Goal: Task Accomplishment & Management: Use online tool/utility

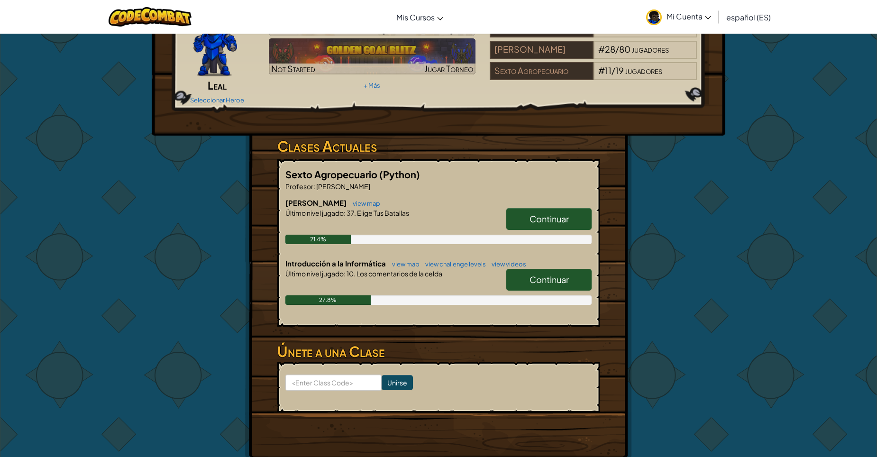
scroll to position [142, 0]
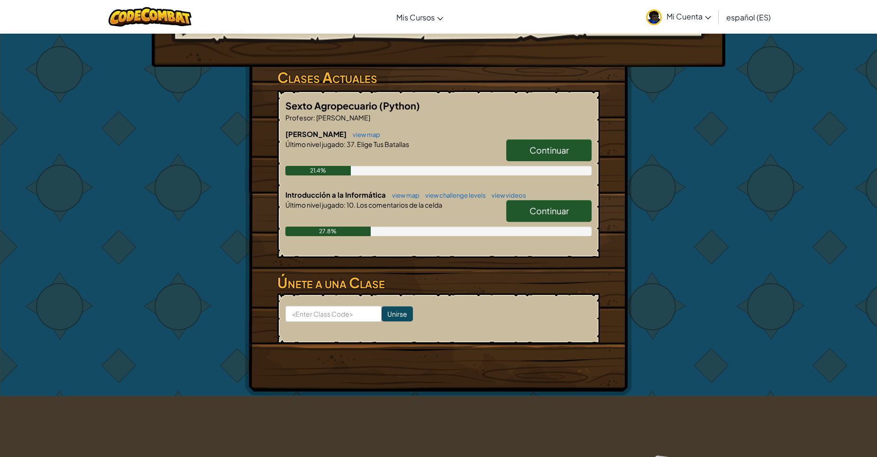
click at [537, 205] on span "Continuar" at bounding box center [548, 210] width 39 height 11
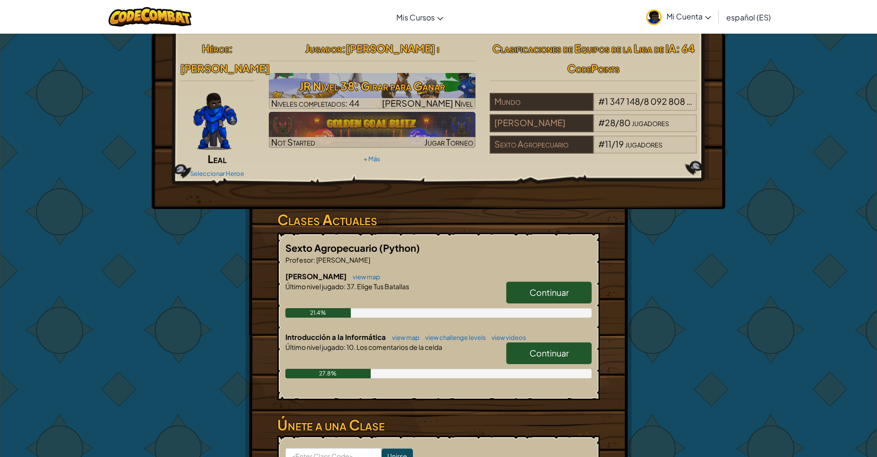
select select "es-ES"
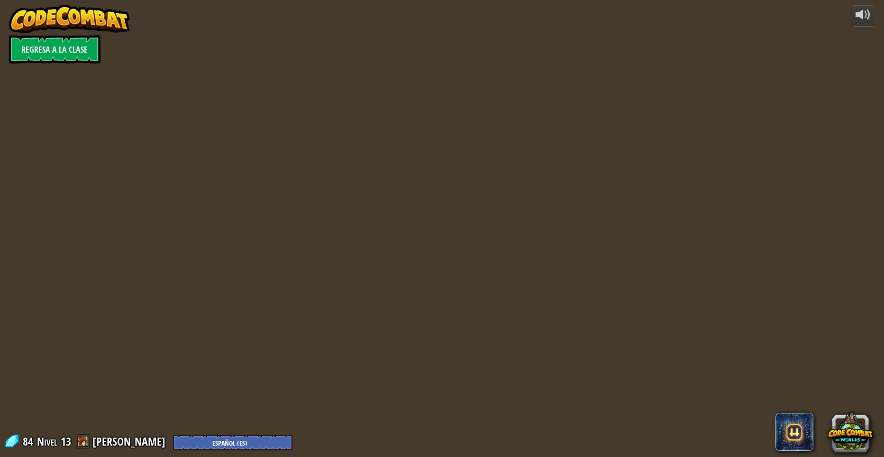
select select "es-ES"
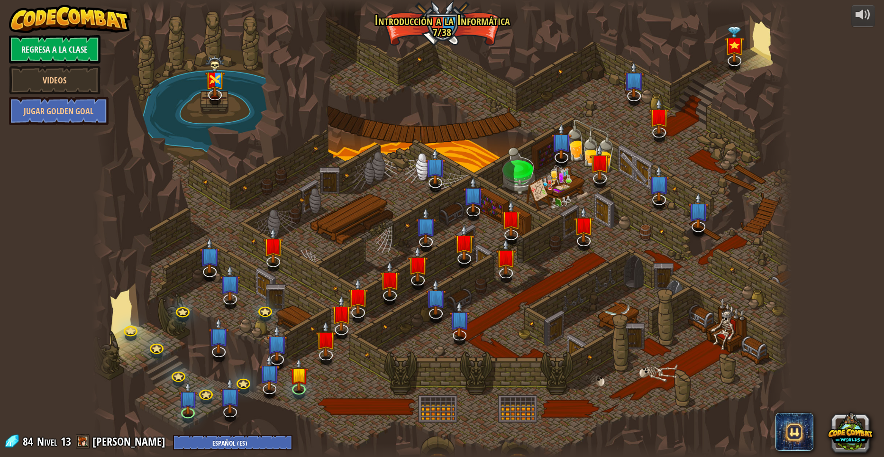
select select "es-ES"
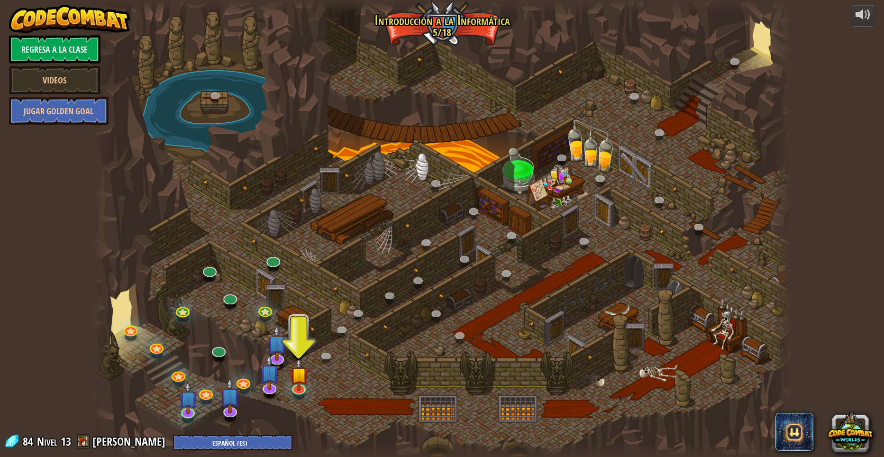
click at [304, 396] on div at bounding box center [298, 395] width 11 height 9
click at [294, 385] on img at bounding box center [299, 367] width 19 height 44
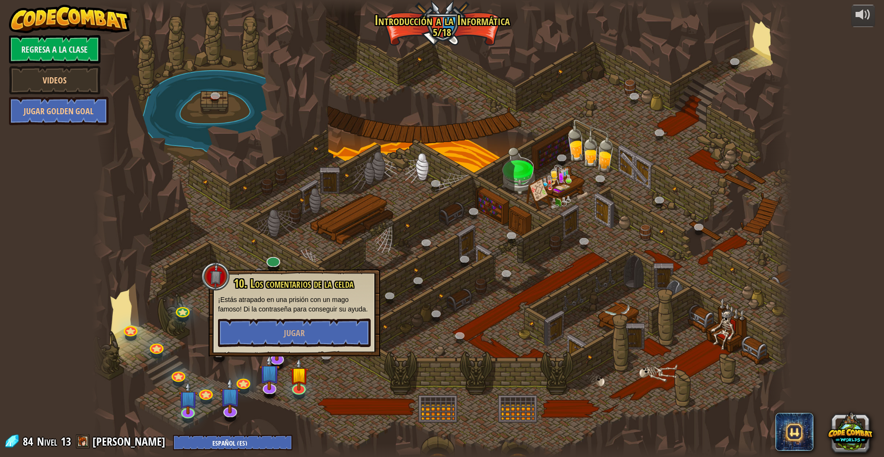
click at [297, 317] on div "10. Los comentarios de la celda ¡Estás atrapado en una prisión con un mago famo…" at bounding box center [294, 312] width 153 height 70
click at [328, 336] on button "Jugar" at bounding box center [294, 333] width 153 height 28
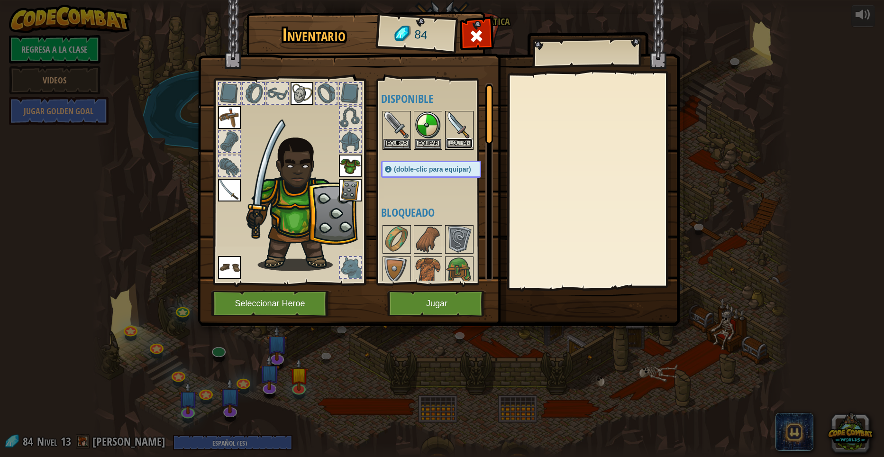
click at [464, 144] on button "Equipar" at bounding box center [459, 143] width 27 height 10
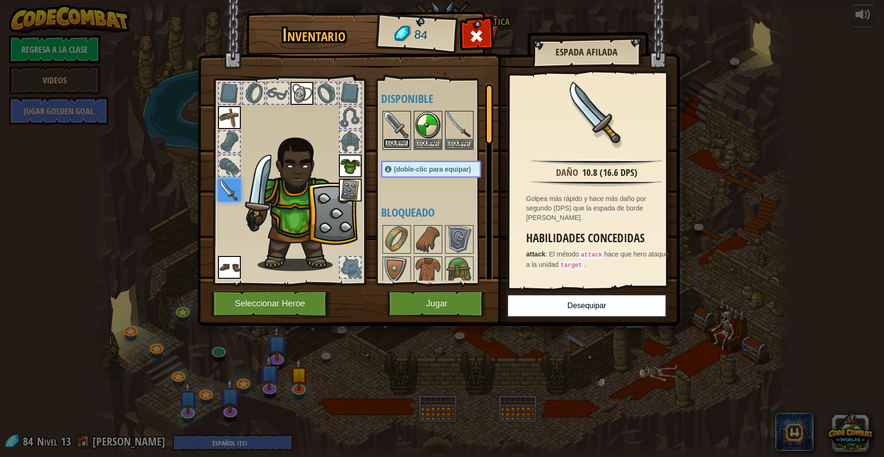
click at [401, 141] on button "Equipar" at bounding box center [396, 143] width 27 height 10
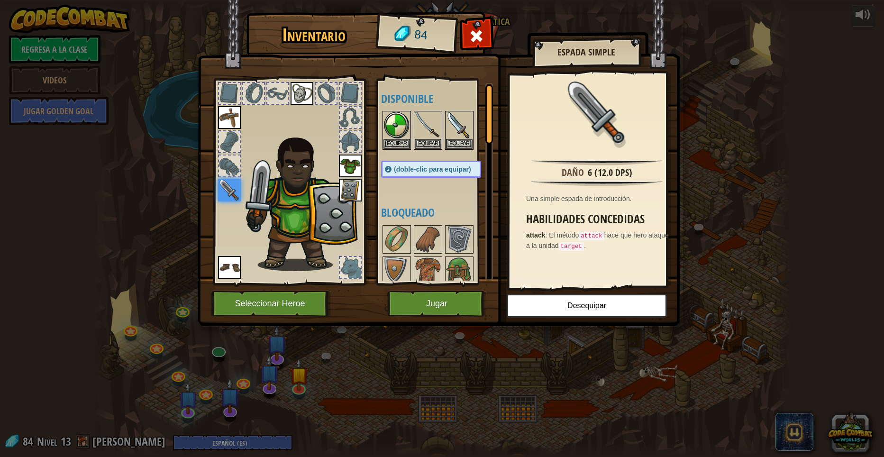
click at [236, 186] on img at bounding box center [229, 190] width 23 height 23
click at [233, 268] on img at bounding box center [229, 267] width 23 height 23
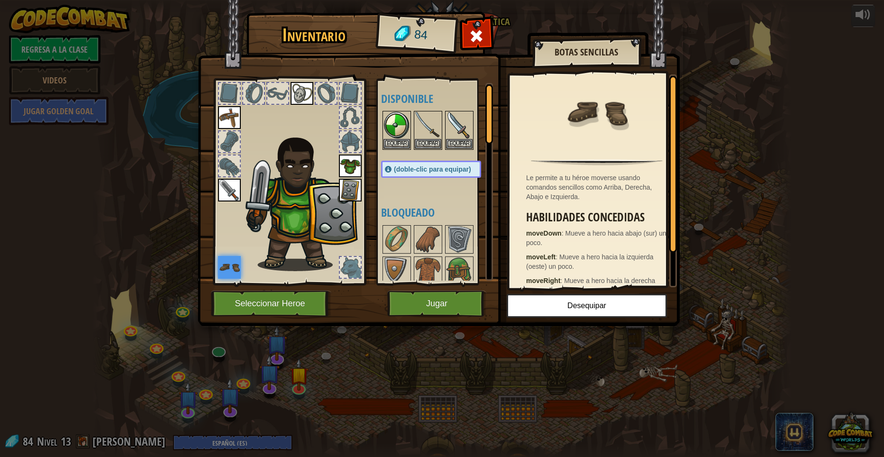
click at [356, 266] on div at bounding box center [350, 267] width 21 height 21
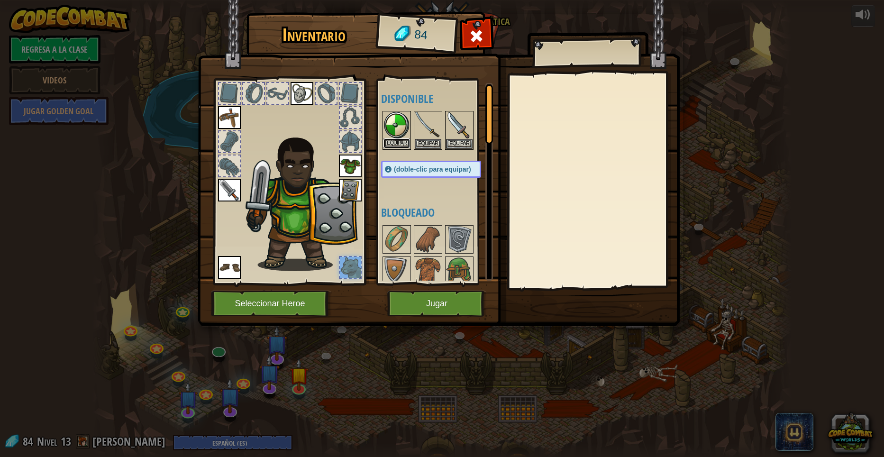
click at [394, 141] on button "Equipar" at bounding box center [396, 143] width 27 height 10
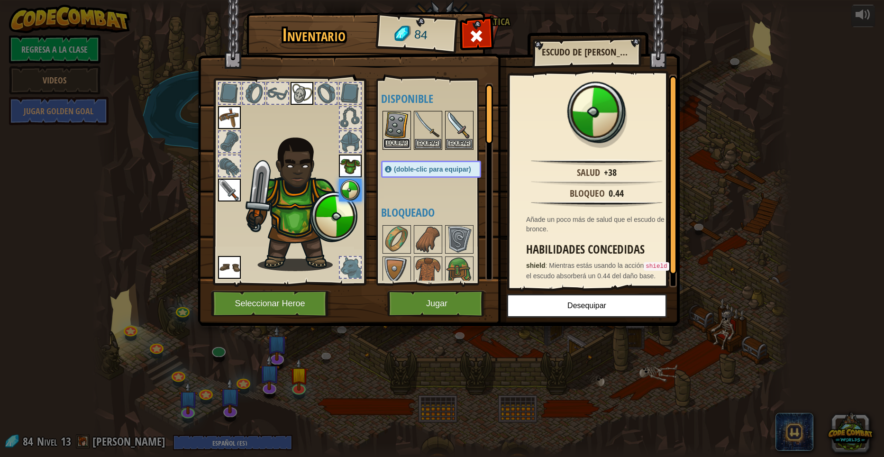
click at [401, 140] on button "Equipar" at bounding box center [396, 143] width 27 height 10
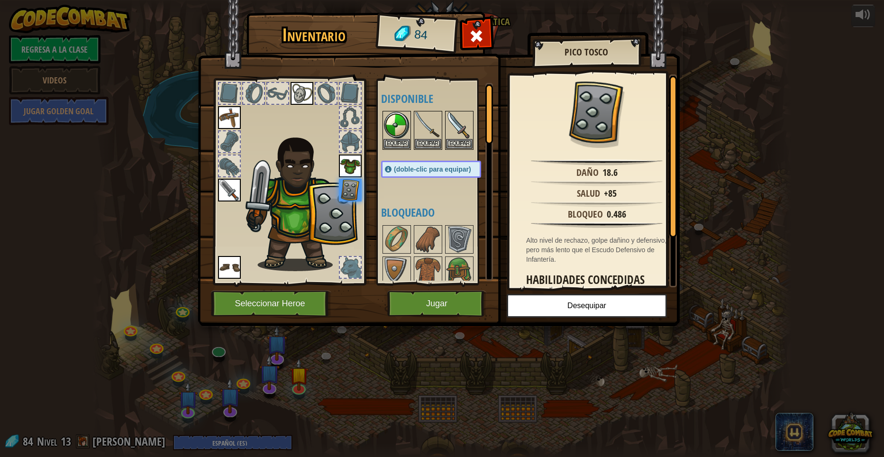
click at [346, 168] on img at bounding box center [350, 166] width 23 height 23
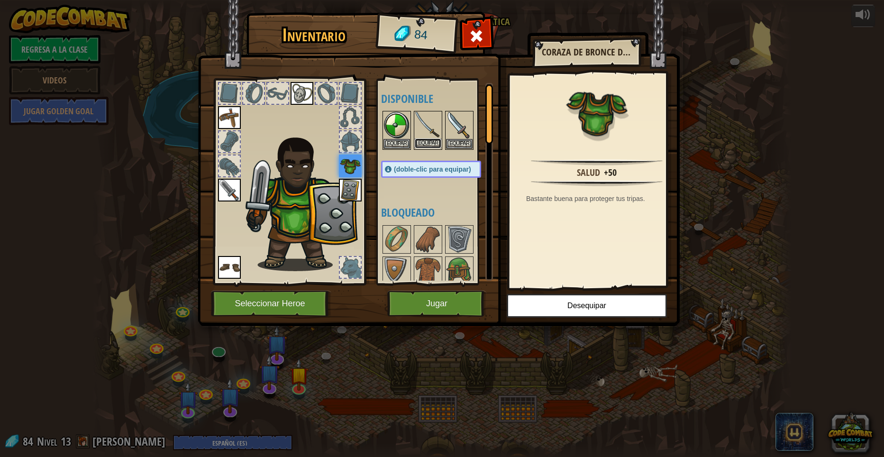
click at [431, 139] on button "Equipar" at bounding box center [428, 143] width 27 height 10
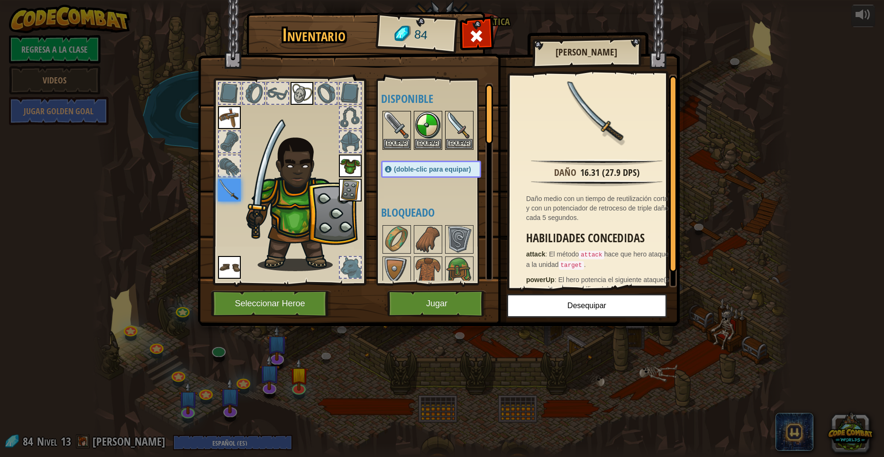
click at [228, 113] on img at bounding box center [229, 117] width 23 height 23
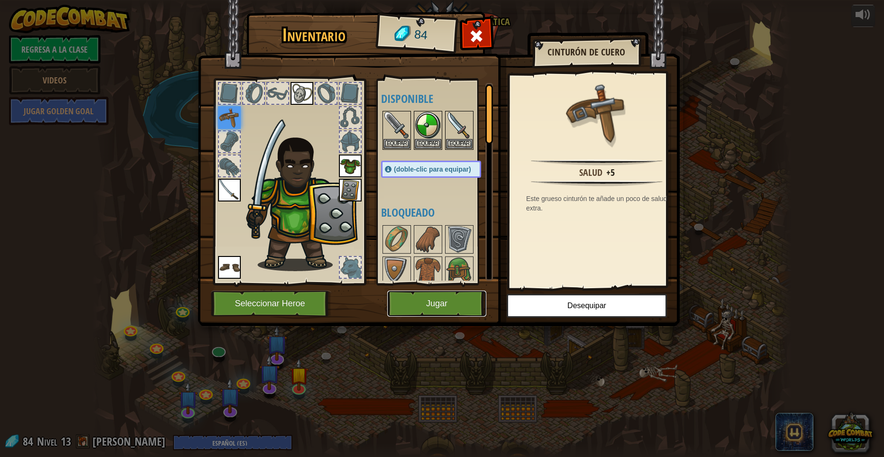
click at [454, 299] on button "Jugar" at bounding box center [436, 304] width 99 height 26
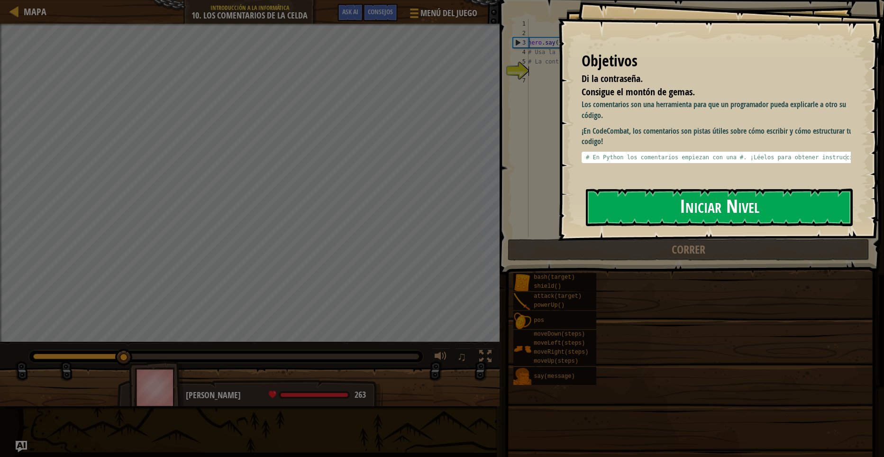
click at [652, 209] on button "Iniciar Nivel" at bounding box center [719, 207] width 267 height 37
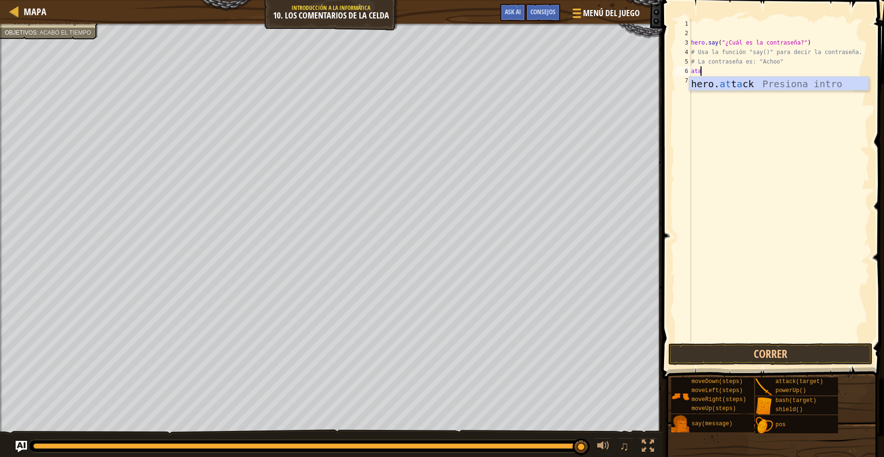
scroll to position [4, 0]
click at [769, 79] on div "hero. at t ack Presiona intro" at bounding box center [778, 98] width 179 height 43
type textarea "hero.attack")"
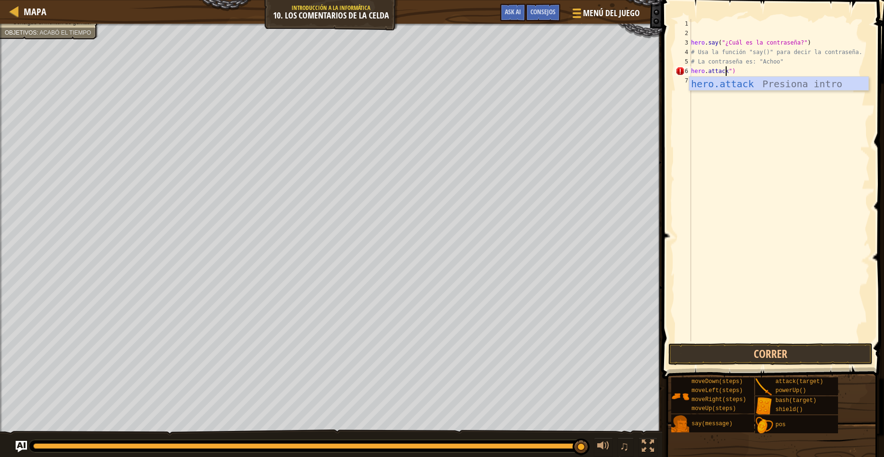
drag, startPoint x: 764, startPoint y: 93, endPoint x: 766, endPoint y: 87, distance: 6.4
click at [765, 91] on div "hero . say ( "¿Cuál es la contraseña?" ) # Usa la función "say()" para decir la…" at bounding box center [779, 189] width 181 height 341
click at [729, 78] on div "hero . say ( "¿Cuál es la contraseña?" ) # Usa la función "say()" para decir la…" at bounding box center [779, 189] width 181 height 341
click at [735, 71] on div "hero . say ( "¿Cuál es la contraseña?" ) # Usa la función "say()" para decir la…" at bounding box center [779, 189] width 181 height 341
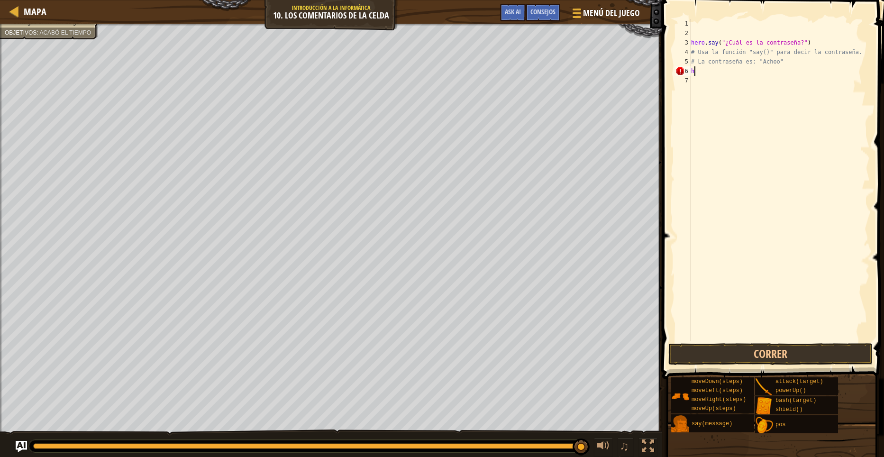
type textarea "h"
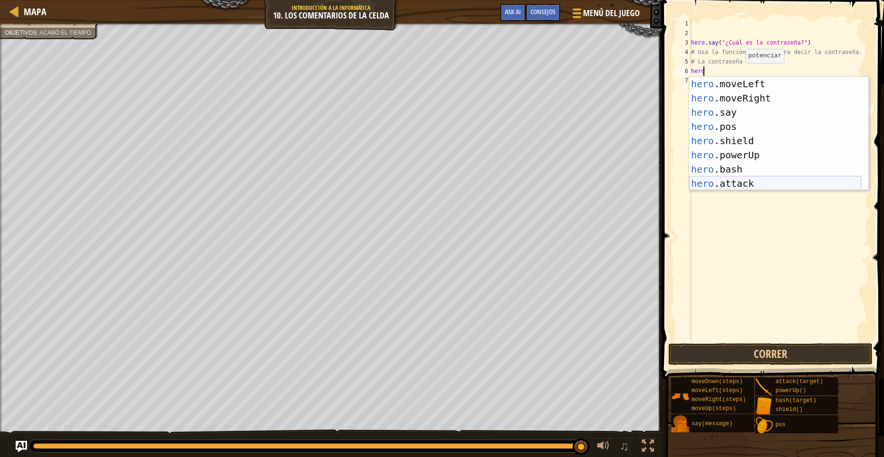
scroll to position [28, 0]
click at [737, 182] on div "hero .moveLeft Presiona intro hero .moveRight Presiona intro hero .say Presiona…" at bounding box center [775, 148] width 172 height 142
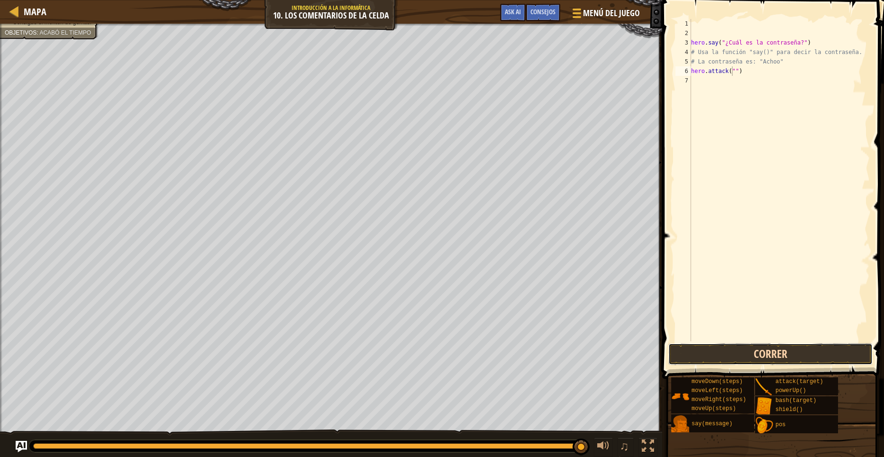
click at [694, 346] on button "Correr" at bounding box center [770, 354] width 204 height 22
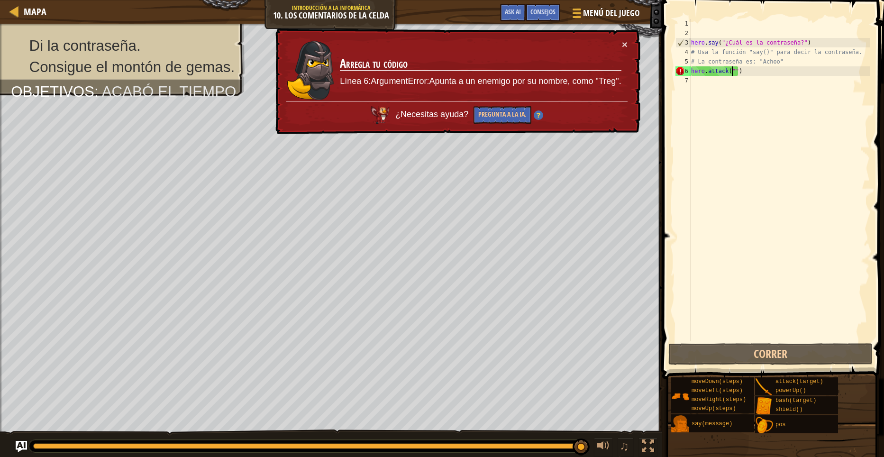
click at [772, 71] on div "hero . say ( "¿Cuál es la contraseña?" ) # Usa la función "say()" para decir la…" at bounding box center [779, 189] width 181 height 341
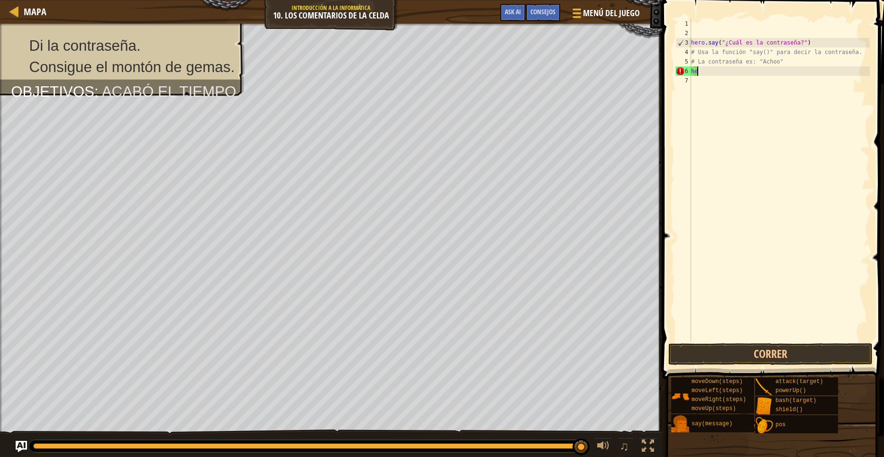
type textarea "h"
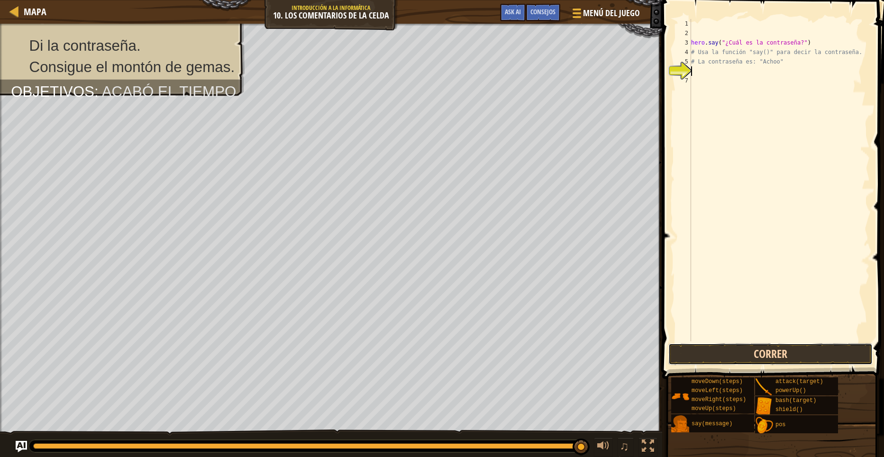
click at [747, 355] on button "Correr" at bounding box center [770, 354] width 204 height 22
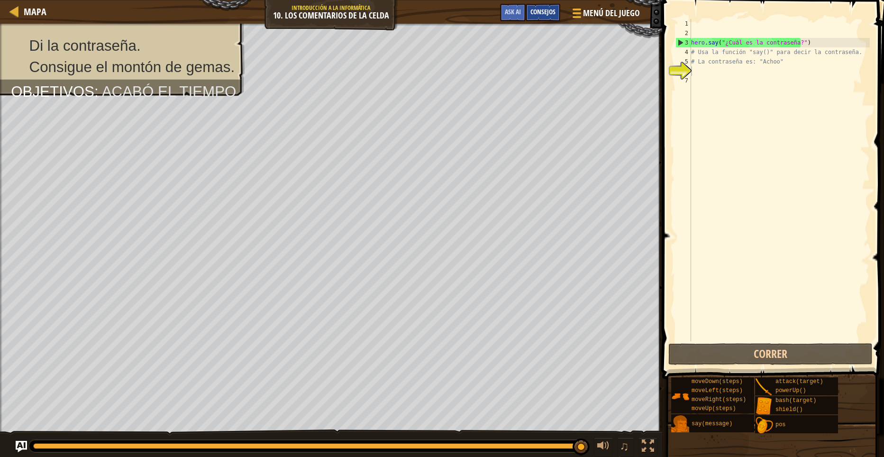
click at [541, 9] on span "Consejos" at bounding box center [542, 11] width 25 height 9
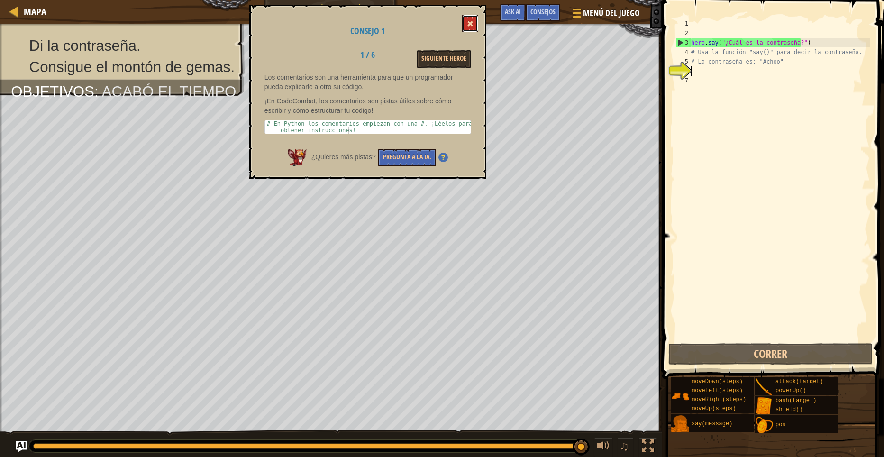
click at [474, 20] on button at bounding box center [470, 24] width 16 height 18
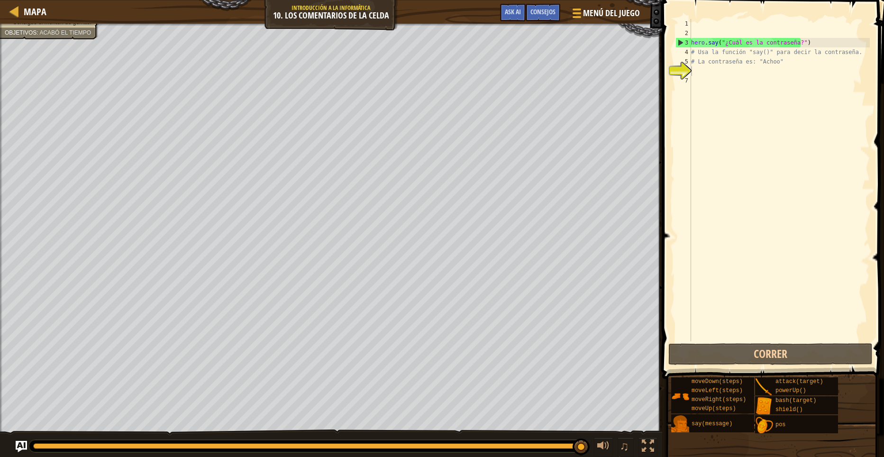
click at [702, 79] on div "hero . say ( "¿Cuál es la contraseña?" ) # Usa la función "say()" para decir la…" at bounding box center [779, 189] width 181 height 341
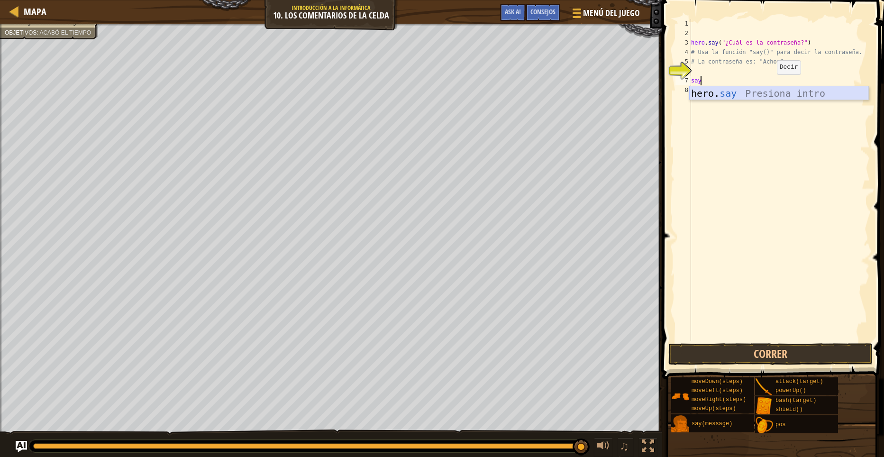
click at [837, 92] on div "hero. say Presiona intro" at bounding box center [778, 107] width 179 height 43
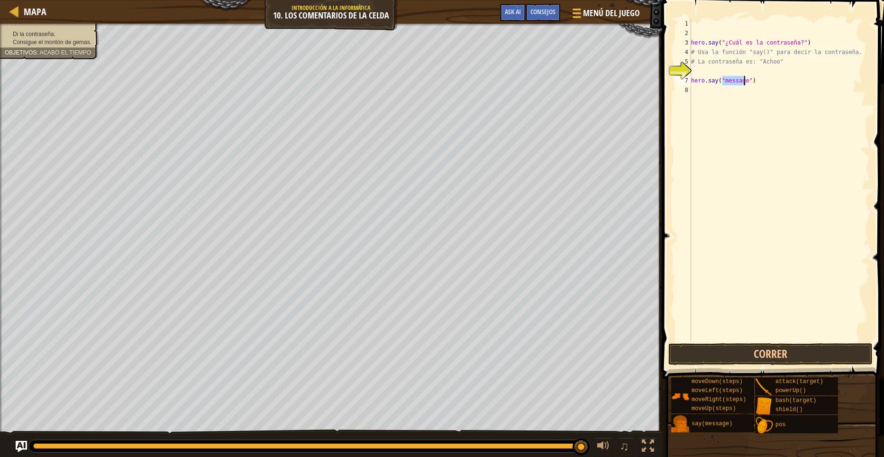
click at [39, 37] on div "Di la contraseña. Consigue el montón [PERSON_NAME]. Objetivos : Acabó el tiempo" at bounding box center [49, 38] width 89 height 16
type textarea "hero.say("Achoo")"
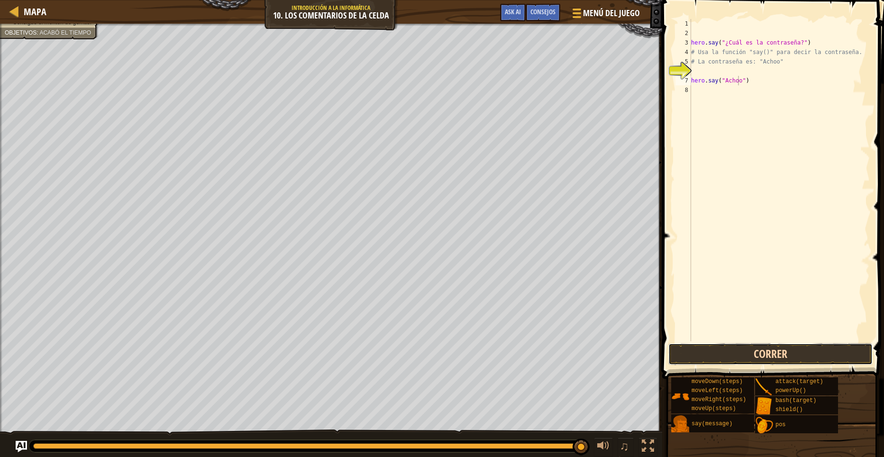
drag, startPoint x: 696, startPoint y: 360, endPoint x: 697, endPoint y: 348, distance: 12.3
click at [695, 355] on button "Correr" at bounding box center [770, 354] width 204 height 22
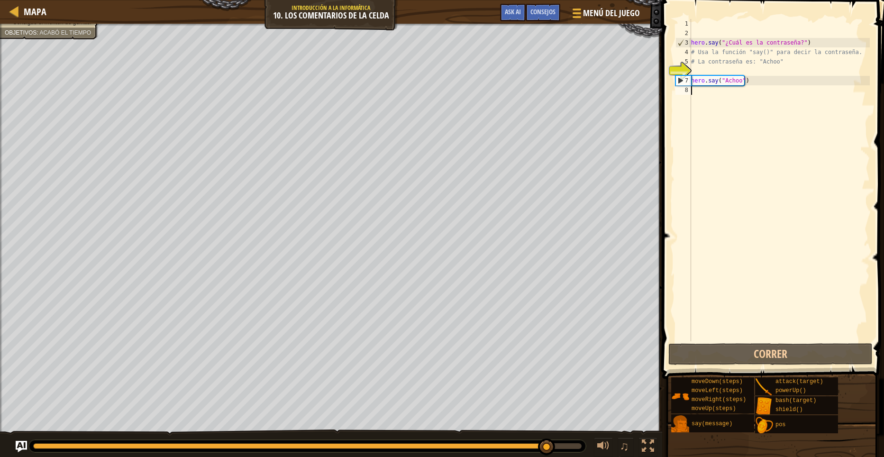
click at [706, 97] on div "hero . say ( "¿Cuál es la contraseña?" ) # Usa la función "say()" para decir la…" at bounding box center [779, 189] width 181 height 341
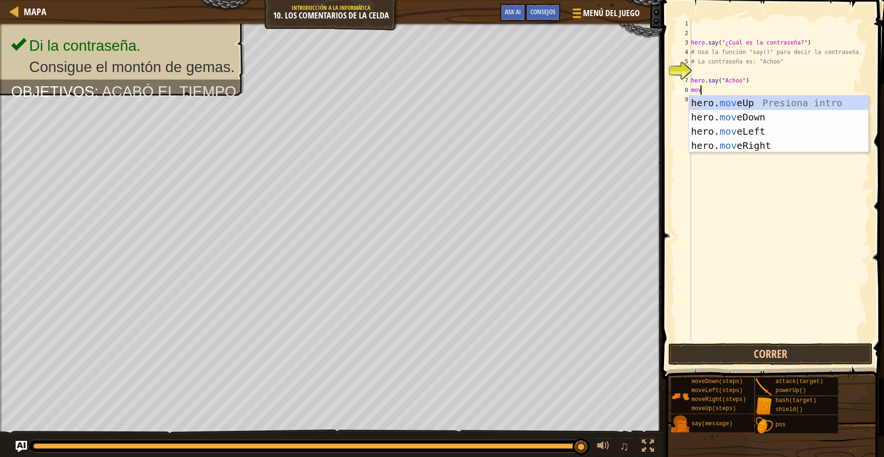
type textarea "move"
click at [743, 102] on div "hero. move Up Presiona intro hero. move Down Presiona intro hero. move Left Pre…" at bounding box center [778, 138] width 179 height 85
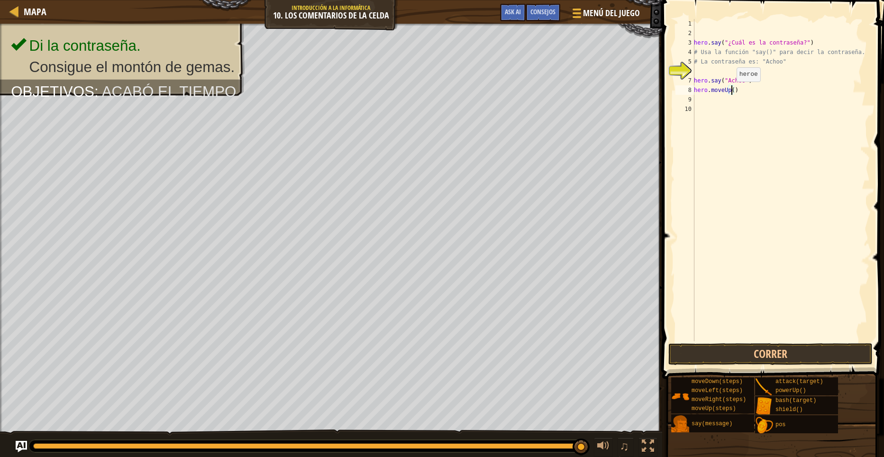
click at [731, 91] on div "hero . say ( "¿Cuál es la contraseña?" ) # Usa la función "say()" para decir la…" at bounding box center [781, 189] width 178 height 341
type textarea "hero.moveUp(3)"
click at [813, 357] on button "Correr" at bounding box center [770, 354] width 204 height 22
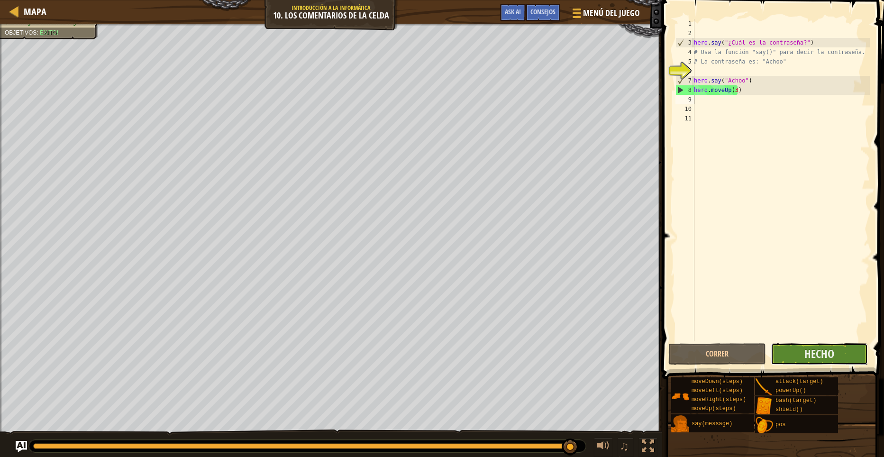
click at [794, 355] on button "Hecho" at bounding box center [819, 354] width 97 height 22
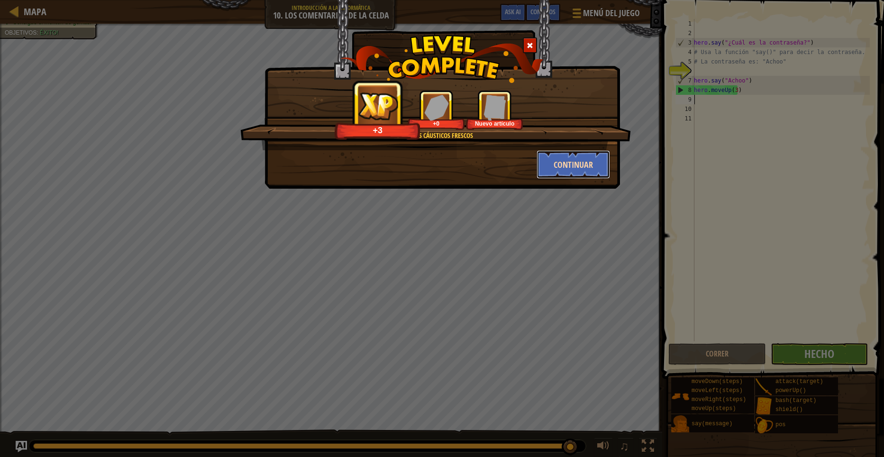
click at [552, 164] on button "Continuar" at bounding box center [573, 164] width 73 height 28
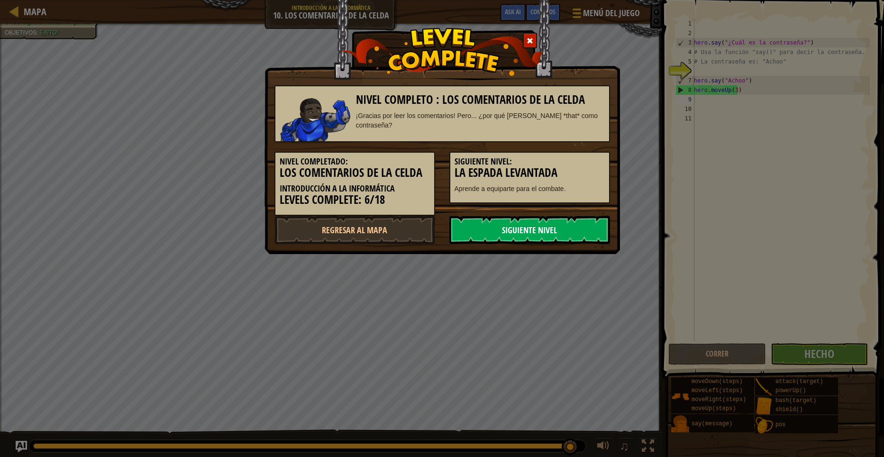
click at [501, 228] on link "Siguiente nivel" at bounding box center [529, 230] width 161 height 28
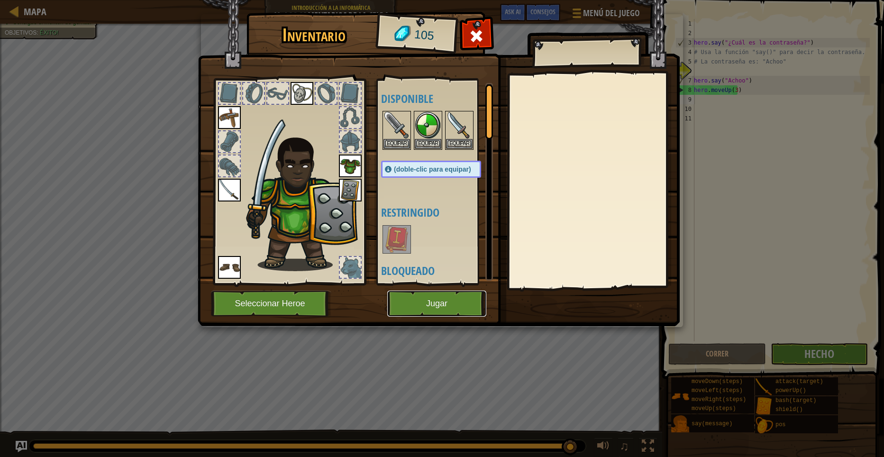
click at [444, 301] on button "Jugar" at bounding box center [436, 304] width 99 height 26
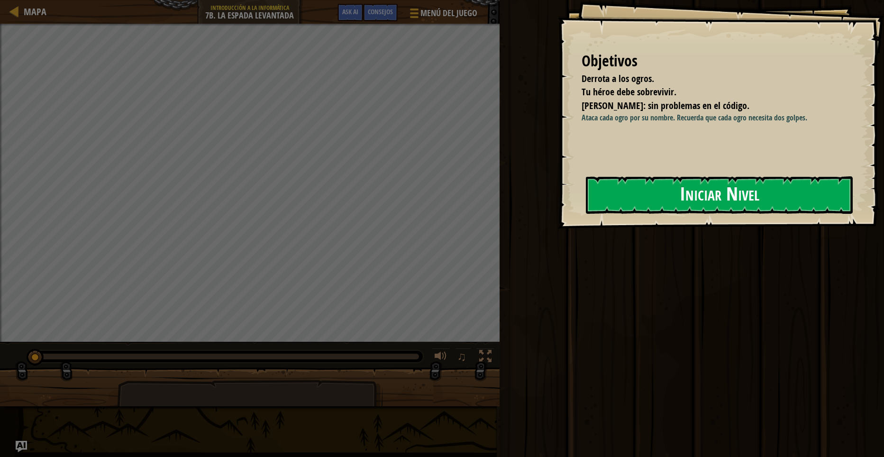
click at [622, 187] on button "Iniciar Nivel" at bounding box center [719, 194] width 267 height 37
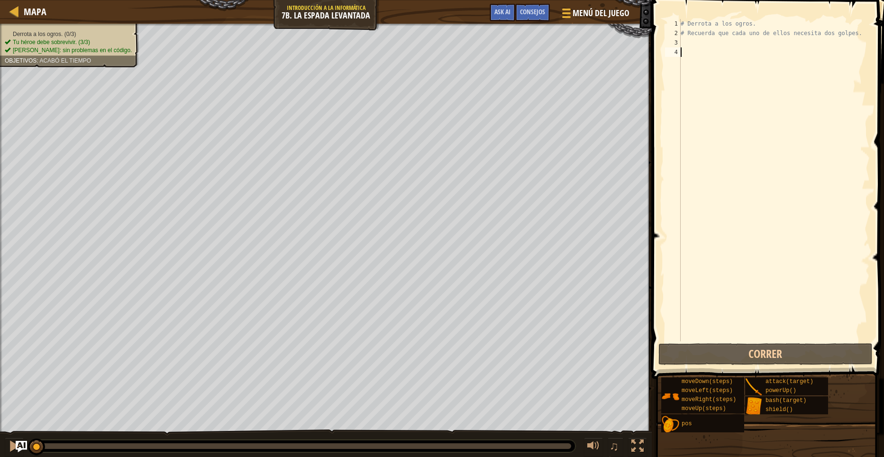
click at [691, 49] on div "# Derrota a los ogros. # Recuerda que cada uno de ellos necesita dos golpes." at bounding box center [774, 189] width 191 height 341
click at [685, 43] on div "# Derrota a los ogros. # Recuerda que cada uno de ellos necesita dos golpes." at bounding box center [774, 189] width 191 height 341
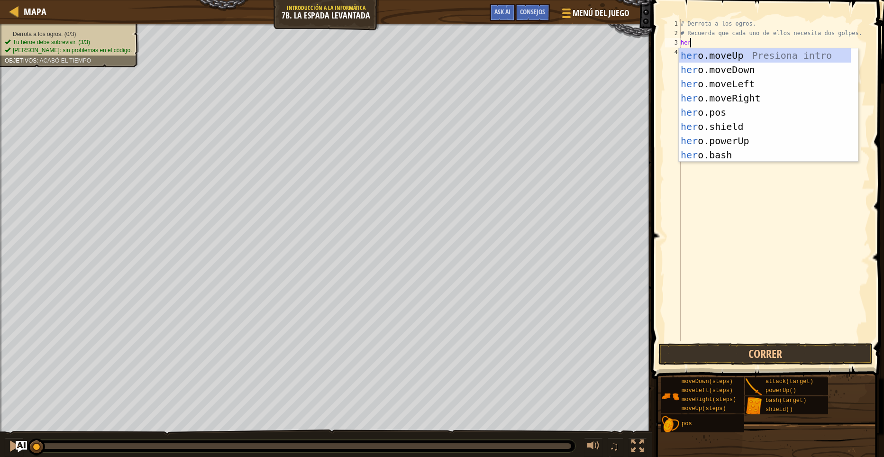
scroll to position [4, 0]
type textarea "hero"
click at [750, 94] on div "hero .moveUp Presiona intro hero .moveDown Presiona intro hero .moveLeft Presio…" at bounding box center [765, 119] width 172 height 142
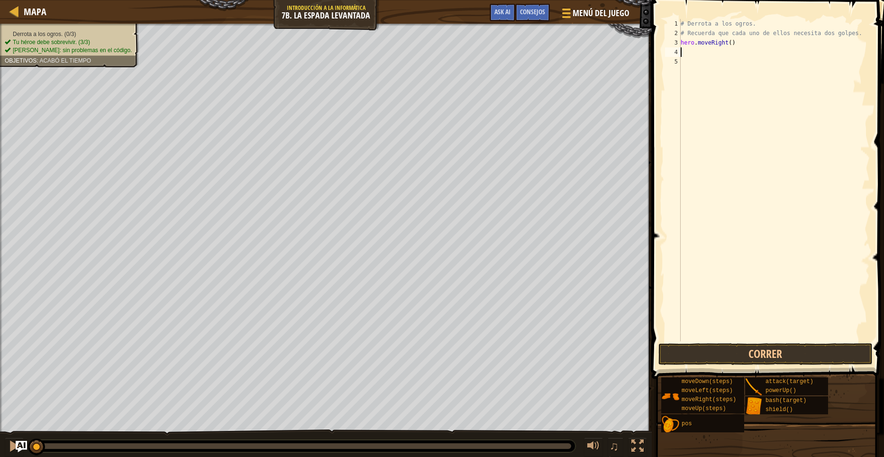
scroll to position [4, 0]
click at [726, 46] on div "# Derrota a los ogros. # Recuerda que cada uno de ellos necesita dos golpes. he…" at bounding box center [774, 189] width 191 height 341
type textarea "hero.moveRight(3)"
click at [692, 51] on div "# Derrota a los ogros. # Recuerda que cada uno de ellos necesita dos golpes. he…" at bounding box center [774, 189] width 191 height 341
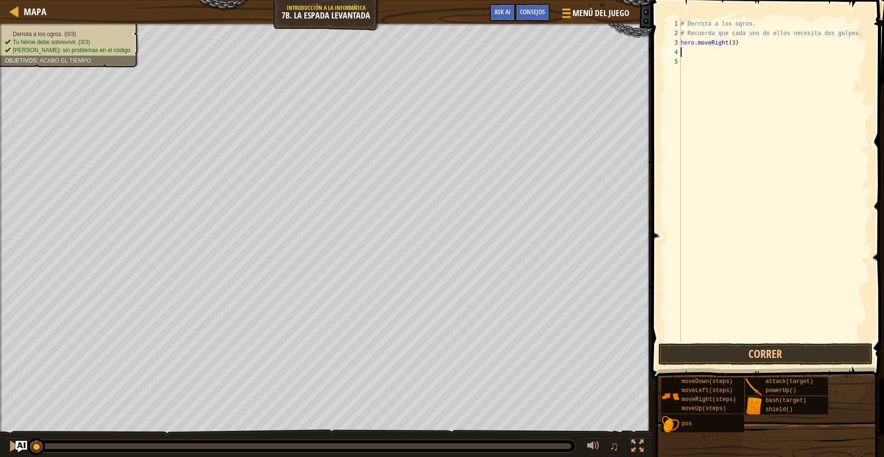
scroll to position [4, 0]
click at [771, 62] on div "hero. at tack Presiona intro" at bounding box center [768, 79] width 179 height 43
click at [735, 53] on div "# Derrota a los ogros. # Recuerda que cada uno de ellos necesita dos golpes. he…" at bounding box center [774, 189] width 191 height 341
type textarea "h"
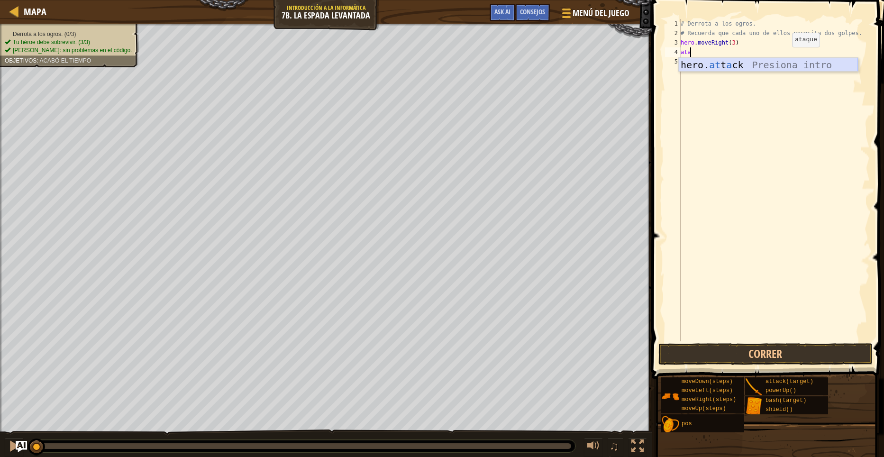
click at [775, 65] on div "hero. at t a ck Presiona intro" at bounding box center [768, 79] width 179 height 43
type textarea "hero.attack("Rig")"
click at [684, 60] on div "# Derrota a los ogros. # Recuerda que cada uno de ellos necesita dos golpes. he…" at bounding box center [774, 189] width 191 height 341
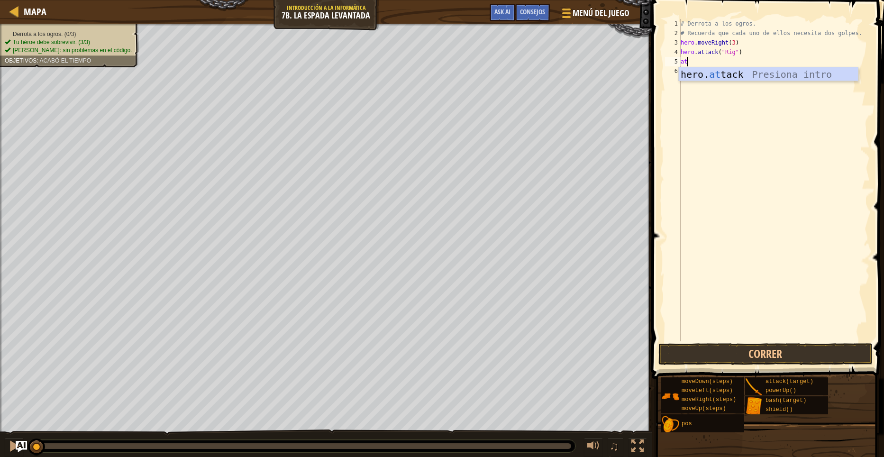
scroll to position [4, 0]
click at [753, 70] on div "hero. att ack Presiona intro" at bounding box center [768, 88] width 179 height 43
type textarea "hero.attack("Gurt")"
click at [685, 70] on div "# Derrota a los ogros. # Recuerda que cada uno de ellos necesita dos golpes. he…" at bounding box center [774, 189] width 191 height 341
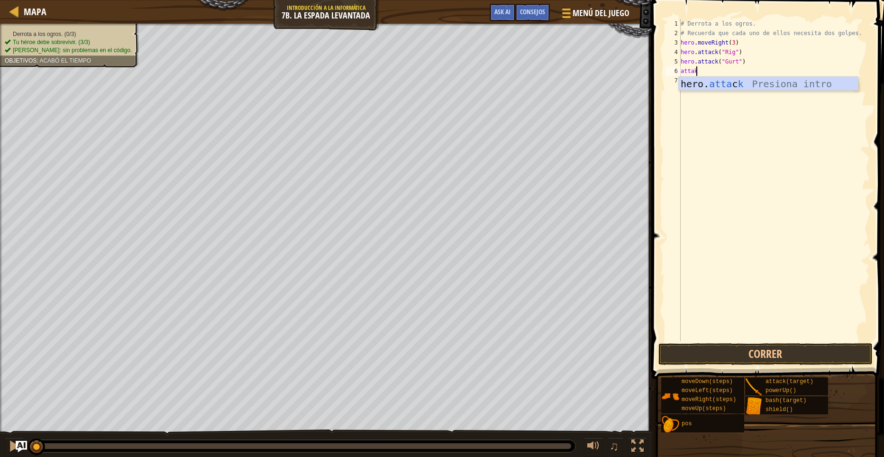
scroll to position [4, 1]
click at [741, 83] on div "hero. atta c k Presiona intro" at bounding box center [768, 98] width 179 height 43
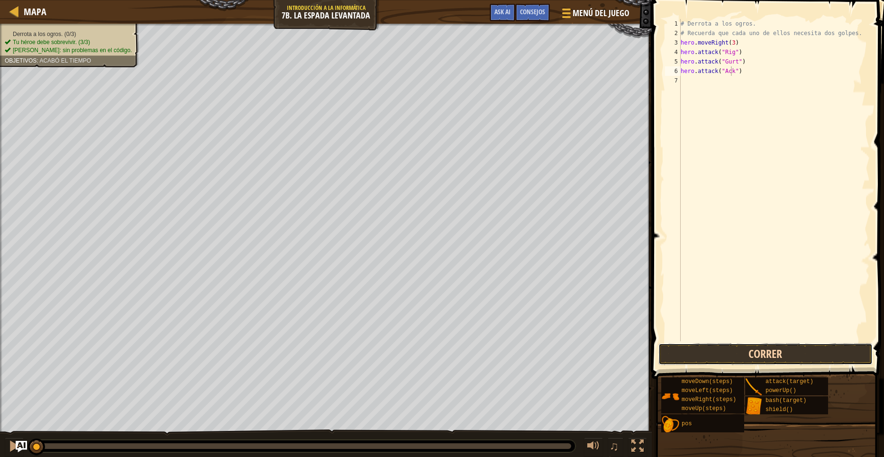
click at [789, 348] on button "Correr" at bounding box center [765, 354] width 214 height 22
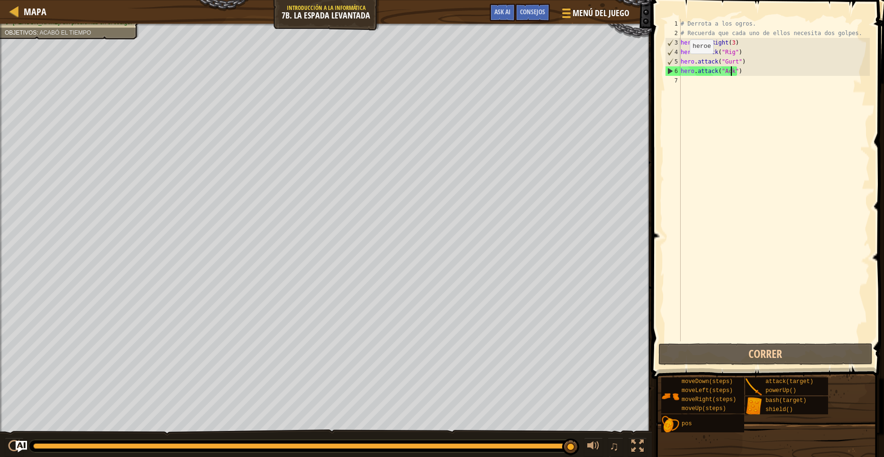
click at [43, 24] on div at bounding box center [326, 25] width 652 height 2
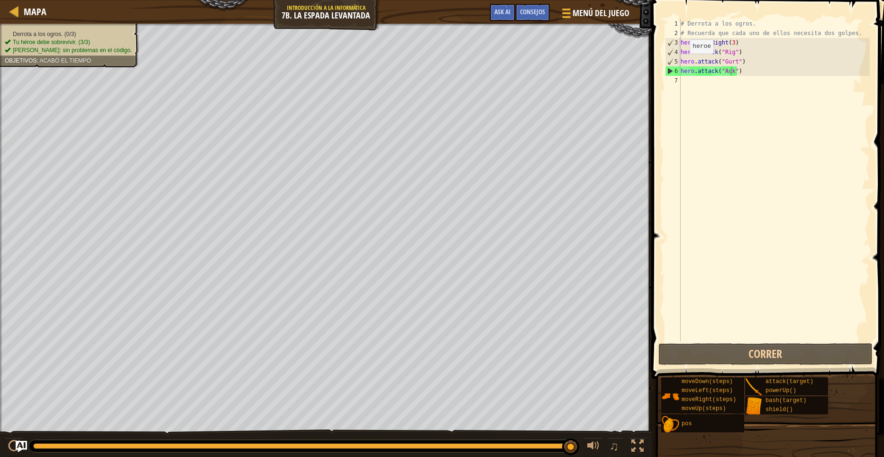
click at [45, 30] on ul "Derrota a los ogros. (0/3) Tu héroe debe sobrevivir. (3/3) [PERSON_NAME]: sin p…" at bounding box center [69, 42] width 129 height 24
click at [85, 61] on span "Acabó el tiempo" at bounding box center [65, 60] width 52 height 7
click at [61, 50] on span "[PERSON_NAME]: sin problemas en el código." at bounding box center [72, 50] width 119 height 7
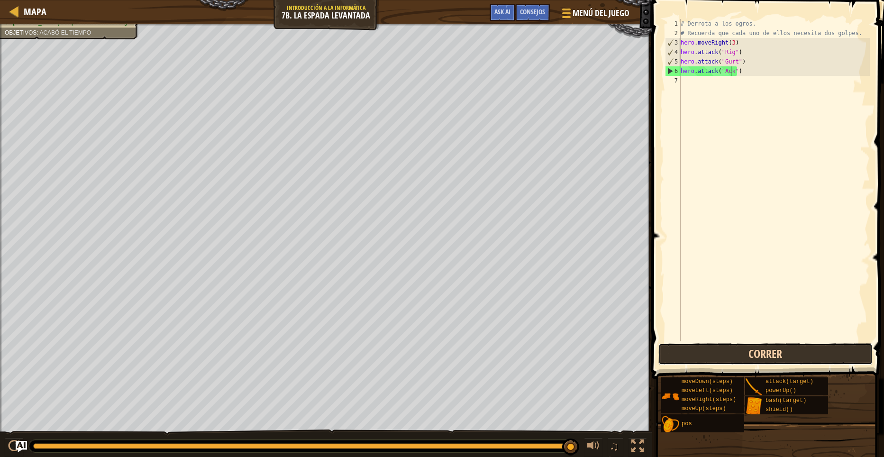
click at [791, 351] on button "Correr" at bounding box center [765, 354] width 214 height 22
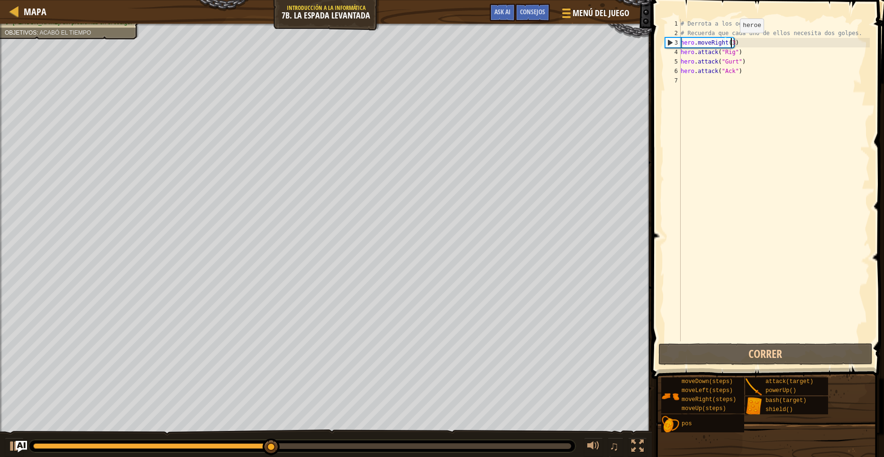
click at [732, 42] on div "# Derrota a los ogros. # Recuerda que cada uno de ellos necesita dos golpes. he…" at bounding box center [774, 189] width 191 height 341
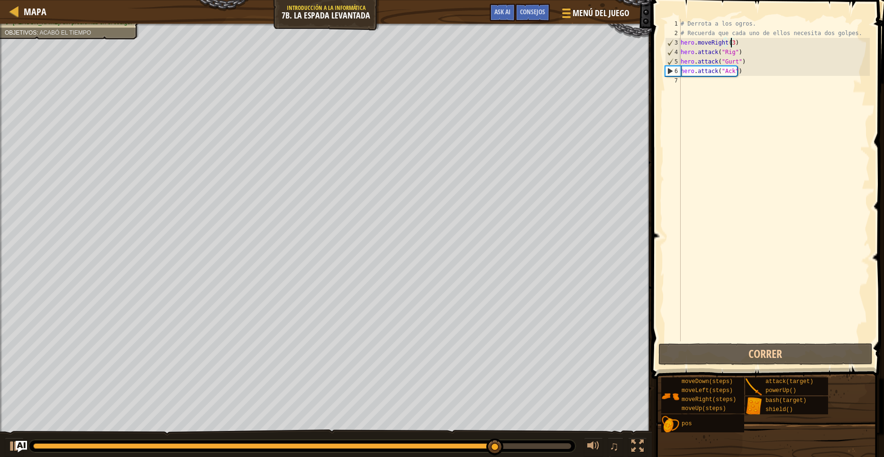
click at [737, 45] on div "# Derrota a los ogros. # Recuerda que cada uno de ellos necesita dos golpes. he…" at bounding box center [774, 189] width 191 height 341
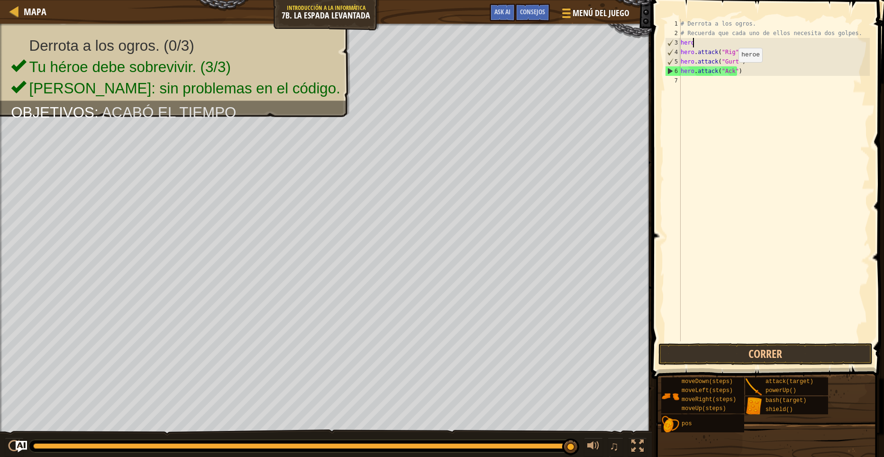
scroll to position [4, 0]
type textarea "h"
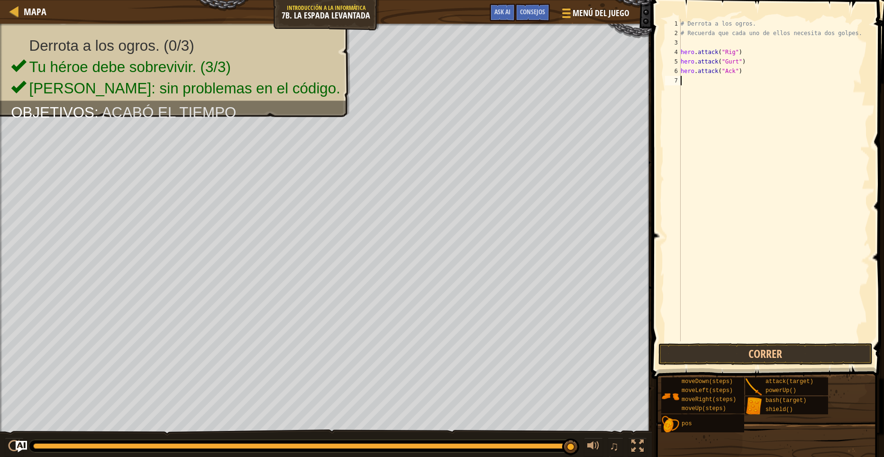
click at [810, 339] on div "# Derrota a los ogros. # Recuerda que cada uno de ellos necesita dos golpes. he…" at bounding box center [774, 189] width 191 height 341
click at [793, 348] on button "Correr" at bounding box center [765, 354] width 214 height 22
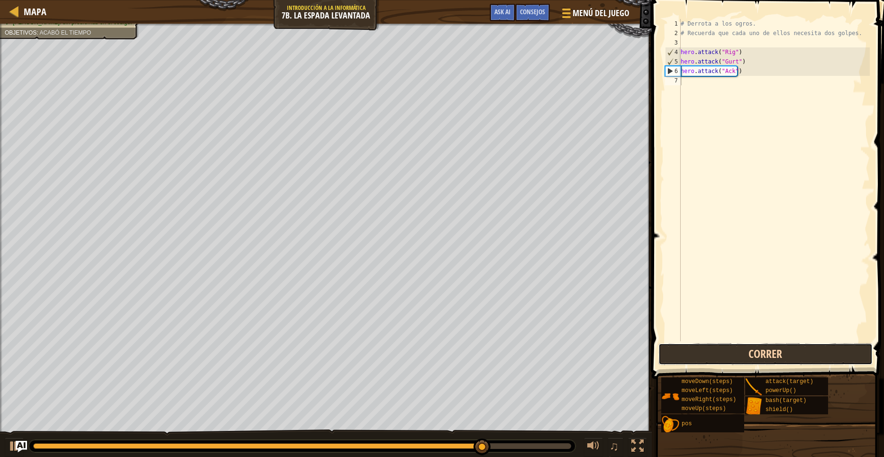
click at [768, 355] on button "Correr" at bounding box center [765, 354] width 214 height 22
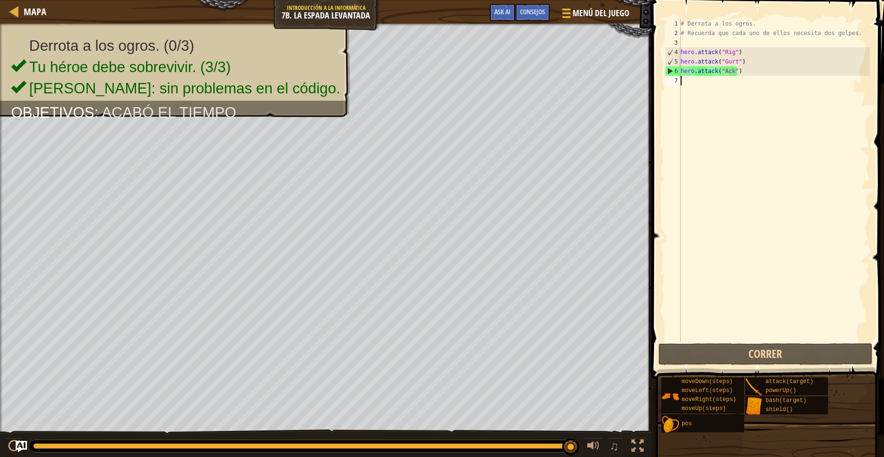
click at [715, 77] on div "# Derrota a los ogros. # Recuerda que cada uno de ellos necesita dos golpes. he…" at bounding box center [774, 189] width 191 height 341
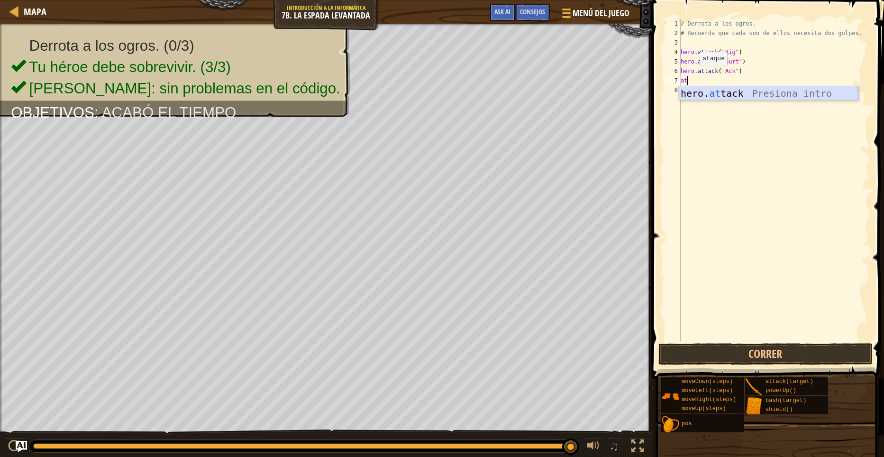
click at [724, 91] on div "hero. at tack Presiona intro" at bounding box center [768, 107] width 179 height 43
type textarea "hero.attack("Rig")"
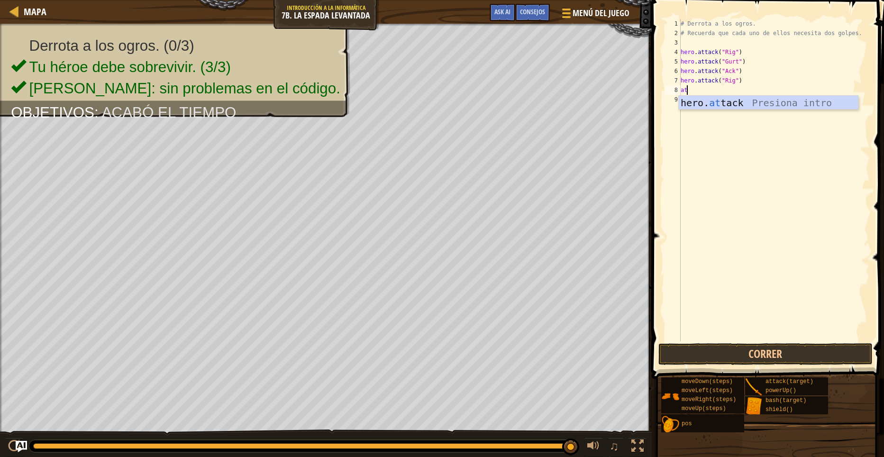
scroll to position [4, 0]
click at [745, 101] on div "hero. att ack Presiona intro" at bounding box center [768, 117] width 179 height 43
type textarea "hero.attack("Rig")"
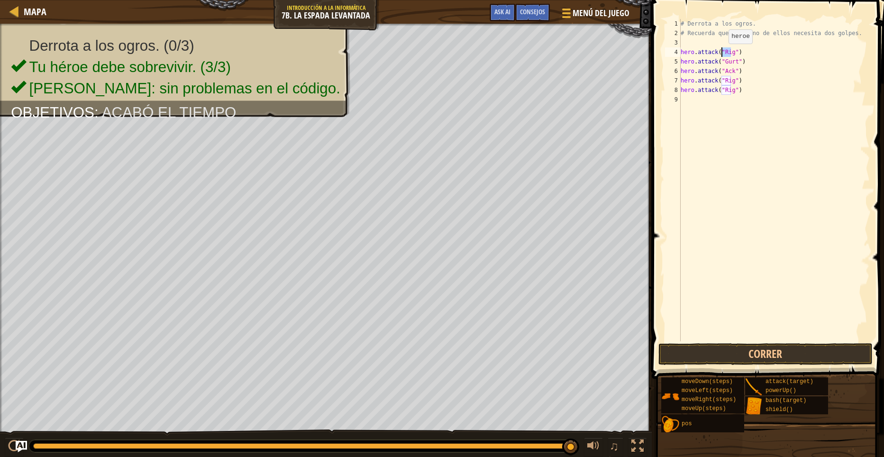
drag, startPoint x: 730, startPoint y: 52, endPoint x: 720, endPoint y: 53, distance: 10.1
click at [720, 53] on div "# Derrota a los ogros. # Recuerda que cada uno de ellos necesita dos golpes. he…" at bounding box center [774, 189] width 191 height 341
click at [803, 89] on div "# Derrota a los ogros. # Recuerda que cada uno de ellos necesita dos golpes. he…" at bounding box center [774, 189] width 191 height 341
click at [682, 99] on div "# Derrota a los ogros. # Recuerda que cada uno de ellos necesita dos golpes. he…" at bounding box center [774, 189] width 191 height 341
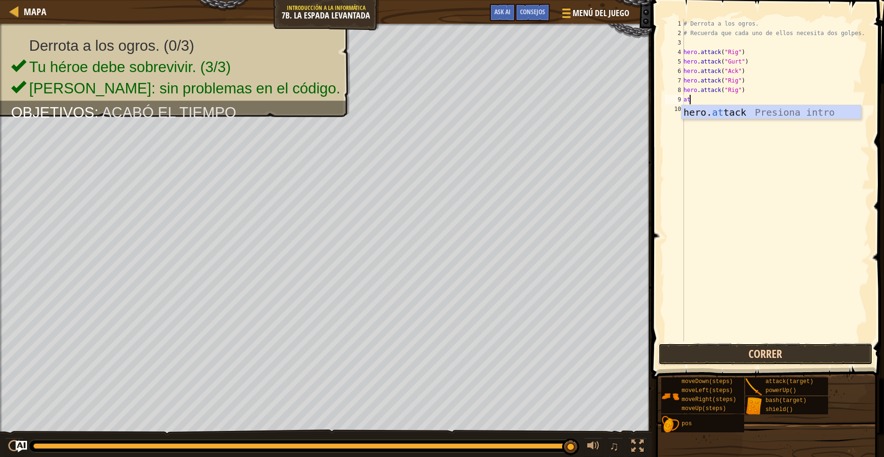
click at [823, 352] on button "Correr" at bounding box center [765, 354] width 214 height 22
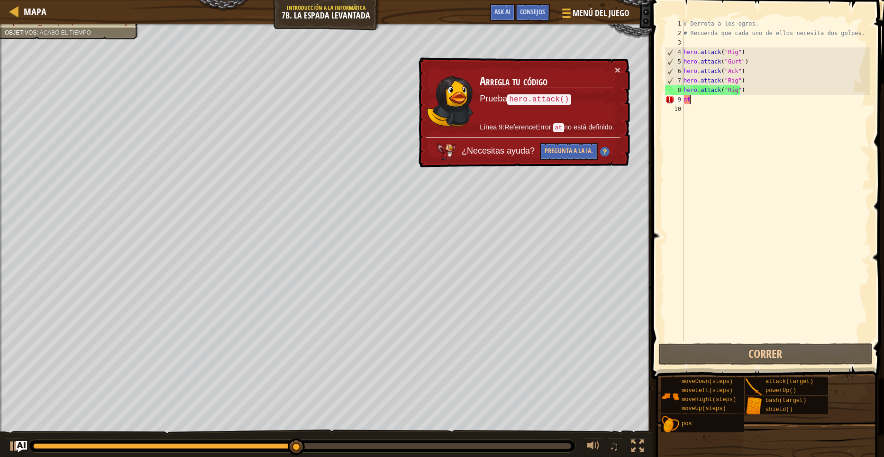
type textarea "a"
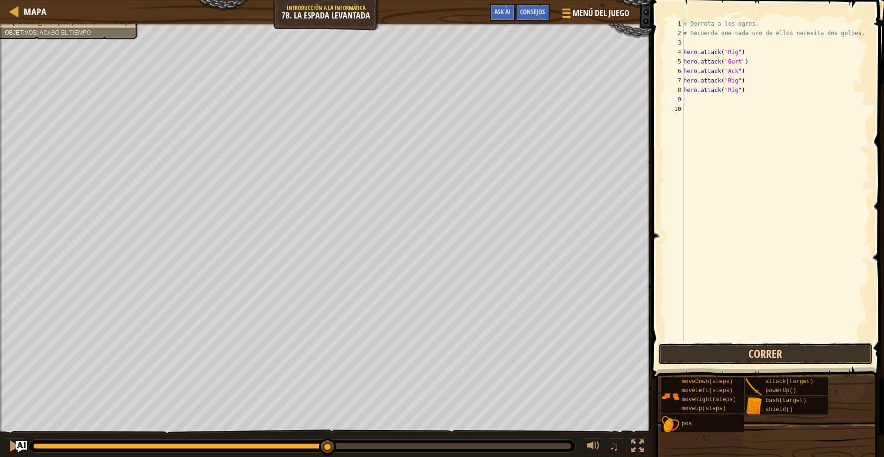
click at [775, 355] on button "Correr" at bounding box center [765, 354] width 214 height 22
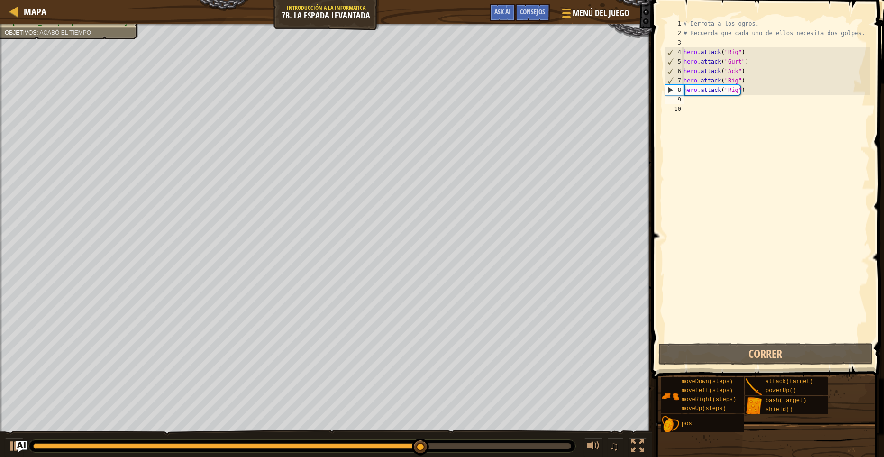
click at [699, 99] on div "# Derrota a los ogros. # Recuerda que cada uno de ellos necesita dos golpes. he…" at bounding box center [776, 189] width 188 height 341
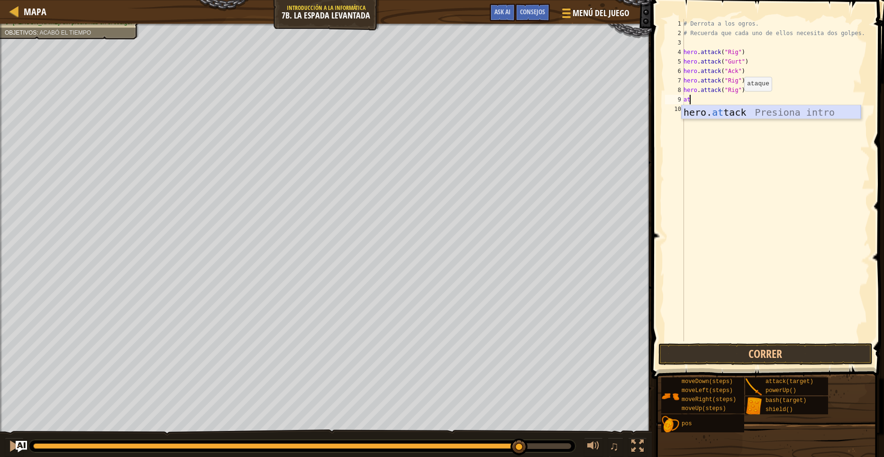
click at [742, 113] on div "hero. at tack Presiona intro" at bounding box center [771, 126] width 179 height 43
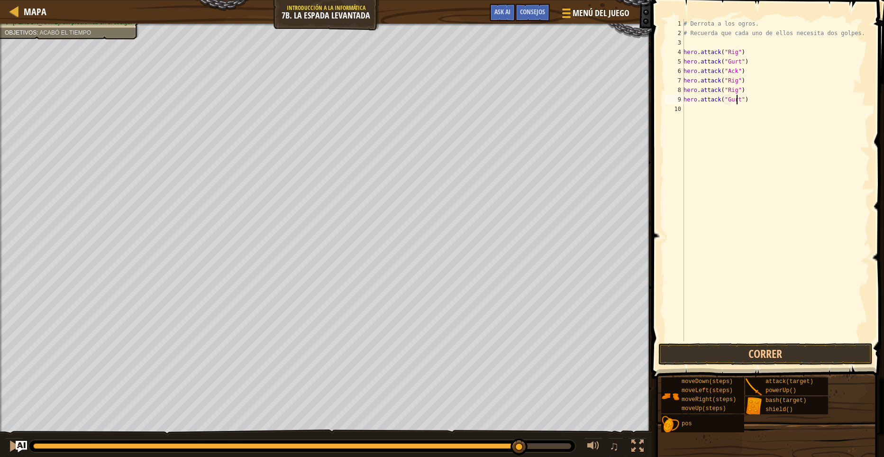
type textarea "hero.attack("Gurt")"
click at [792, 342] on span at bounding box center [769, 176] width 240 height 407
click at [792, 350] on button "Correr" at bounding box center [765, 354] width 214 height 22
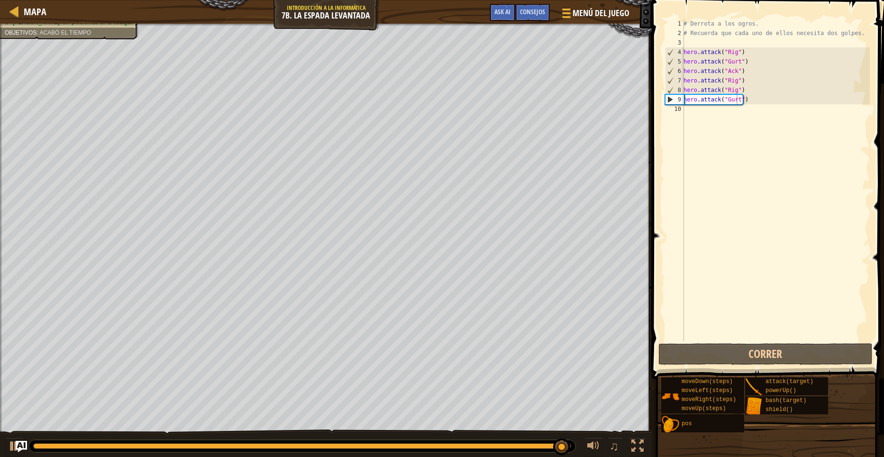
click at [686, 110] on div "# Derrota a los ogros. # Recuerda que cada uno de ellos necesita dos golpes. he…" at bounding box center [776, 189] width 188 height 341
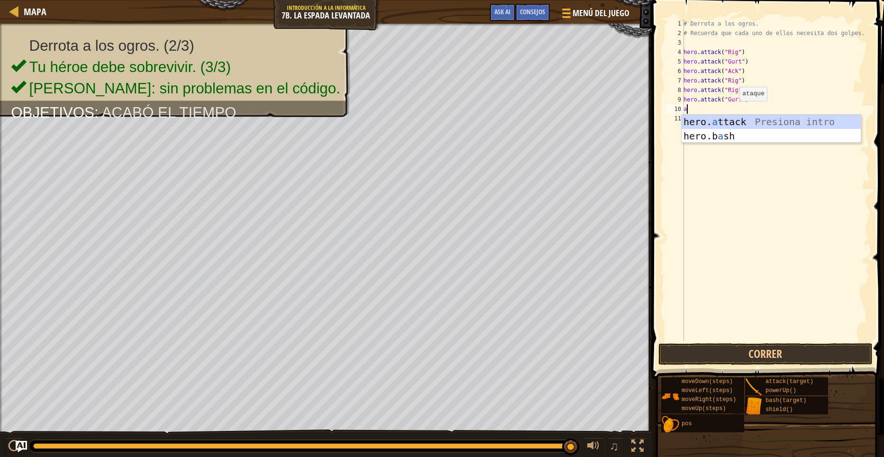
click at [738, 0] on body "Mapa Introducción a la Informática 7b. La espada levantada Menú del Juego Hecho…" at bounding box center [442, 0] width 884 height 0
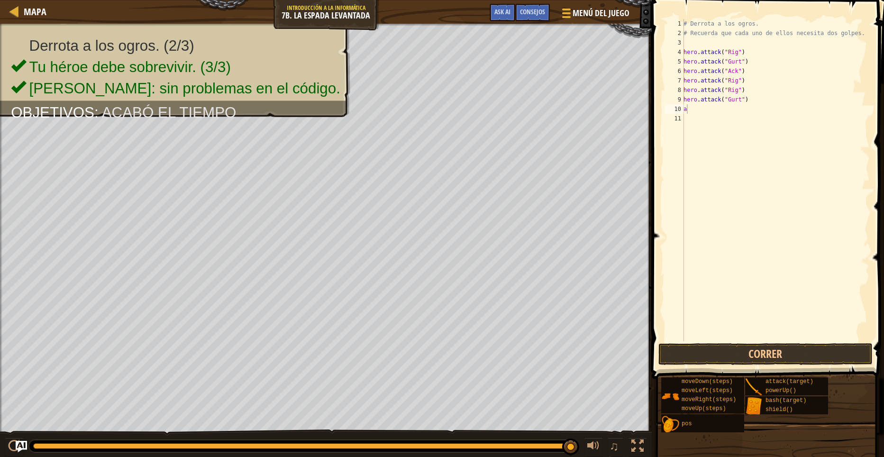
click at [703, 108] on div "# Derrota a los ogros. # Recuerda que cada uno de ellos necesita dos golpes. he…" at bounding box center [776, 189] width 188 height 341
click at [733, 121] on div "hero. att ack Presiona intro" at bounding box center [771, 136] width 179 height 43
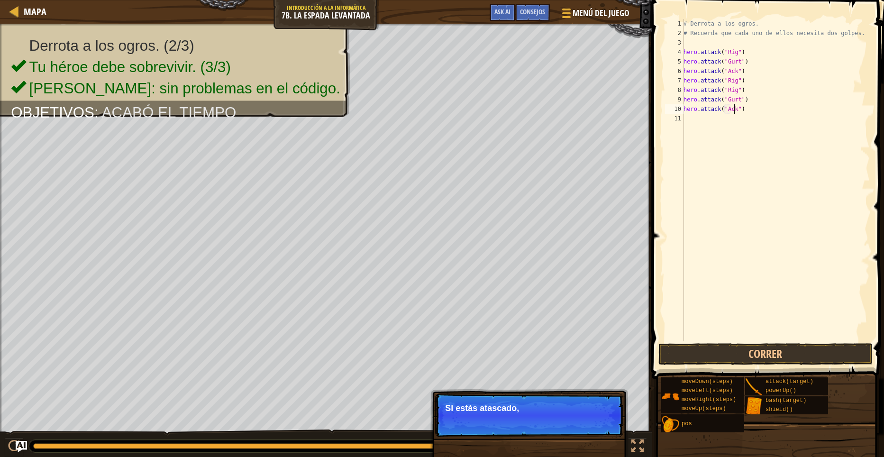
scroll to position [4, 4]
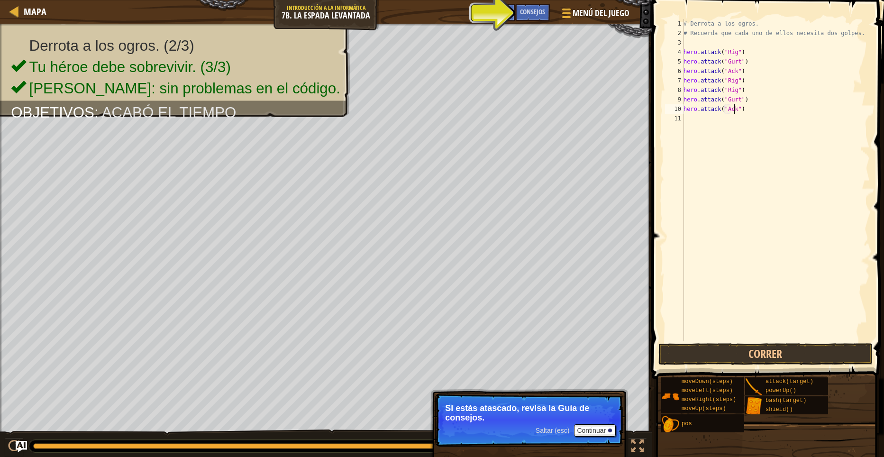
type textarea "hero.attack("Ack")"
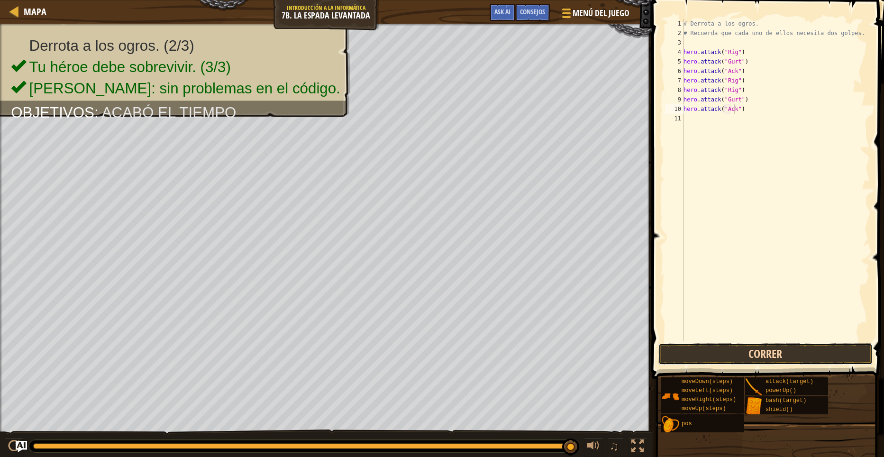
click at [758, 353] on button "Correr" at bounding box center [765, 354] width 214 height 22
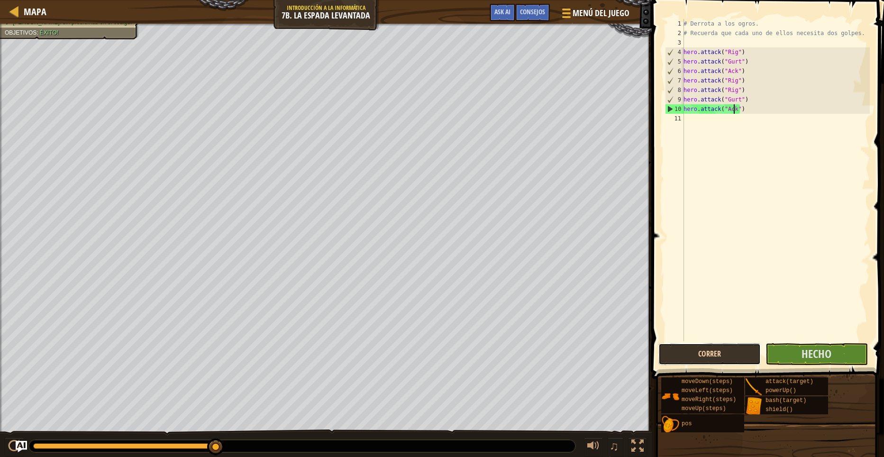
click at [708, 354] on button "Correr" at bounding box center [709, 354] width 102 height 22
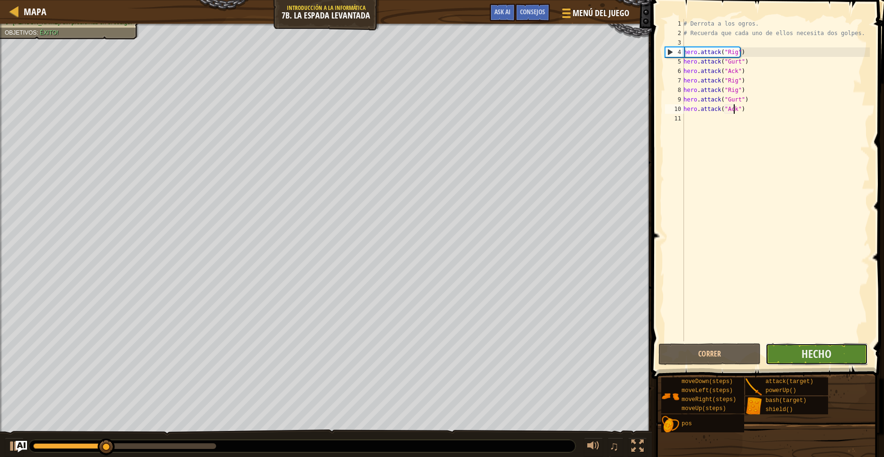
click at [773, 354] on button "Hecho" at bounding box center [816, 354] width 102 height 22
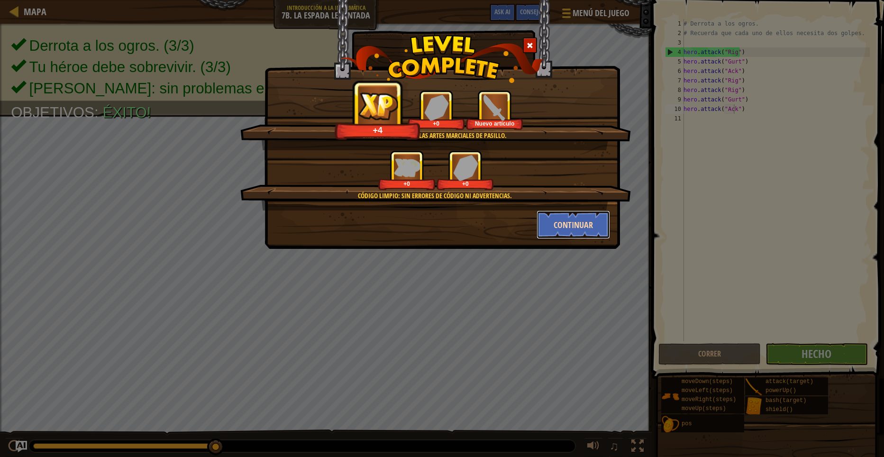
click at [558, 217] on button "Continuar" at bounding box center [573, 224] width 73 height 28
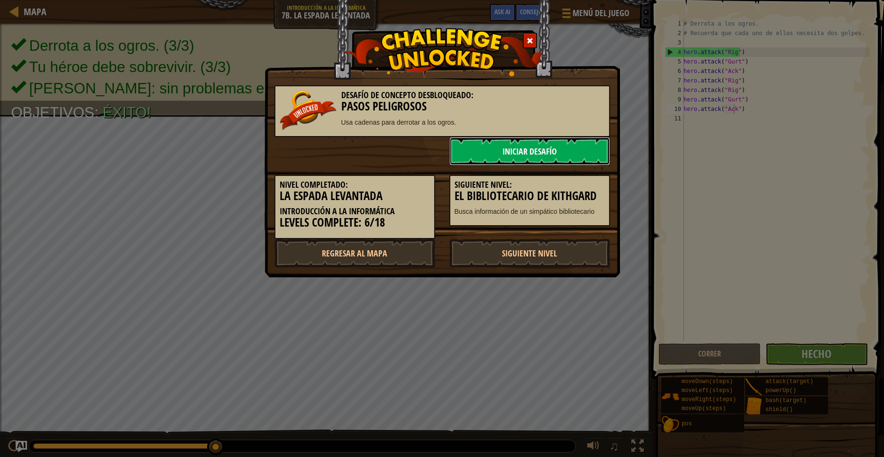
click at [539, 149] on link "Iniciar Desafío" at bounding box center [529, 151] width 161 height 28
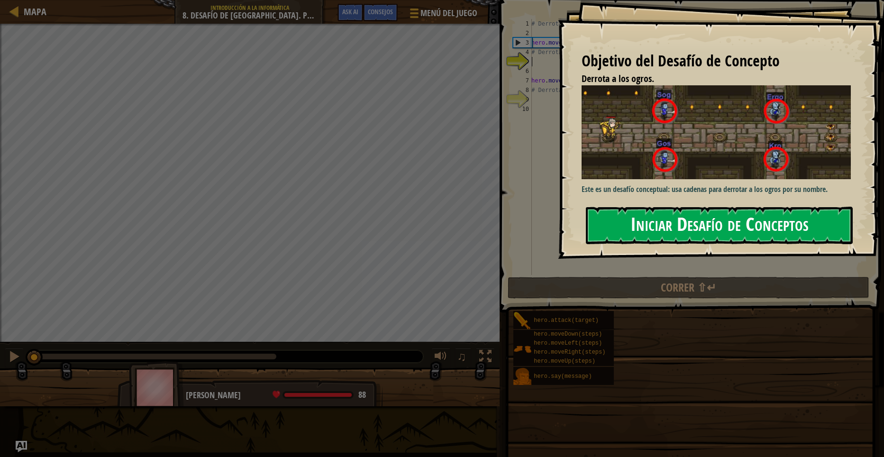
click at [694, 224] on button "Iniciar Desafío de Conceptos" at bounding box center [719, 225] width 267 height 37
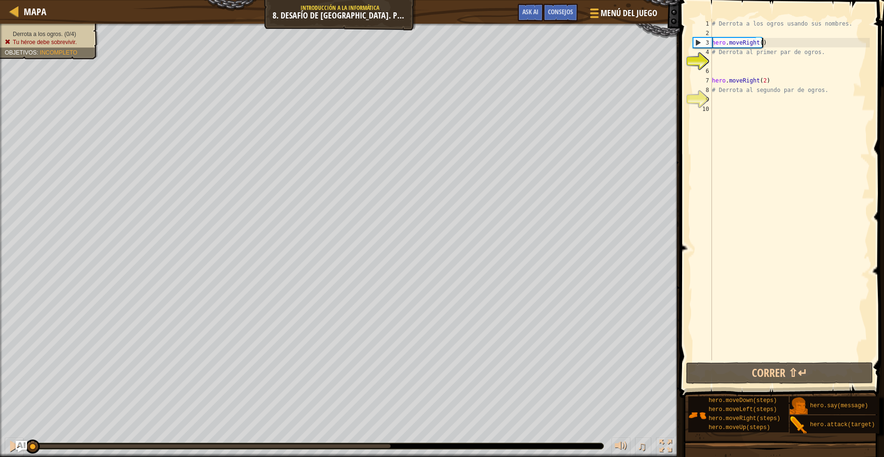
drag, startPoint x: 762, startPoint y: 42, endPoint x: 774, endPoint y: 42, distance: 11.8
click at [763, 42] on div "# Derrota a los ogros usando sus nombres. hero . moveRight ( ) # Derrota al pri…" at bounding box center [790, 199] width 160 height 360
type textarea "hero.moveRight()"
click at [710, 61] on div "5" at bounding box center [702, 61] width 19 height 9
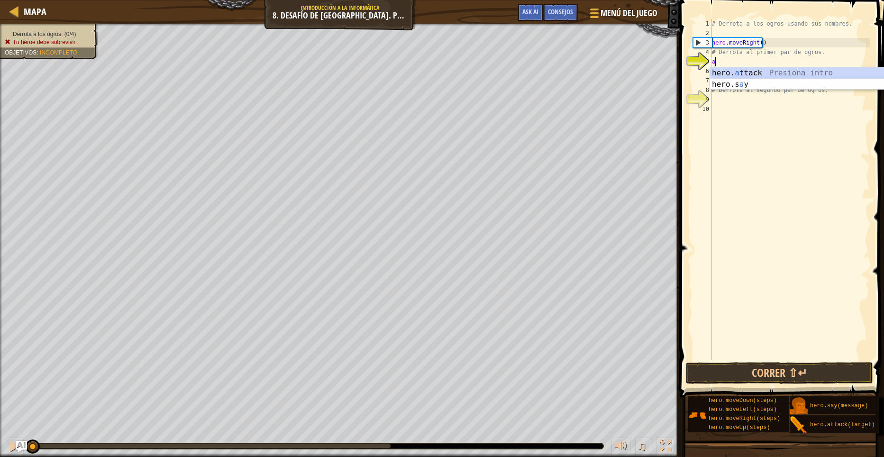
scroll to position [4, 0]
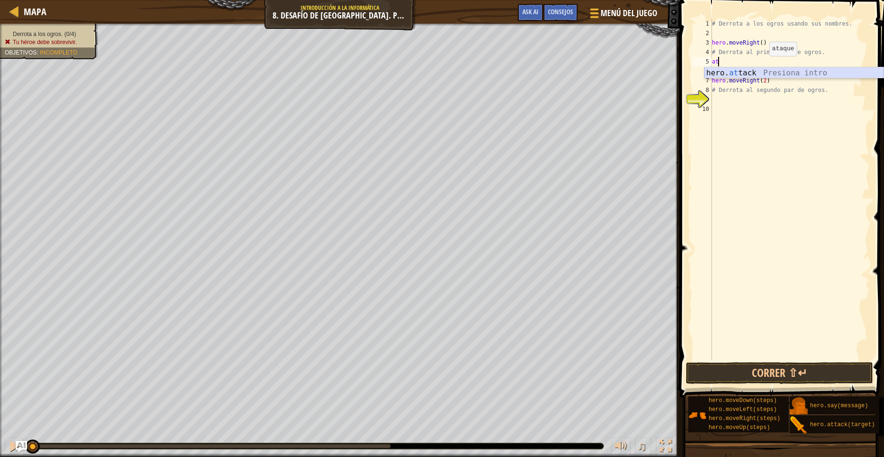
click at [785, 70] on div "hero. at tack Presiona intro" at bounding box center [793, 84] width 179 height 34
type textarea "hero.attack("Sog")"
click at [715, 68] on div "# Derrota a los ogros usando sus nombres. hero . moveRight ( ) # Derrota al pri…" at bounding box center [790, 199] width 160 height 360
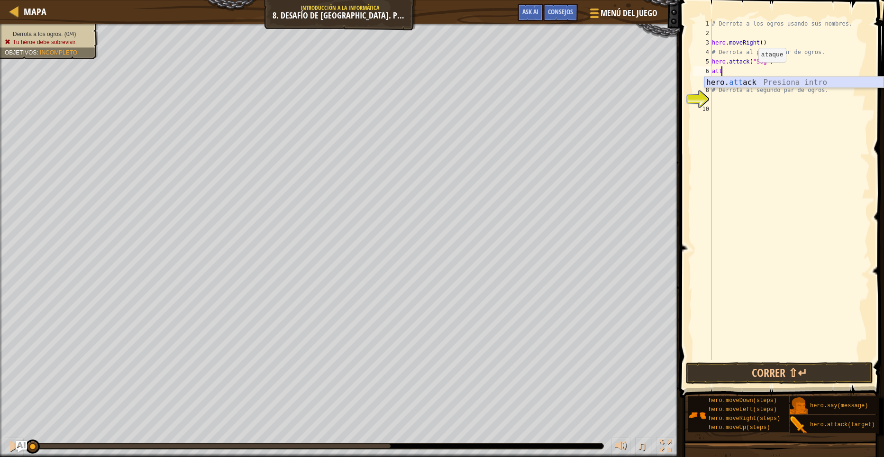
click at [758, 84] on div "hero. att ack Presiona intro" at bounding box center [793, 94] width 179 height 34
click at [801, 367] on button "Correr ⇧↵" at bounding box center [779, 373] width 187 height 22
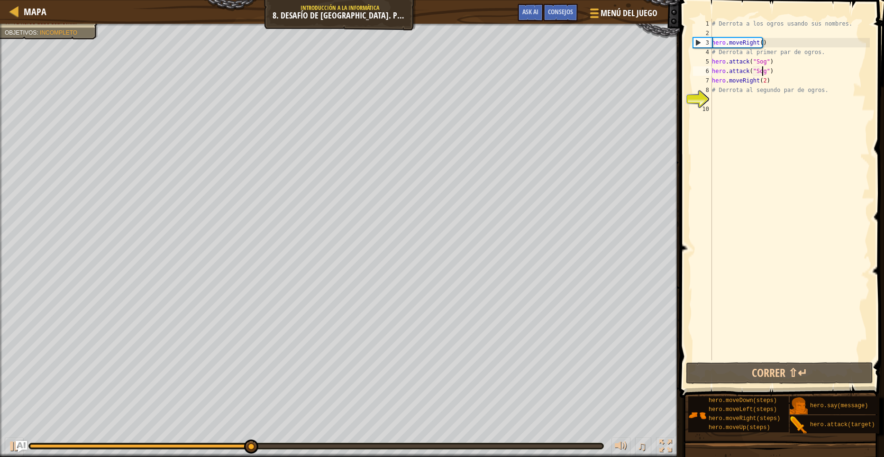
click at [719, 93] on div "# Derrota a los ogros usando sus nombres. hero . moveRight ( ) # Derrota al pri…" at bounding box center [790, 199] width 160 height 360
click at [771, 78] on div "# Derrota a los ogros usando sus nombres. hero . moveRight ( ) # Derrota al pri…" at bounding box center [790, 199] width 160 height 360
drag, startPoint x: 761, startPoint y: 80, endPoint x: 771, endPoint y: 81, distance: 10.5
click at [760, 81] on div "# Derrota a los ogros usando sus nombres. hero . moveRight ( ) # Derrota al pri…" at bounding box center [790, 199] width 160 height 360
click at [765, 79] on div "# Derrota a los ogros usando sus nombres. hero . moveRight ( ) # Derrota al pri…" at bounding box center [790, 199] width 160 height 360
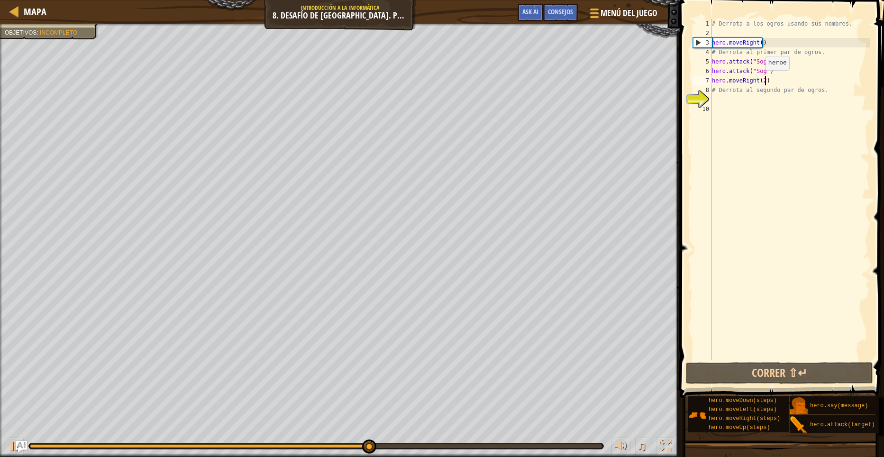
click at [761, 80] on div "# Derrota a los ogros usando sus nombres. hero . moveRight ( ) # Derrota al pri…" at bounding box center [790, 199] width 160 height 360
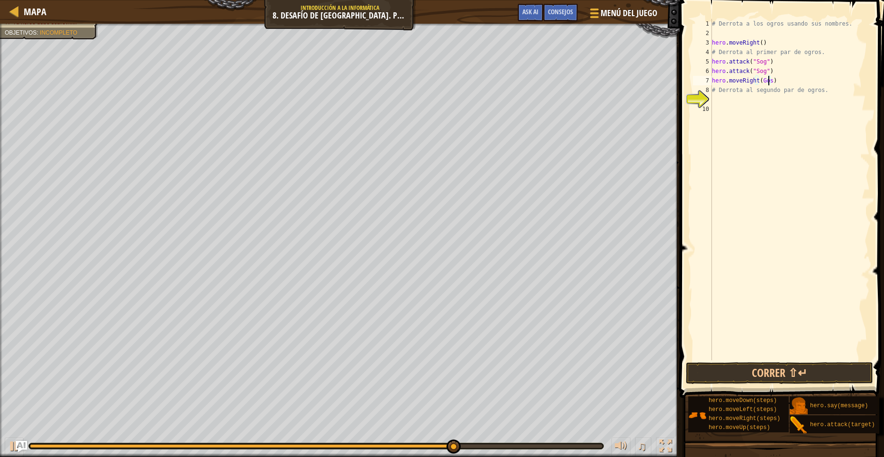
scroll to position [4, 4]
drag, startPoint x: 813, startPoint y: 373, endPoint x: 813, endPoint y: 368, distance: 5.2
click at [813, 373] on button "Correr ⇧↵" at bounding box center [779, 373] width 187 height 22
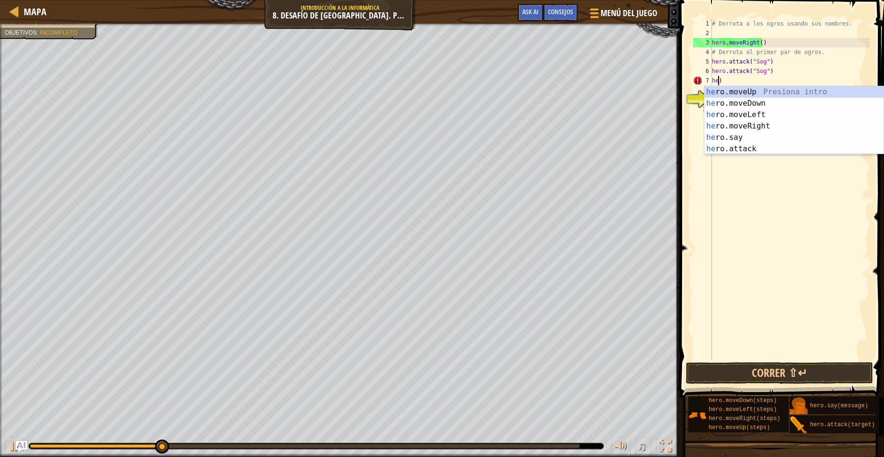
scroll to position [4, 0]
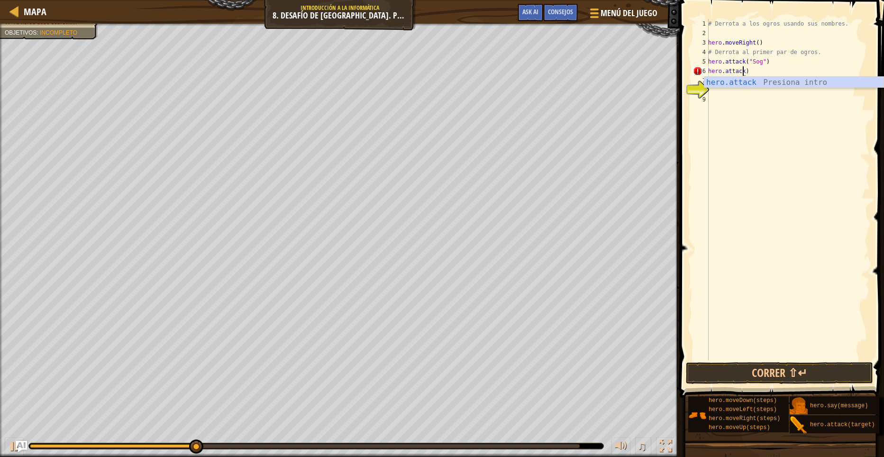
click at [761, 71] on div "# Derrota a los ogros usando sus nombres. hero . moveRight ( ) # Derrota al pri…" at bounding box center [788, 199] width 164 height 360
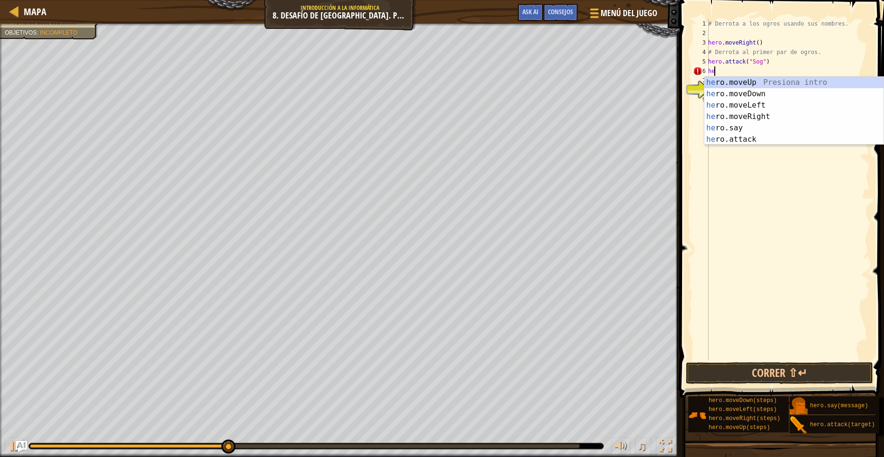
type textarea "h"
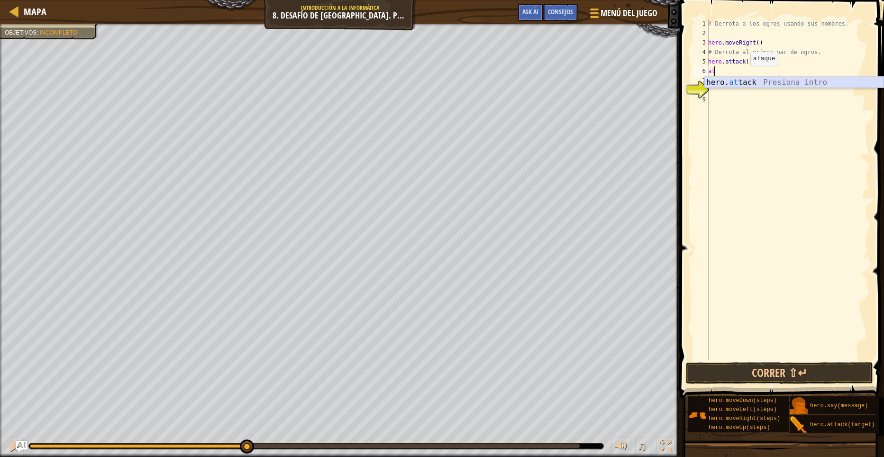
click at [746, 79] on div "hero. at tack Presiona intro" at bounding box center [793, 94] width 179 height 34
click at [729, 371] on button "Correr ⇧↵" at bounding box center [779, 373] width 187 height 22
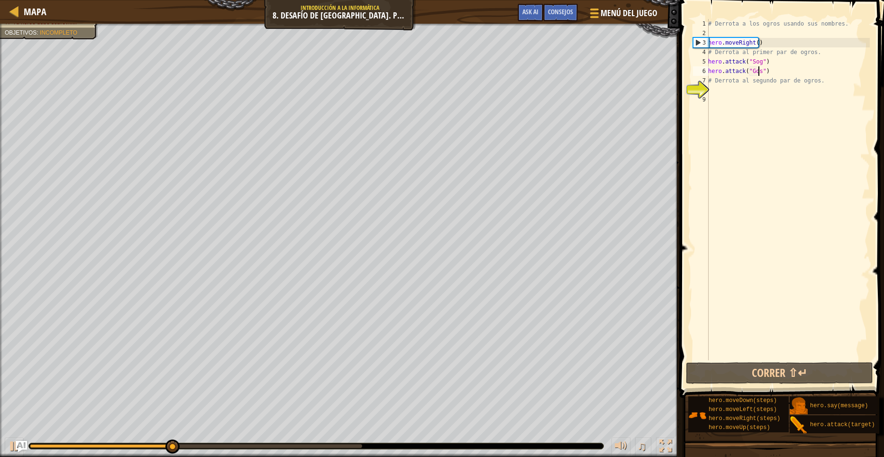
click at [709, 85] on div "8" at bounding box center [701, 89] width 16 height 9
type textarea "# Derrota al segundo par de ogros."
click at [712, 86] on div "# Derrota a los ogros usando sus nombres. hero . moveRight ( ) # Derrota al pri…" at bounding box center [788, 199] width 164 height 360
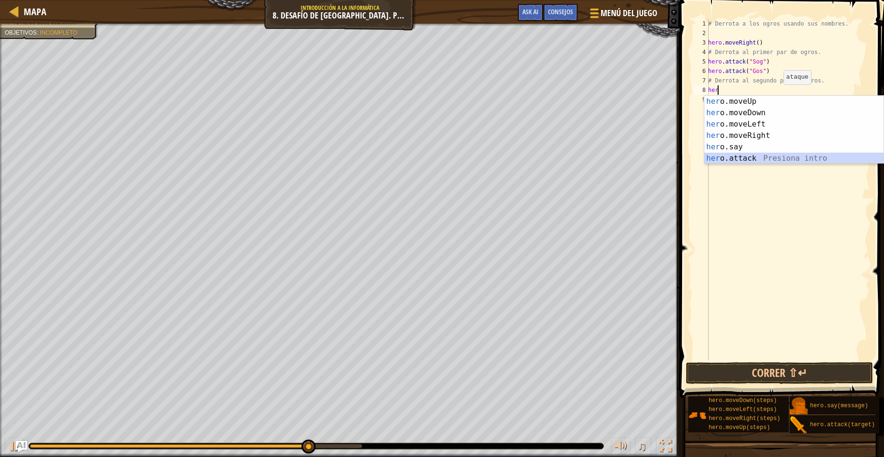
click at [747, 159] on div "her o.moveUp Presiona intro her o.moveDown Presiona intro her o.moveLeft Presio…" at bounding box center [793, 141] width 179 height 91
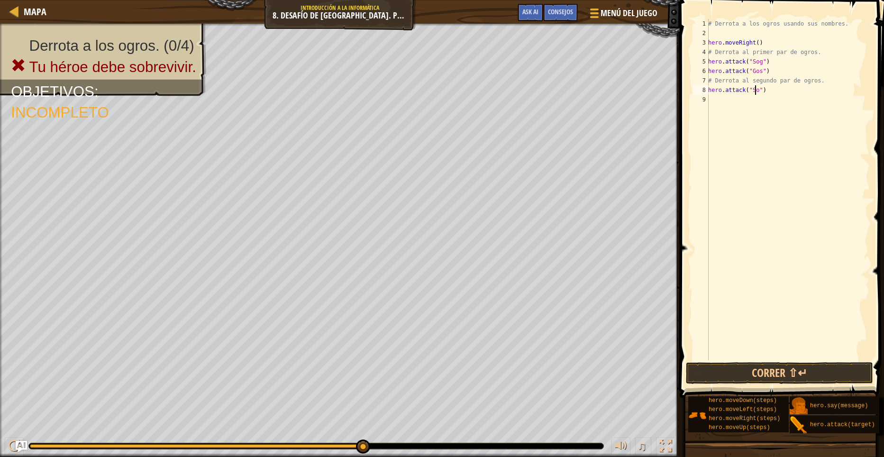
scroll to position [4, 4]
type textarea "hero.attack("Sog")"
click at [711, 97] on div "# Derrota a los ogros usando sus nombres. hero . moveRight ( ) # Derrota al pri…" at bounding box center [788, 199] width 164 height 360
click at [735, 113] on div "hero. att ack Presiona intro" at bounding box center [793, 122] width 179 height 34
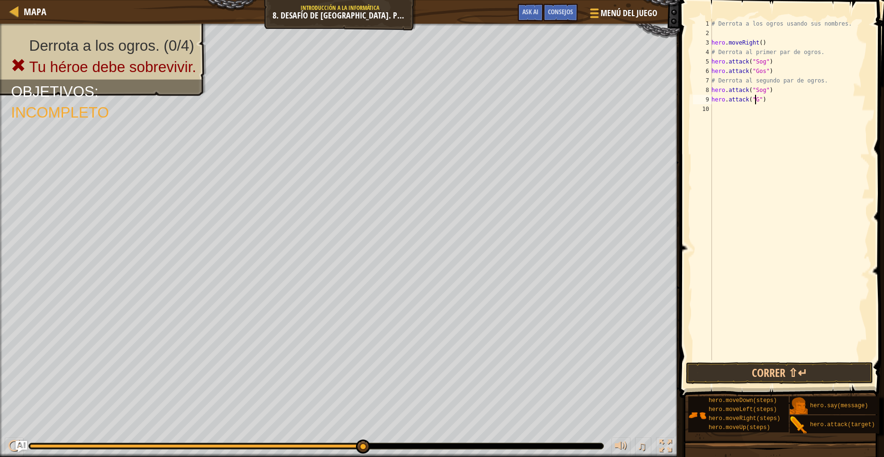
scroll to position [4, 4]
type textarea "hero.attack("Gos")"
click at [798, 373] on button "Correr ⇧↵" at bounding box center [779, 373] width 187 height 22
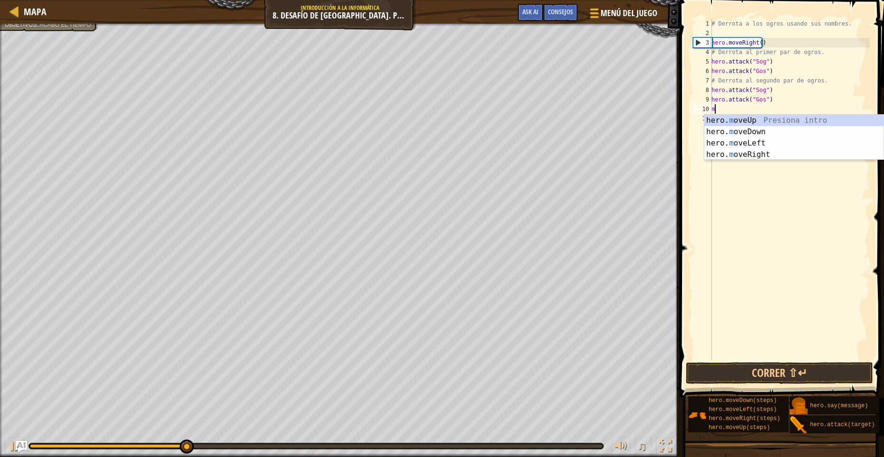
type textarea "mo"
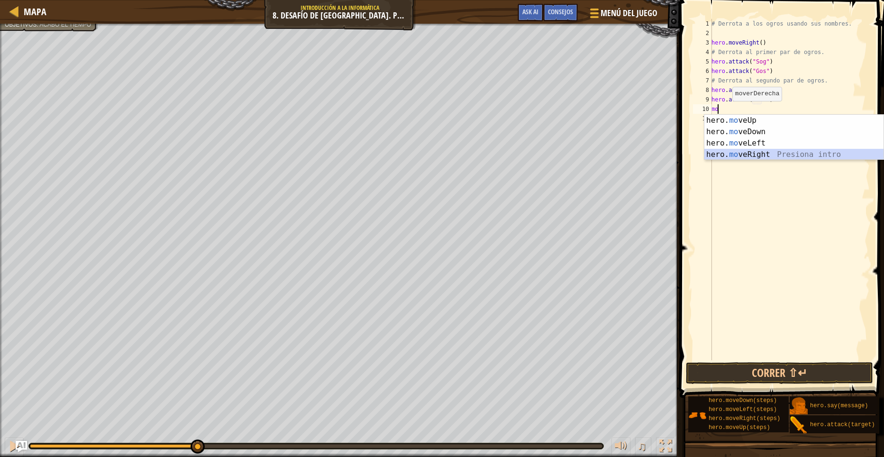
click at [759, 154] on div "hero. mo veUp Presiona intro hero. mo veDown Presiona intro hero. mo veLeft Pre…" at bounding box center [793, 149] width 179 height 68
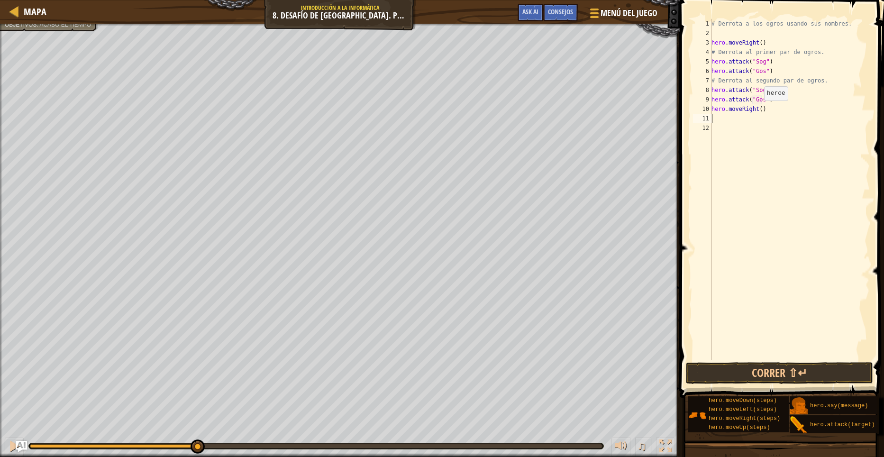
click at [759, 110] on div "# Derrota a los ogros usando sus nombres. hero . moveRight ( ) # Derrota al pri…" at bounding box center [790, 199] width 160 height 360
type textarea "hero.moveRight(2)"
click at [762, 374] on button "Correr ⇧↵" at bounding box center [779, 373] width 187 height 22
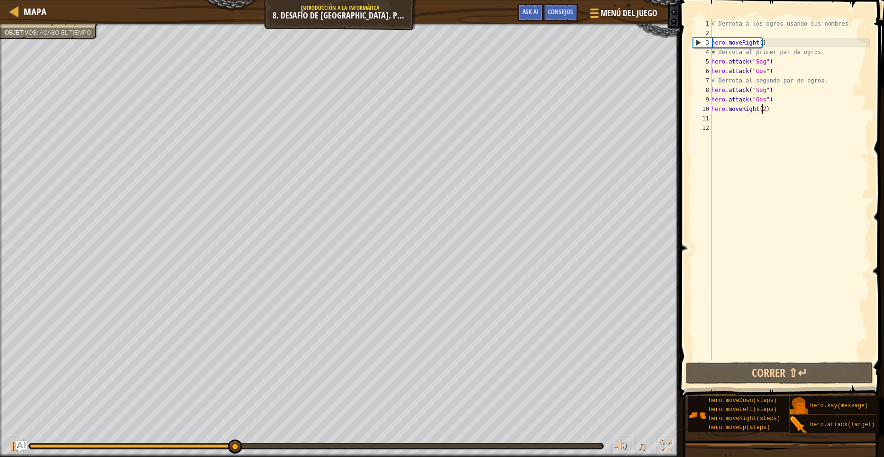
click at [715, 117] on div "# Derrota a los ogros usando sus nombres. hero . moveRight ( ) # Derrota al pri…" at bounding box center [790, 199] width 160 height 360
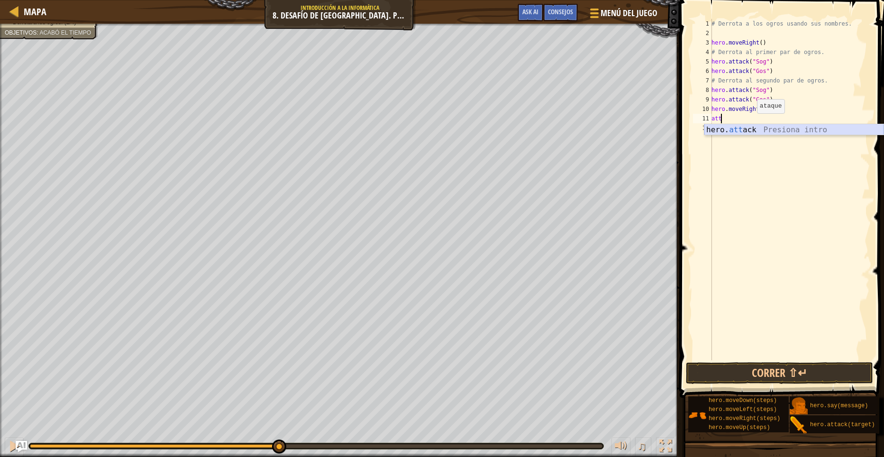
click at [752, 0] on body "Mapa Introducción a la Informática 8. Desafío de [GEOGRAPHIC_DATA]. Pasos Pelig…" at bounding box center [442, 0] width 884 height 0
click at [735, 117] on div "# Derrota a los ogros usando sus nombres. hero . moveRight ( ) # Derrota al pri…" at bounding box center [790, 199] width 160 height 360
type textarea "a"
click at [775, 128] on div "hero. attack Presiona intro" at bounding box center [793, 141] width 179 height 34
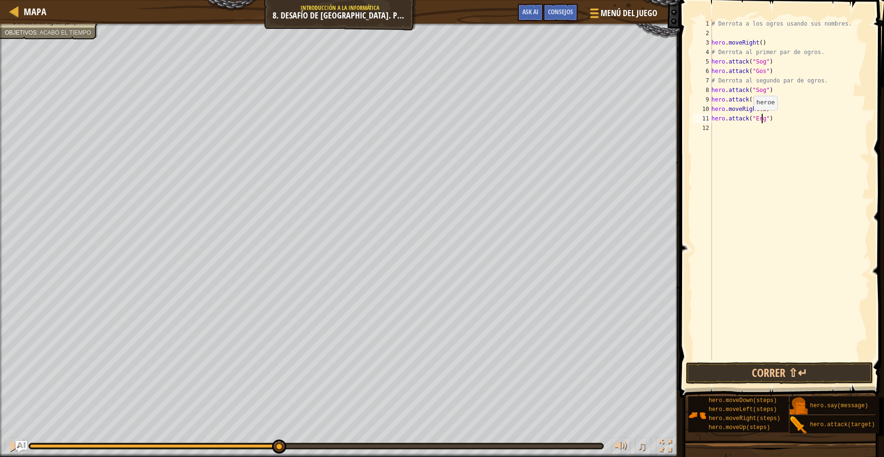
type textarea "hero.attack("Ergo")"
click at [716, 128] on div "# Derrota a los ogros usando sus nombres. hero . moveRight ( ) # Derrota al pri…" at bounding box center [790, 199] width 160 height 360
click at [753, 141] on div "hero. atta ck Presiona intro" at bounding box center [793, 151] width 179 height 34
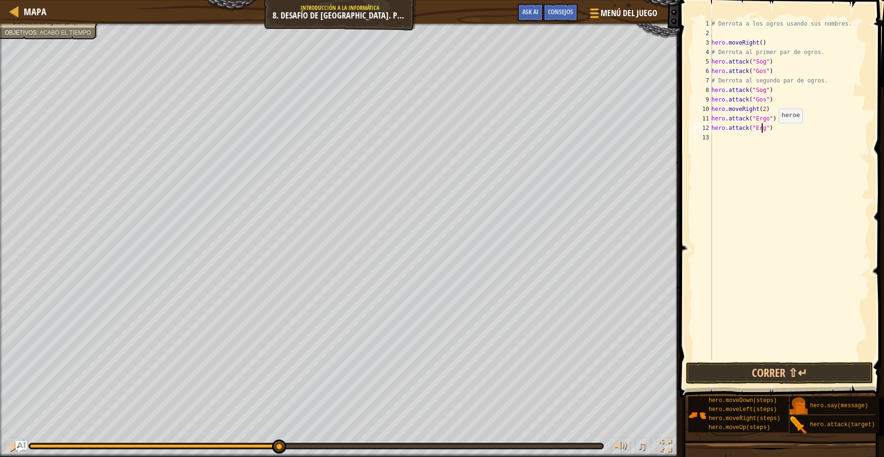
type textarea "hero.attack("Ergo")"
click at [714, 139] on div "# Derrota a los ogros usando sus nombres. hero . moveRight ( ) # Derrota al pri…" at bounding box center [790, 199] width 160 height 360
click at [735, 145] on div "hero. att ack Presiona intro" at bounding box center [793, 160] width 179 height 34
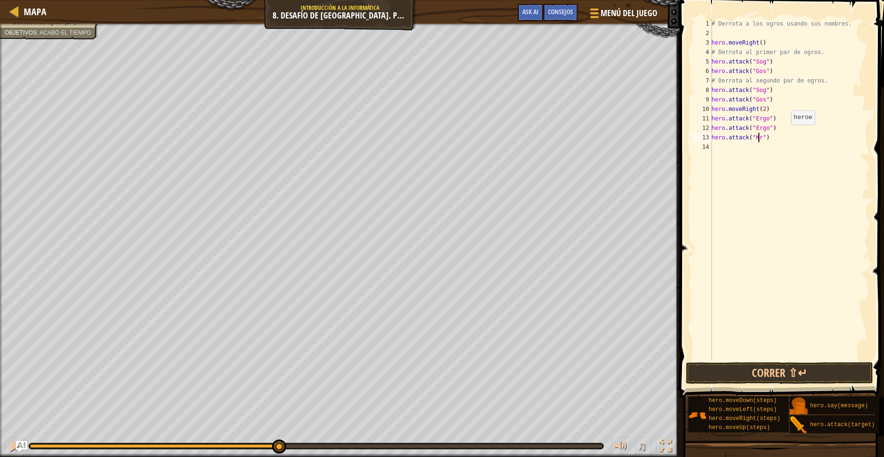
scroll to position [4, 4]
type textarea "hero.attack("Kro")"
click at [714, 147] on div "# Derrota a los ogros usando sus nombres. hero . moveRight ( ) # Derrota al pri…" at bounding box center [790, 199] width 160 height 360
type textarea "m"
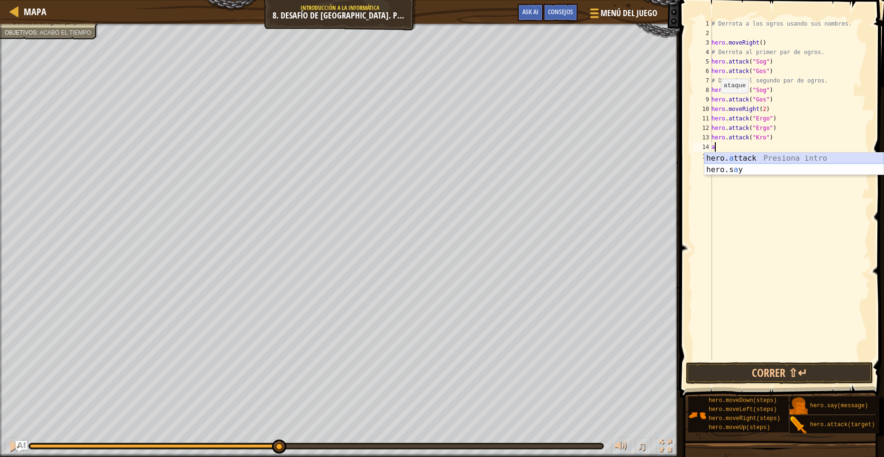
click at [754, 158] on div "hero. a ttack Presiona intro hero.s a y Presiona intro" at bounding box center [793, 176] width 179 height 46
type textarea "hero.attack("Kro")"
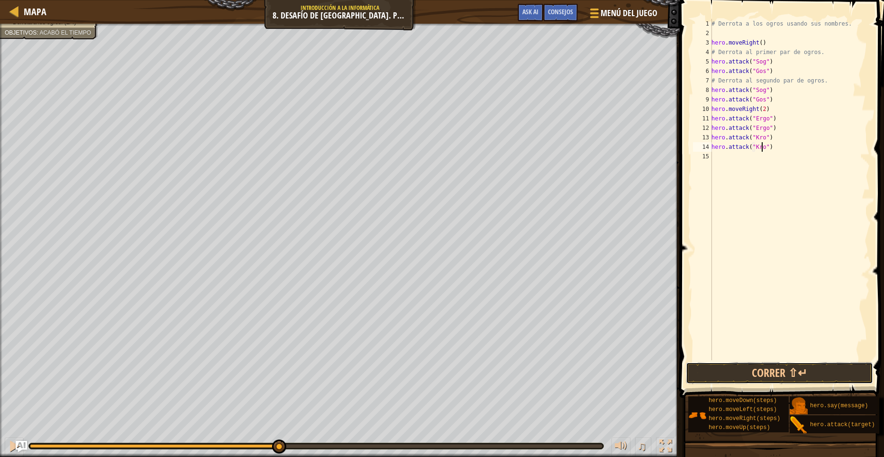
drag, startPoint x: 791, startPoint y: 376, endPoint x: 791, endPoint y: 351, distance: 25.6
click at [791, 376] on button "Correr ⇧↵" at bounding box center [779, 373] width 187 height 22
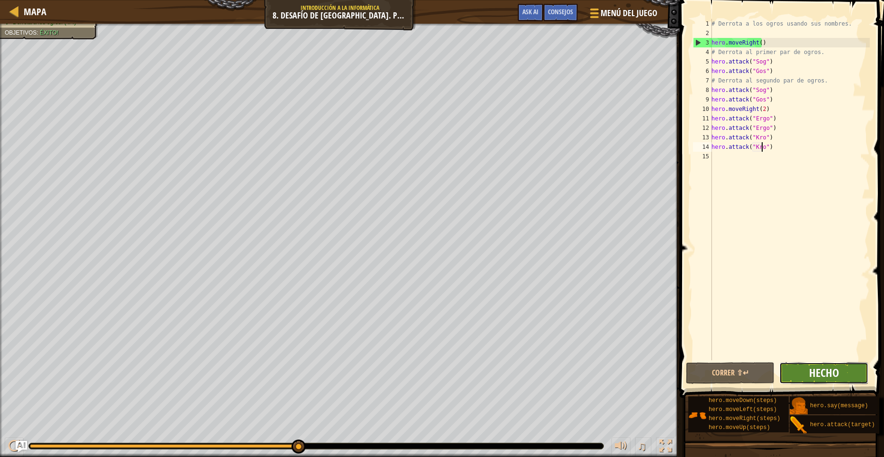
click at [812, 372] on span "Hecho" at bounding box center [824, 372] width 30 height 15
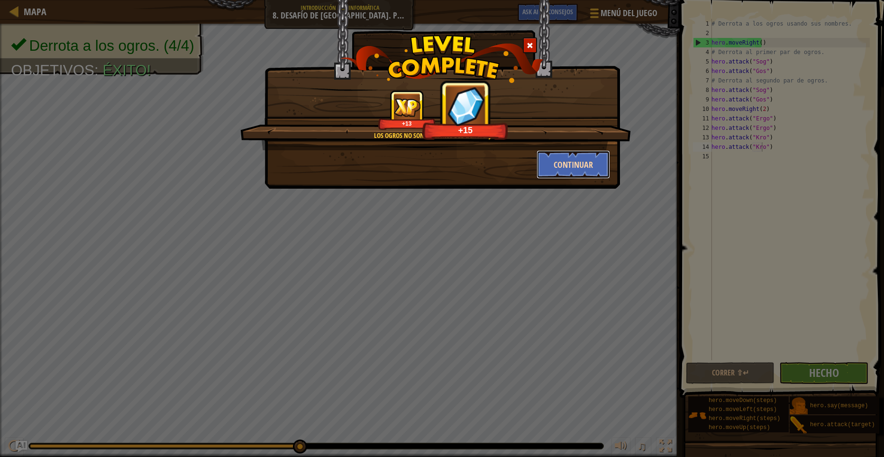
click at [576, 171] on button "Continuar" at bounding box center [573, 164] width 73 height 28
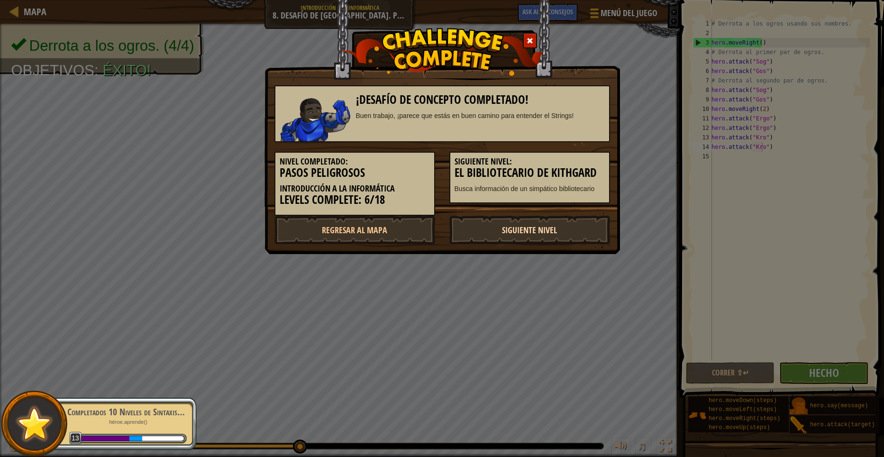
click at [512, 224] on link "Siguiente nivel" at bounding box center [529, 230] width 161 height 28
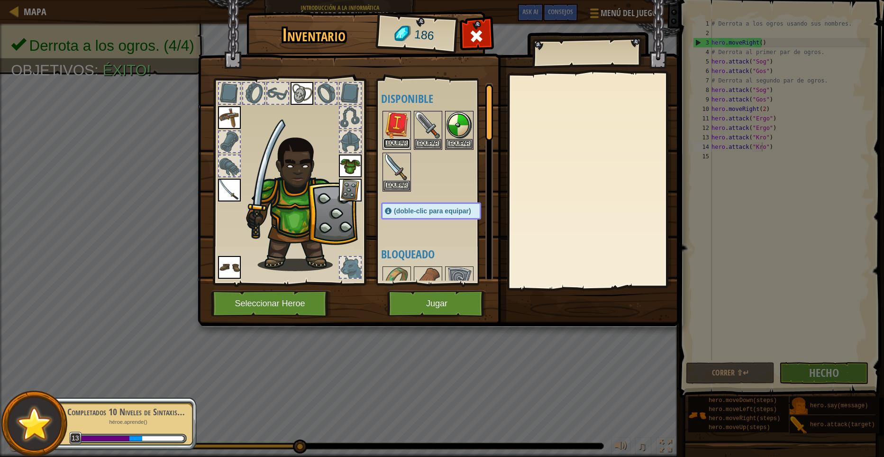
click at [397, 141] on button "Equipar" at bounding box center [396, 143] width 27 height 10
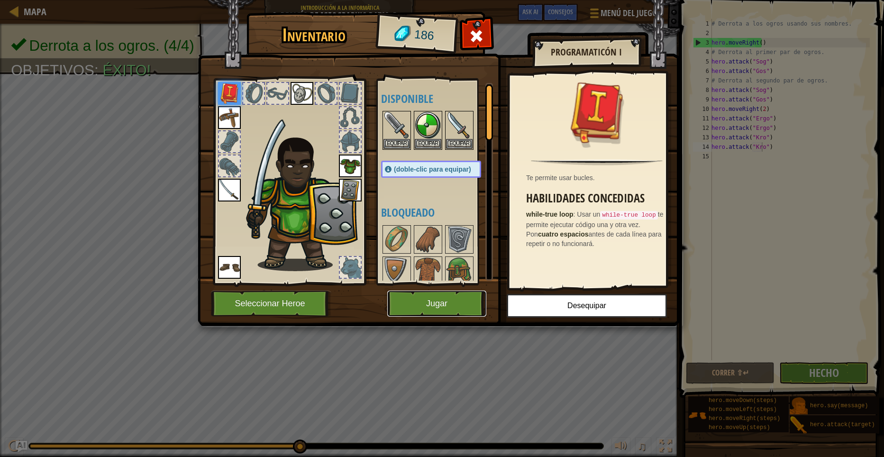
click at [450, 298] on button "Jugar" at bounding box center [436, 304] width 99 height 26
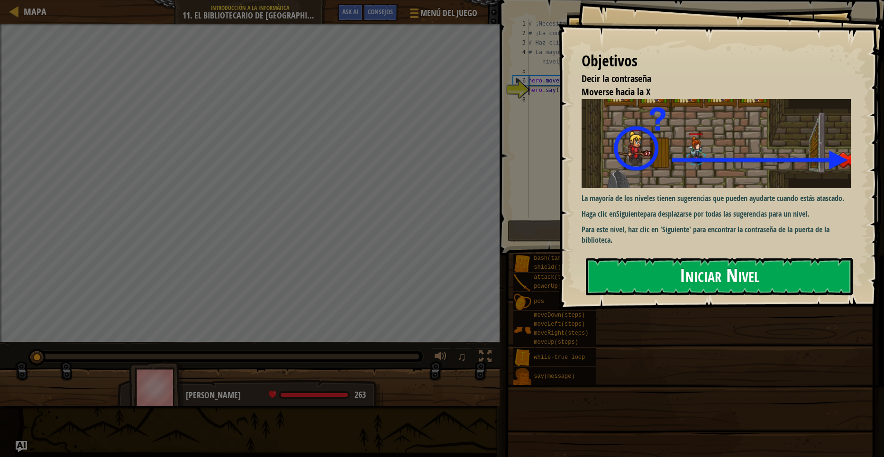
click at [701, 276] on button "Iniciar Nivel" at bounding box center [719, 276] width 267 height 37
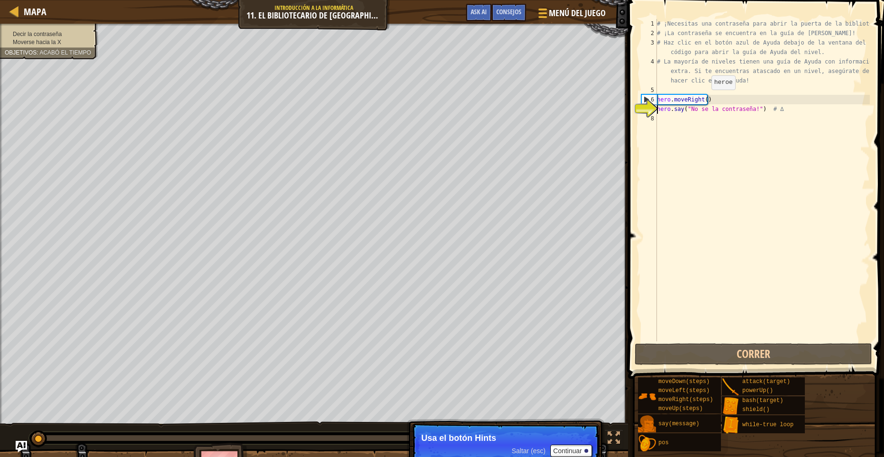
click at [702, 100] on div "# ¡Necesitas una contraseña para abrir la puerta de la biblioteca! # ¡La contra…" at bounding box center [762, 189] width 215 height 341
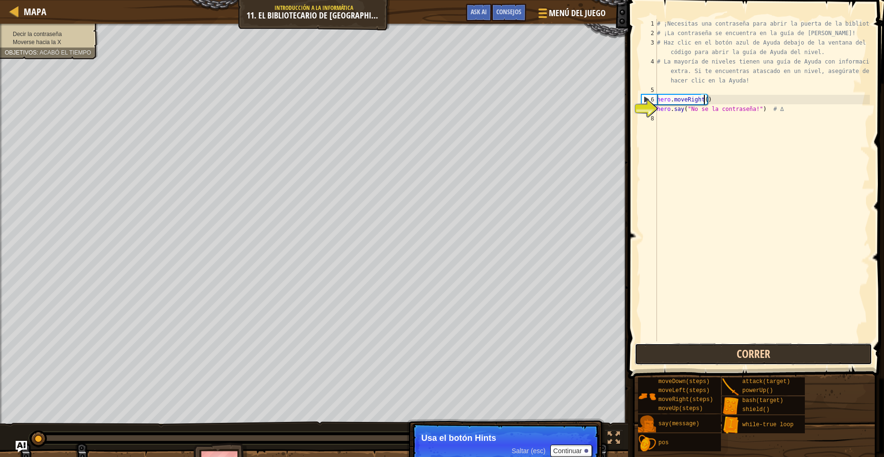
click at [726, 354] on button "Correr" at bounding box center [753, 354] width 237 height 22
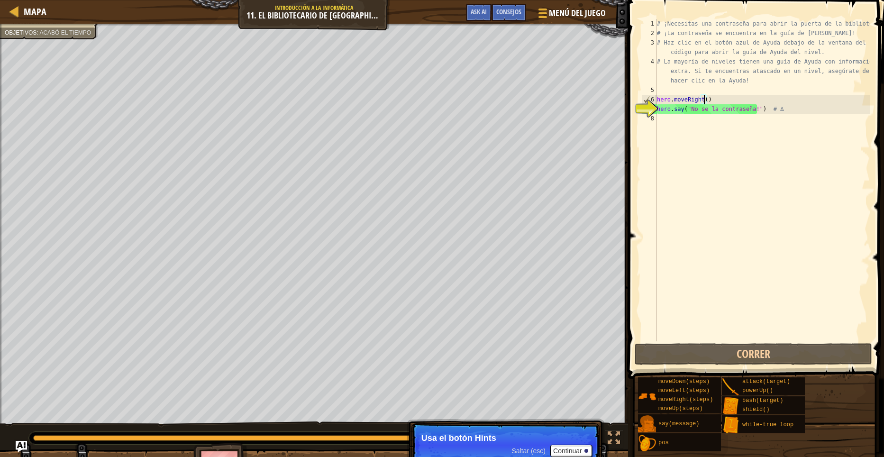
drag, startPoint x: 766, startPoint y: 108, endPoint x: 772, endPoint y: 112, distance: 7.0
click at [766, 108] on div "# ¡Necesitas una contraseña para abrir la puerta de la biblioteca! # ¡La contra…" at bounding box center [762, 189] width 215 height 341
type textarea "hero.say("No se la contraseña!") # ∆"
click at [779, 114] on div "# ¡Necesitas una contraseña para abrir la puerta de la biblioteca! # ¡La contra…" at bounding box center [762, 189] width 215 height 341
click at [775, 105] on div "# ¡Necesitas una contraseña para abrir la puerta de la biblioteca! # ¡La contra…" at bounding box center [762, 189] width 215 height 341
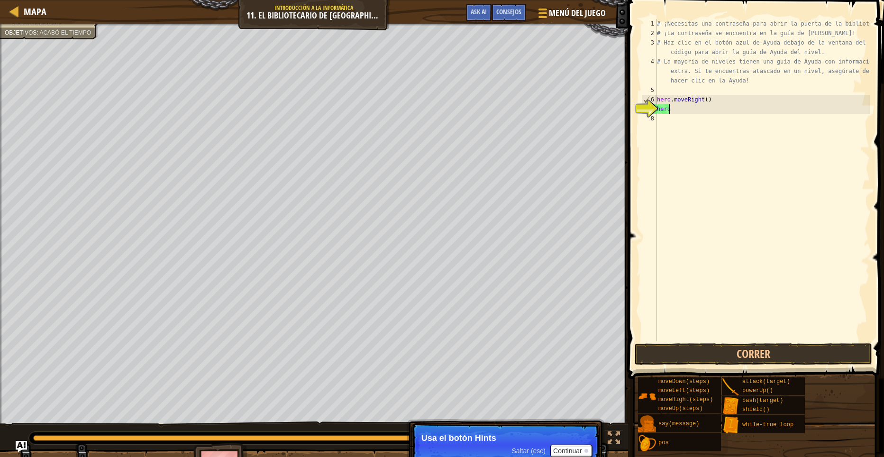
type textarea "h"
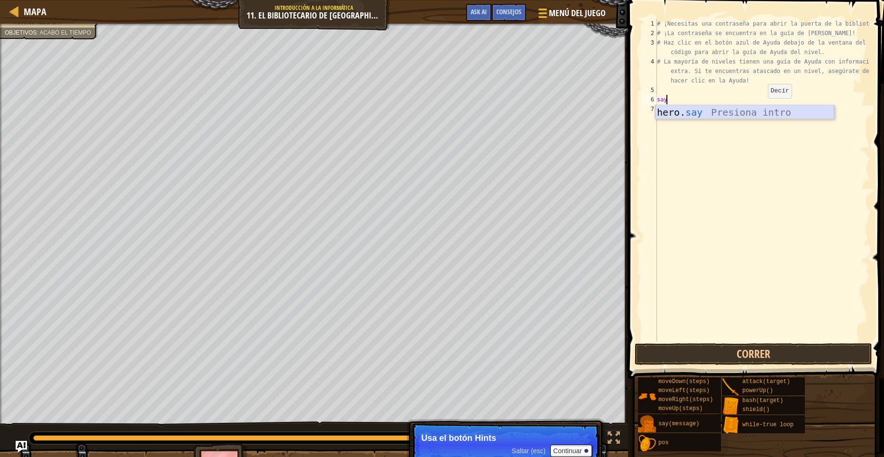
click at [770, 110] on div "hero. say Presiona intro" at bounding box center [744, 126] width 179 height 43
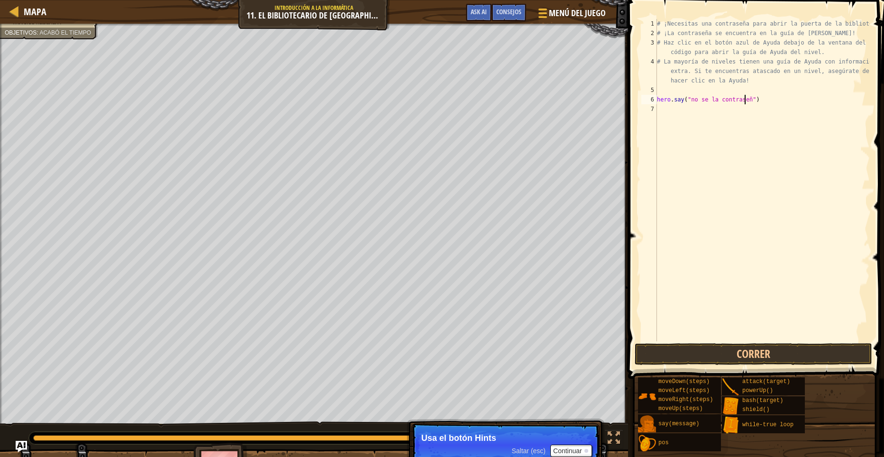
scroll to position [4, 7]
type textarea "hero.say("no se la contraseña")"
click at [692, 353] on button "Correr" at bounding box center [753, 354] width 237 height 22
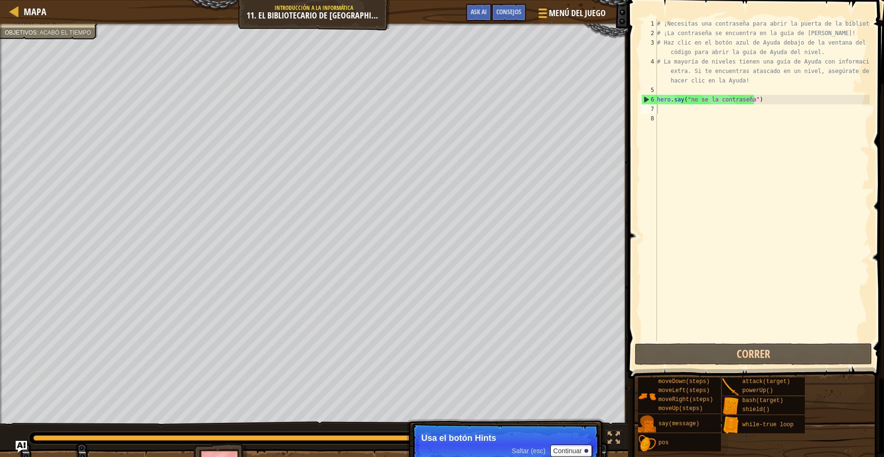
click at [499, 437] on p "Usa el botón Hints" at bounding box center [505, 437] width 168 height 9
click at [876, 0] on html "Mapa Introducción a la Informática 11. El bibliotecario de Kithgard Menú del Ju…" at bounding box center [442, 0] width 884 height 0
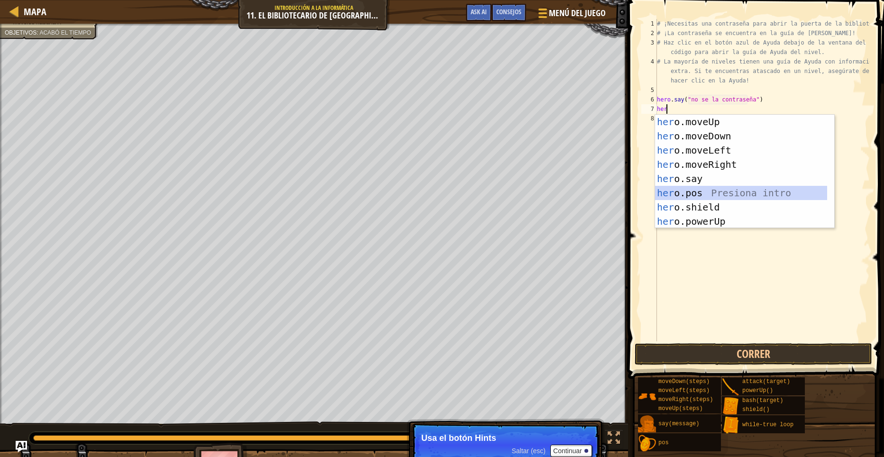
click at [688, 189] on div "her o.moveUp Presiona intro her o.moveDown Presiona intro her o.moveLeft Presio…" at bounding box center [741, 186] width 172 height 142
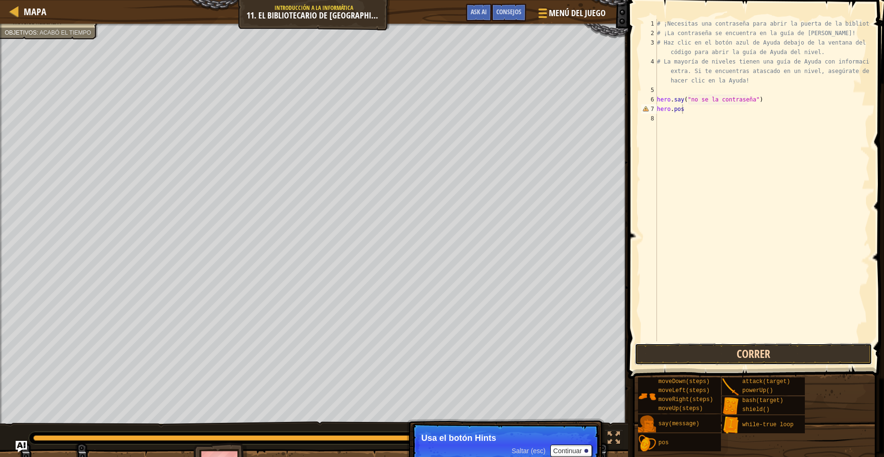
click at [750, 358] on button "Correr" at bounding box center [753, 354] width 237 height 22
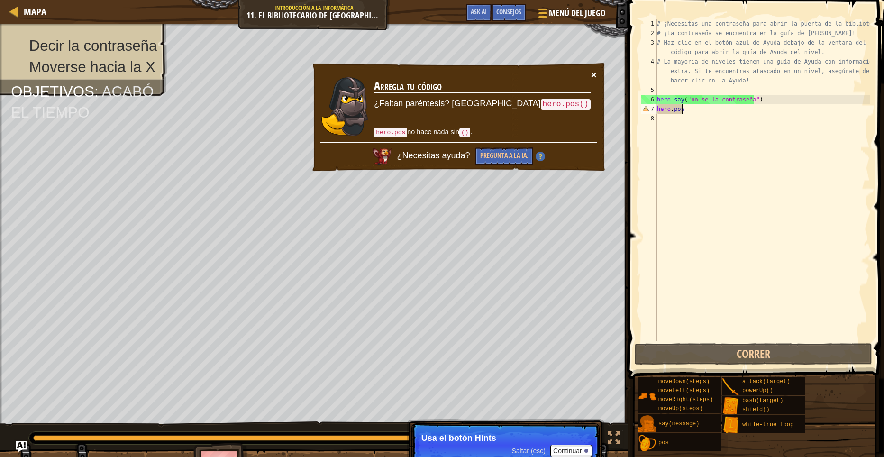
click at [592, 72] on button "×" at bounding box center [594, 75] width 6 height 10
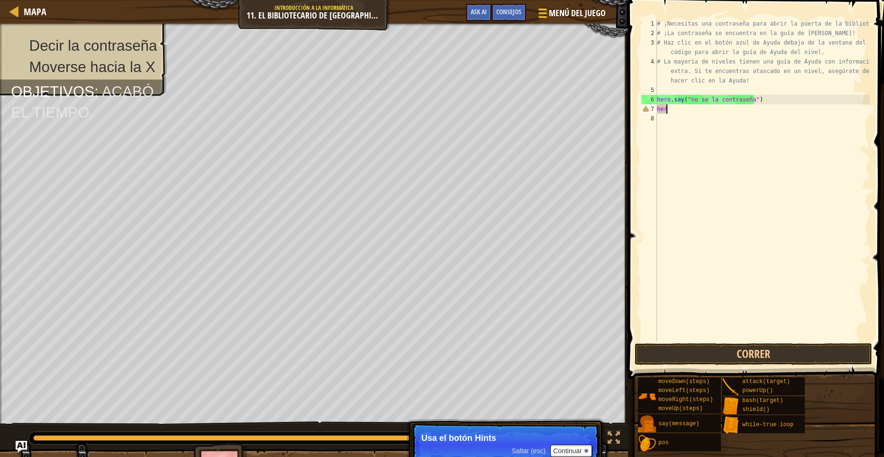
type textarea "h"
click at [585, 446] on button "Continuar" at bounding box center [571, 451] width 42 height 12
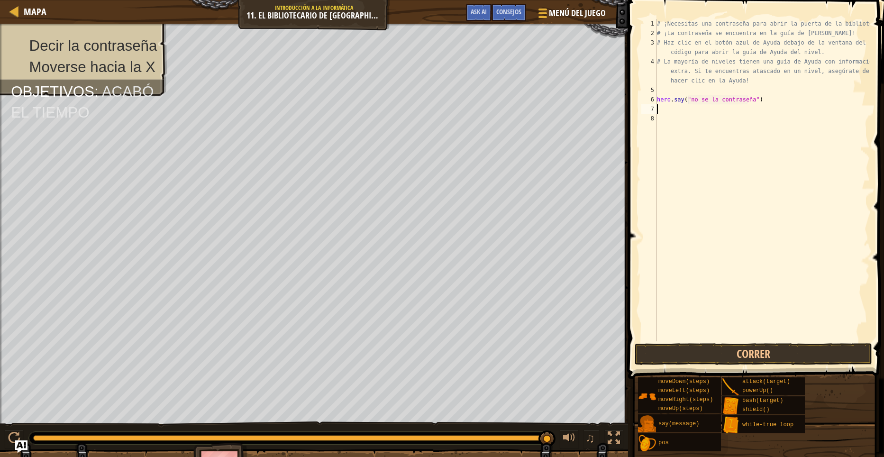
click at [26, 449] on img "Ask AI" at bounding box center [21, 446] width 12 height 12
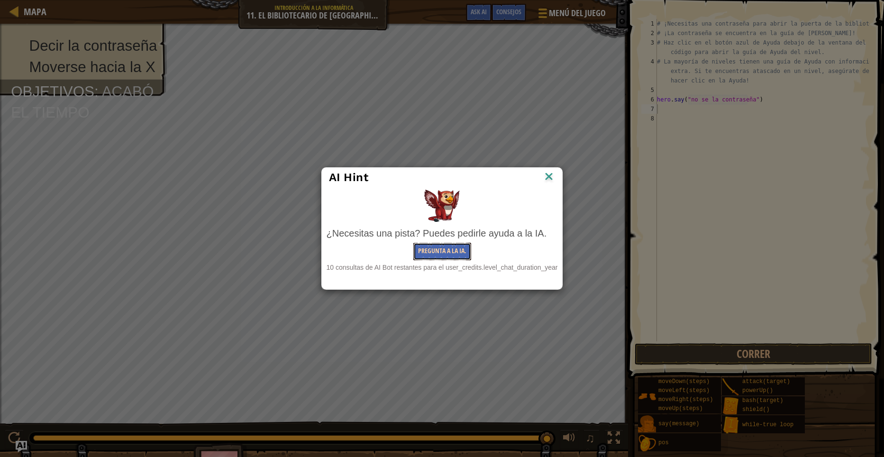
click at [424, 254] on button "Pregunta a la IA." at bounding box center [442, 252] width 58 height 18
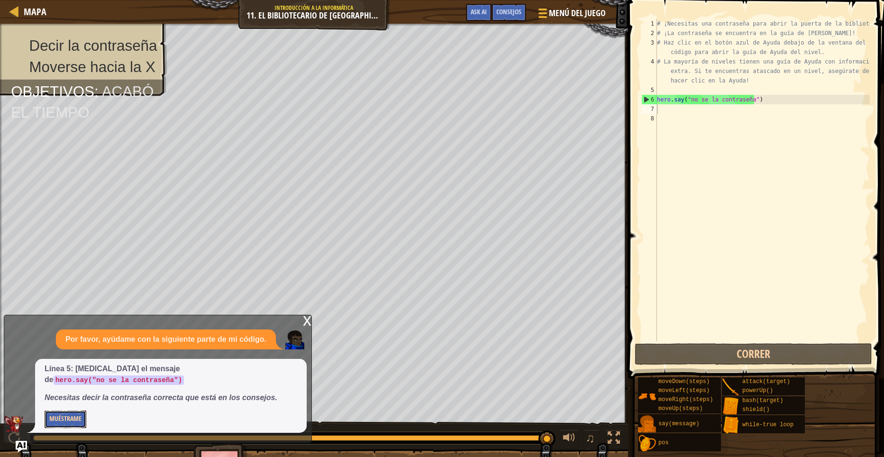
click at [72, 419] on button "Muéstrame" at bounding box center [66, 419] width 42 height 18
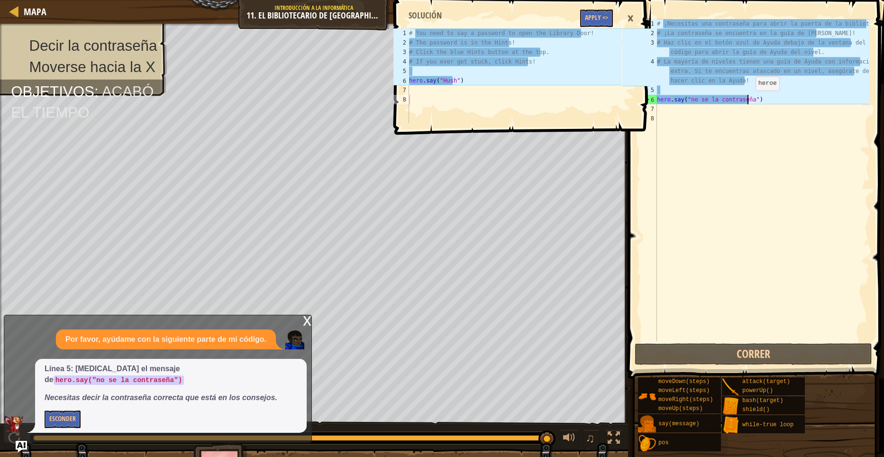
click at [747, 100] on div "# ¡Necesitas una contraseña para abrir la puerta de la biblioteca! # ¡La contra…" at bounding box center [762, 189] width 215 height 341
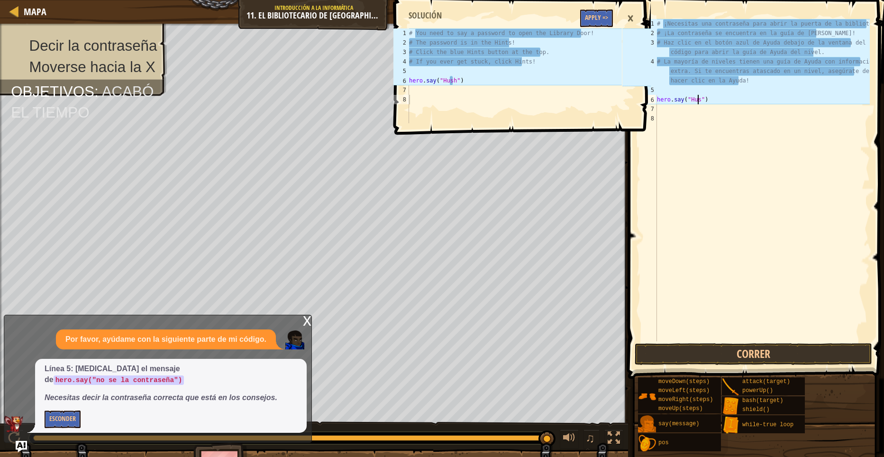
scroll to position [4, 3]
type textarea "hero.say("Hush")"
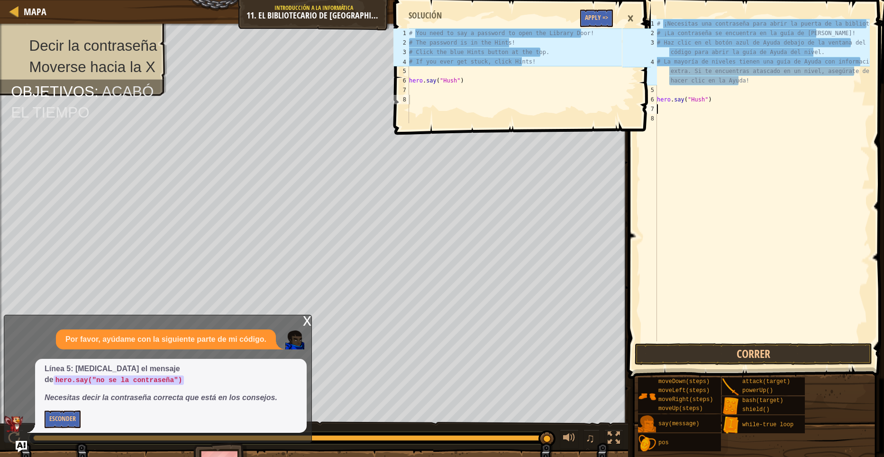
drag, startPoint x: 664, startPoint y: 112, endPoint x: 671, endPoint y: 97, distance: 16.6
click at [664, 110] on div "# ¡Necesitas una contraseña para abrir la puerta de la biblioteca! # ¡La contra…" at bounding box center [762, 189] width 215 height 341
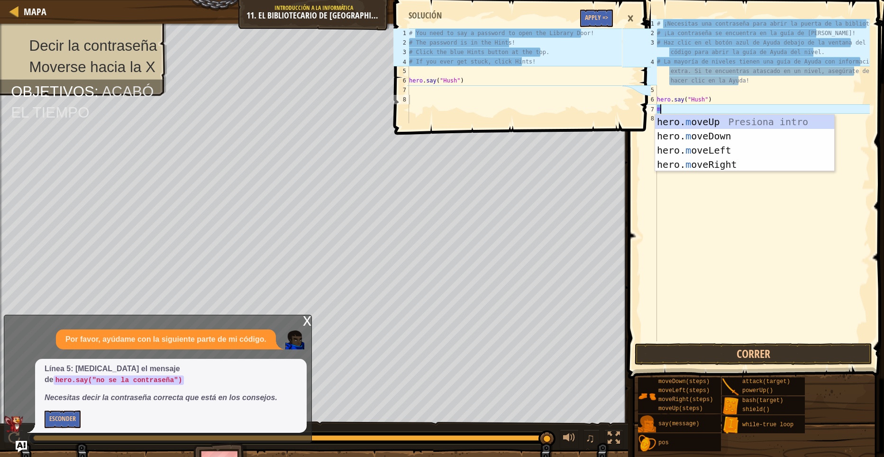
type textarea "mo"
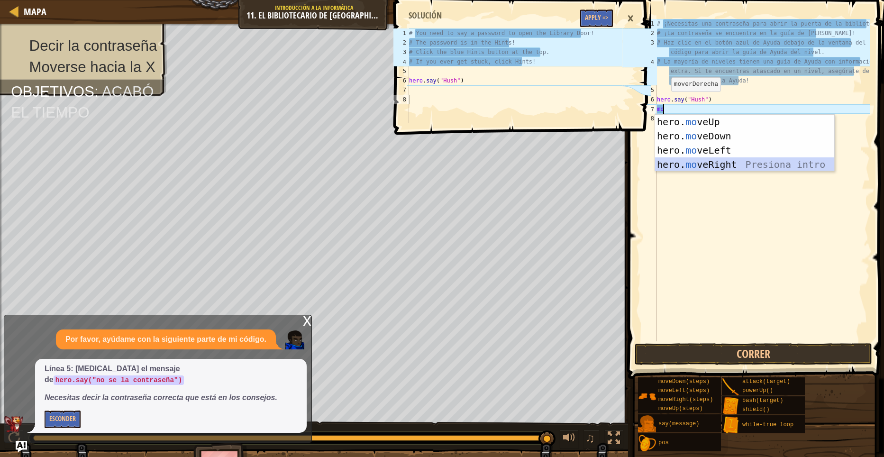
click at [718, 161] on div "hero. mo veUp Presiona intro hero. mo veDown Presiona intro hero. mo veLeft Pre…" at bounding box center [744, 157] width 179 height 85
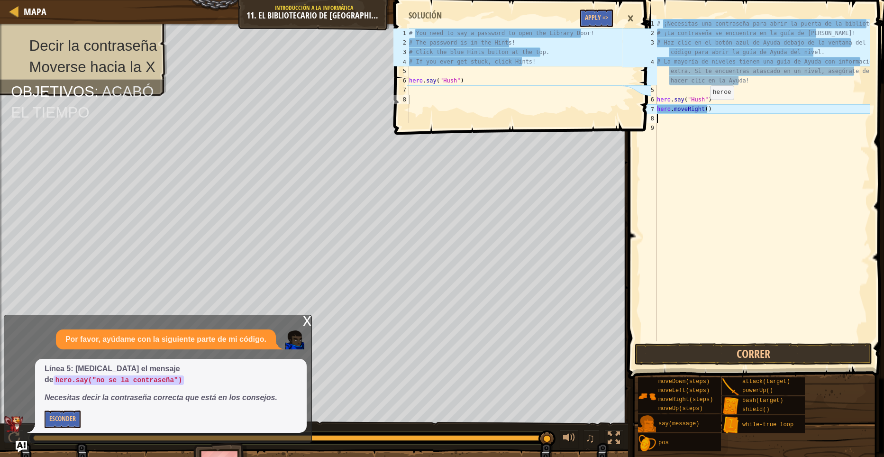
drag, startPoint x: 702, startPoint y: 109, endPoint x: 708, endPoint y: 110, distance: 6.3
click at [702, 110] on div "# ¡Necesitas una contraseña para abrir la puerta de la biblioteca! # ¡La contra…" at bounding box center [762, 189] width 215 height 341
type textarea "hero.moveRight2)"
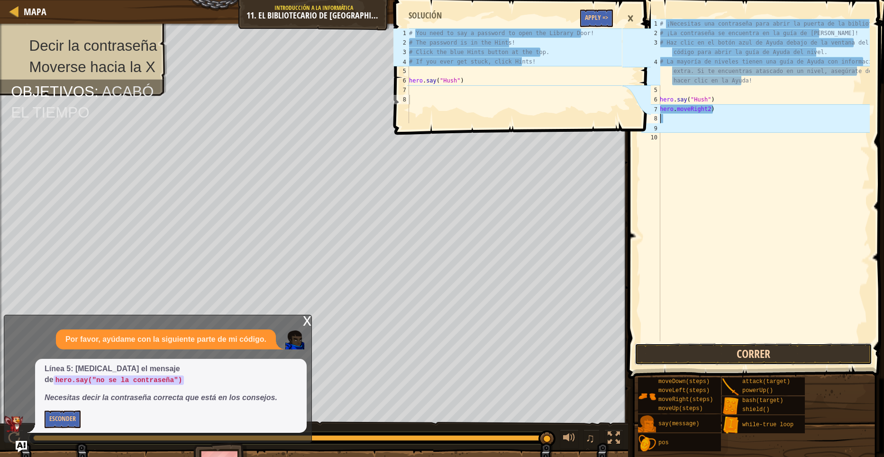
click at [727, 354] on button "Correr" at bounding box center [753, 354] width 237 height 22
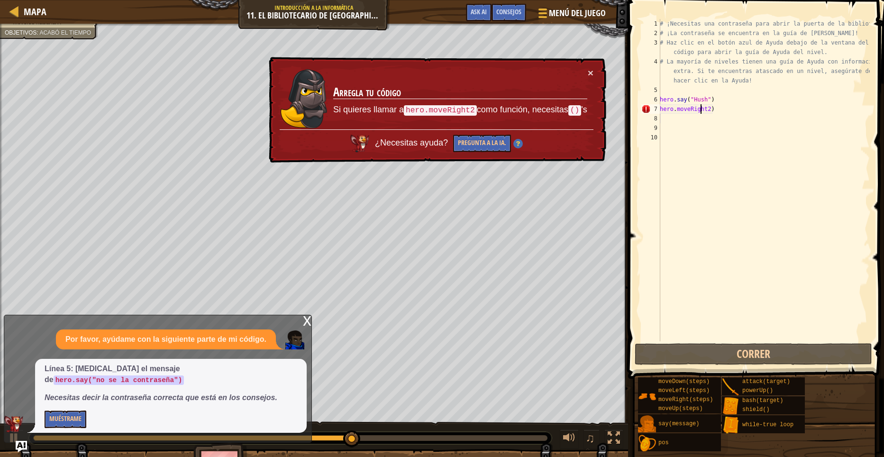
click at [701, 109] on div "# ¡Necesitas una contraseña para abrir la puerta de la biblioteca! # ¡La contra…" at bounding box center [764, 189] width 212 height 341
click at [713, 109] on div "# ¡Necesitas una contraseña para abrir la puerta de la biblioteca! # ¡La contra…" at bounding box center [764, 189] width 212 height 341
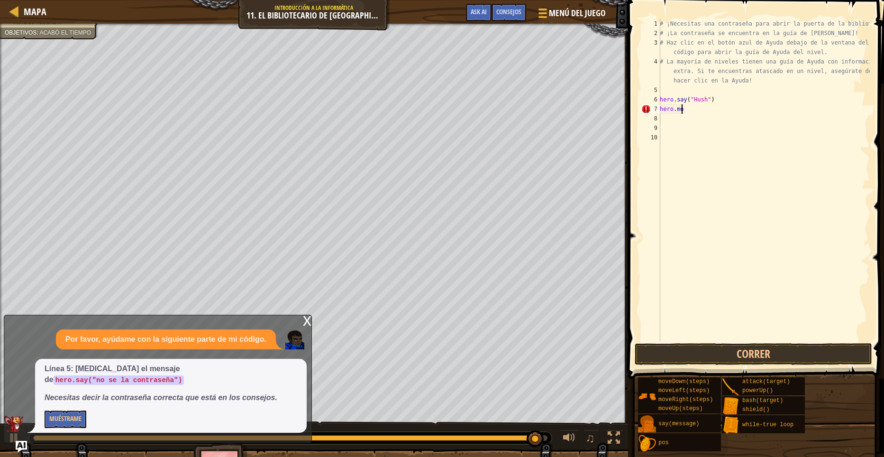
type textarea "h"
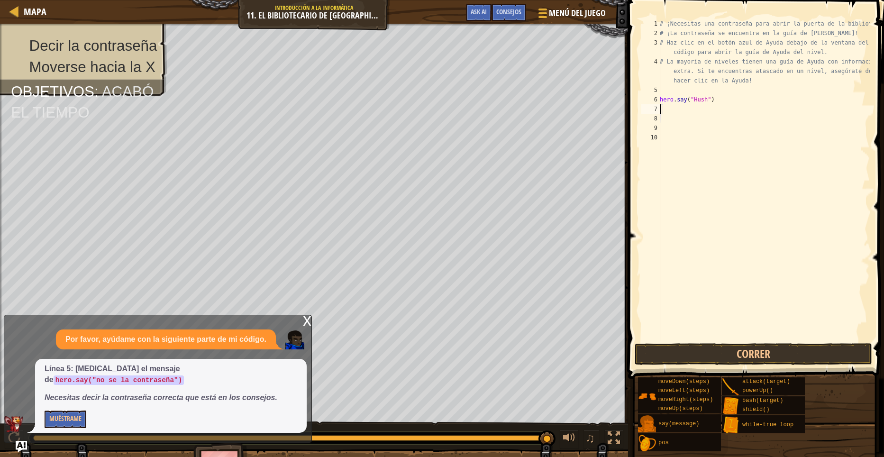
type textarea "hero.say("Hush")"
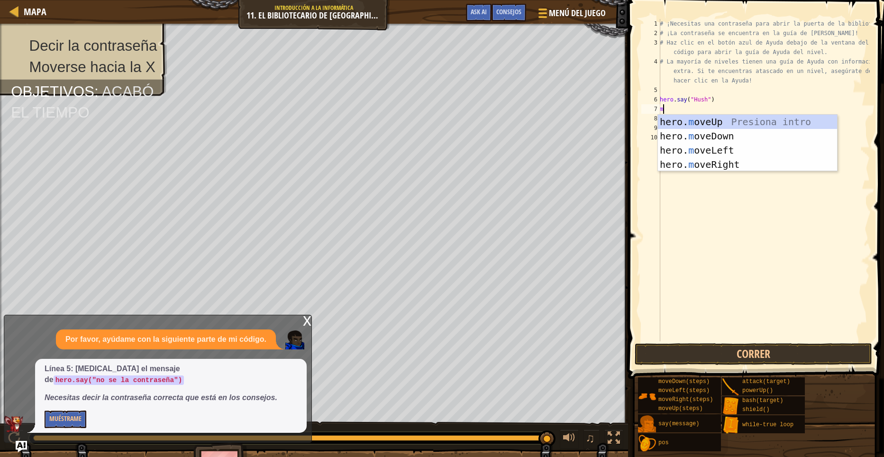
type textarea "mo"
drag, startPoint x: 729, startPoint y: 165, endPoint x: 700, endPoint y: 140, distance: 37.9
click at [729, 164] on div "hero. mo veUp Presiona intro hero. mo veDown Presiona intro hero. mo veLeft Pre…" at bounding box center [747, 157] width 179 height 85
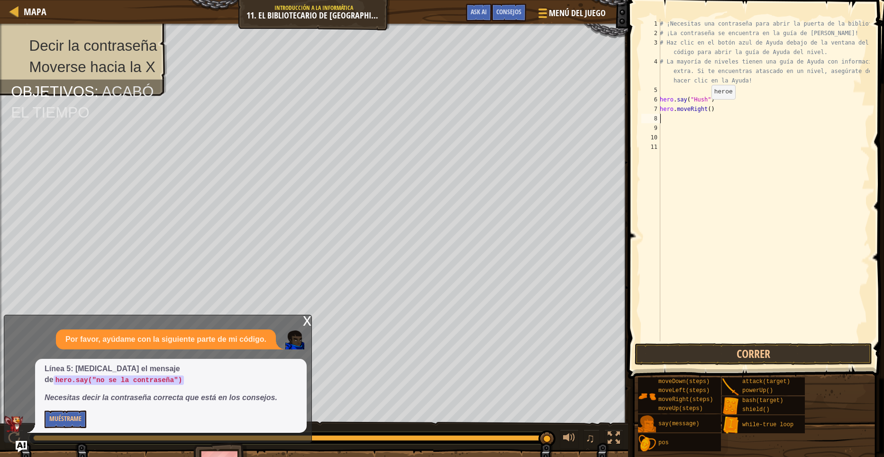
click at [706, 109] on div "# ¡Necesitas una contraseña para abrir la puerta de la biblioteca! # ¡La contra…" at bounding box center [764, 189] width 212 height 341
type textarea "hero.moveRight(2)"
click at [778, 353] on button "Correr" at bounding box center [753, 354] width 237 height 22
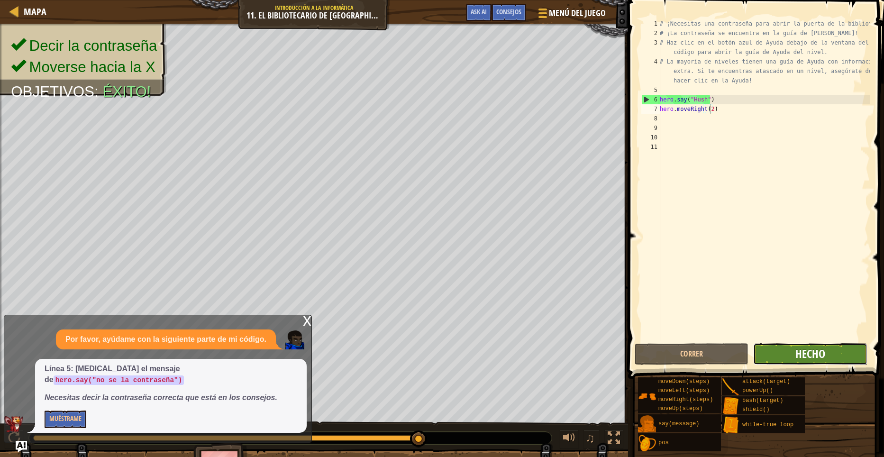
click at [810, 355] on span "Hecho" at bounding box center [810, 353] width 30 height 15
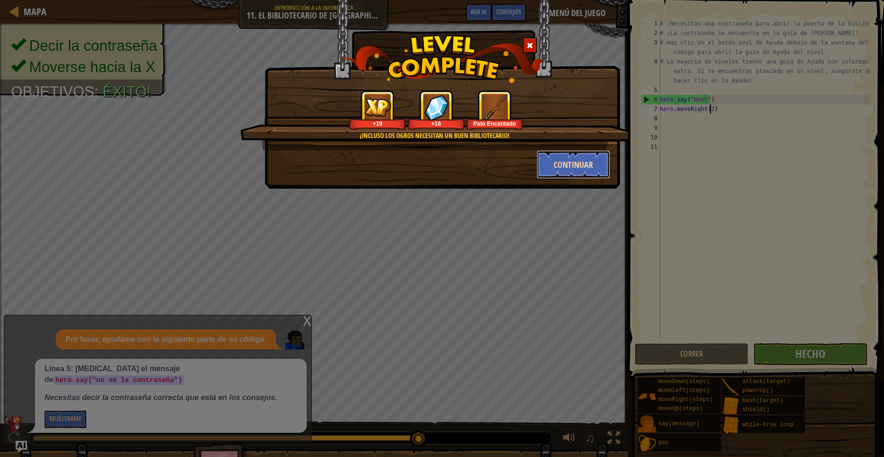
click at [556, 163] on button "Continuar" at bounding box center [573, 164] width 73 height 28
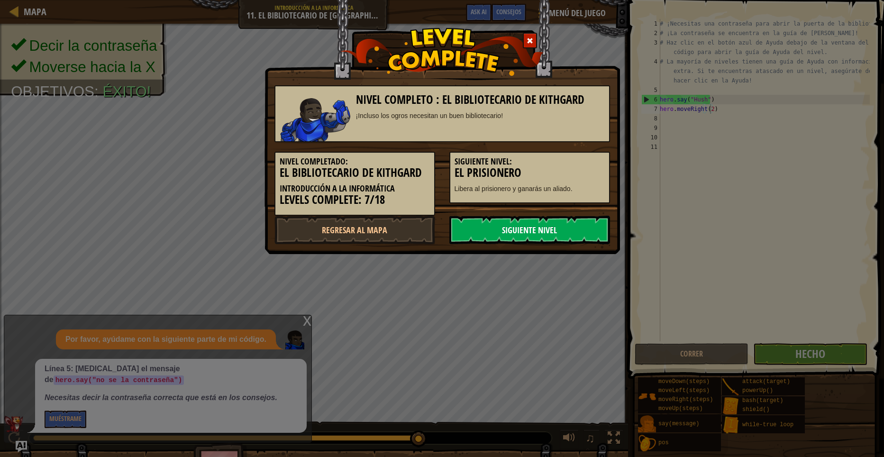
click at [509, 235] on link "Siguiente nivel" at bounding box center [529, 230] width 161 height 28
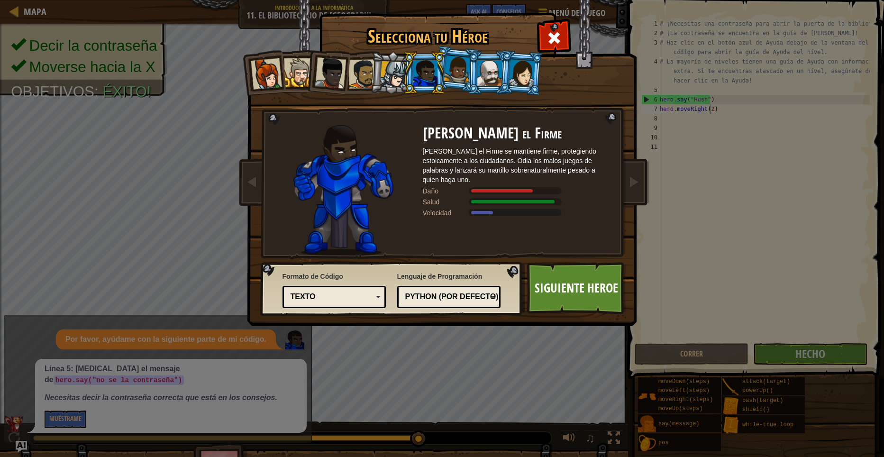
click at [358, 77] on div at bounding box center [362, 73] width 29 height 29
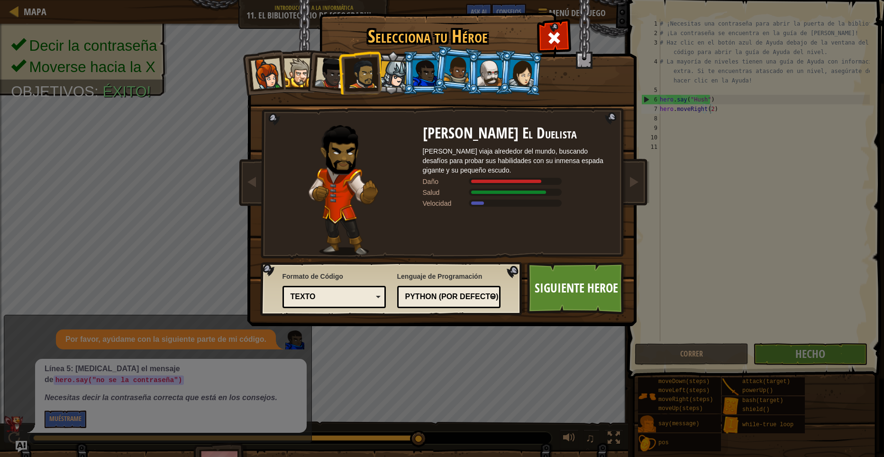
click at [324, 74] on div at bounding box center [330, 72] width 31 height 31
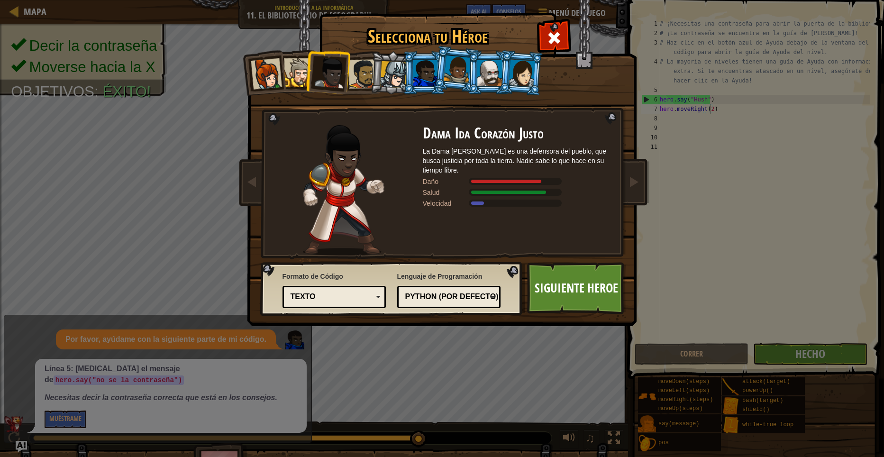
click at [294, 77] on div at bounding box center [298, 72] width 29 height 29
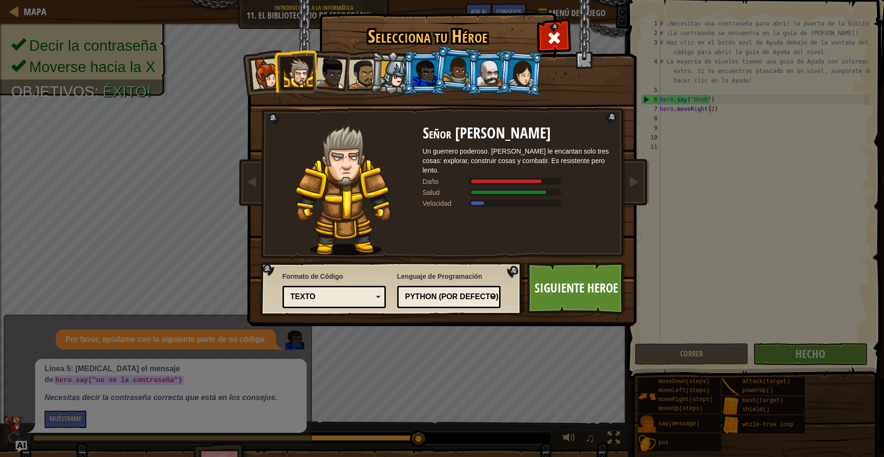
click at [492, 74] on div at bounding box center [489, 73] width 25 height 26
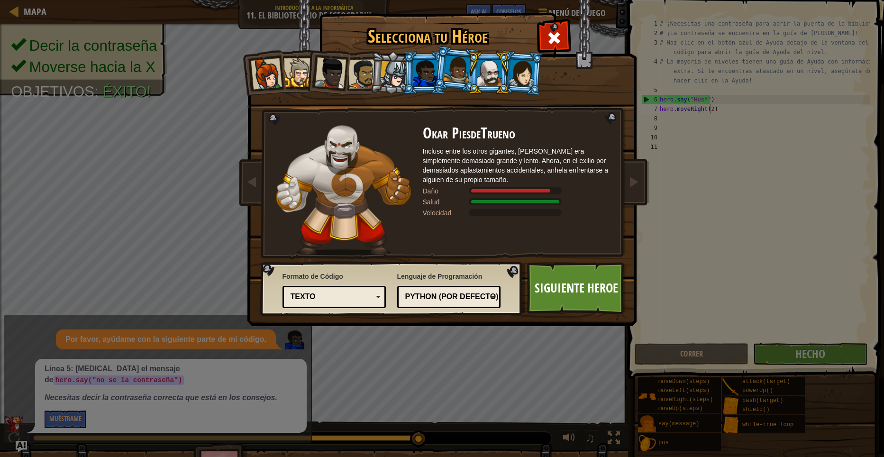
click at [432, 73] on div at bounding box center [425, 73] width 25 height 26
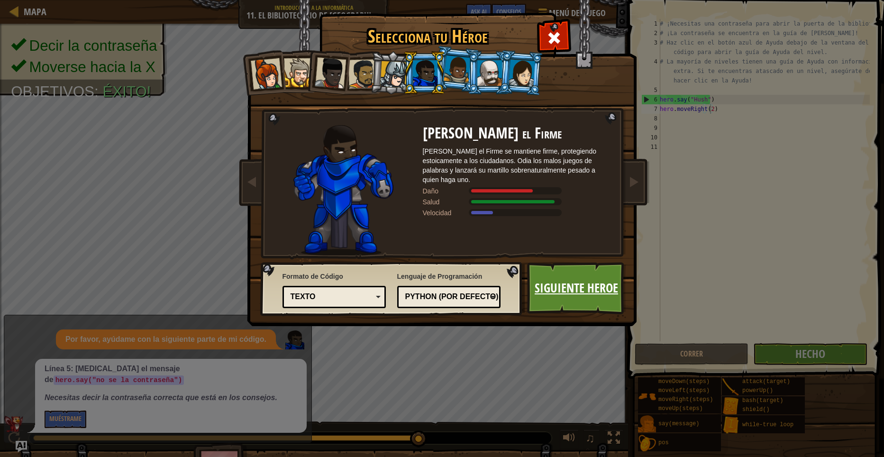
click at [599, 288] on link "Siguiente Heroe" at bounding box center [576, 288] width 99 height 52
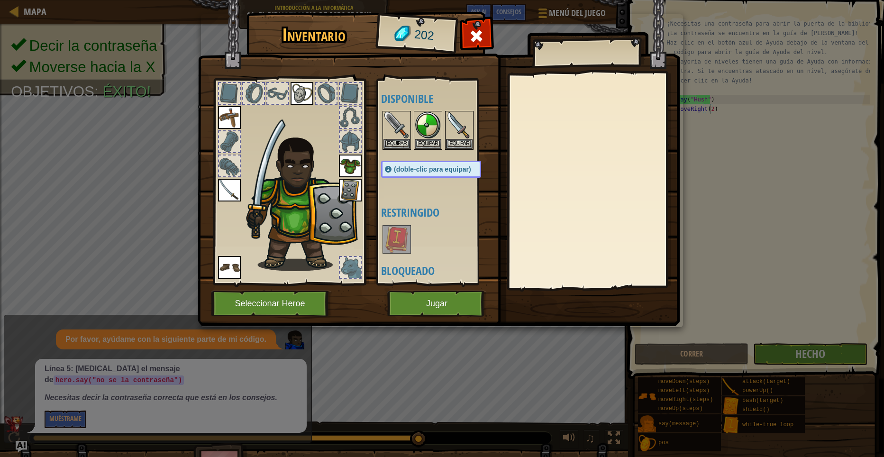
click at [235, 107] on img at bounding box center [229, 117] width 23 height 23
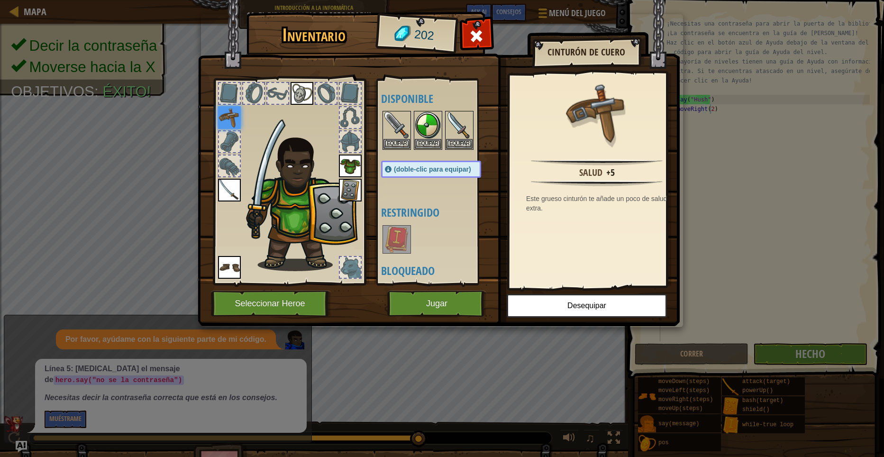
click at [218, 254] on div at bounding box center [289, 179] width 156 height 213
click at [220, 265] on img at bounding box center [229, 267] width 23 height 23
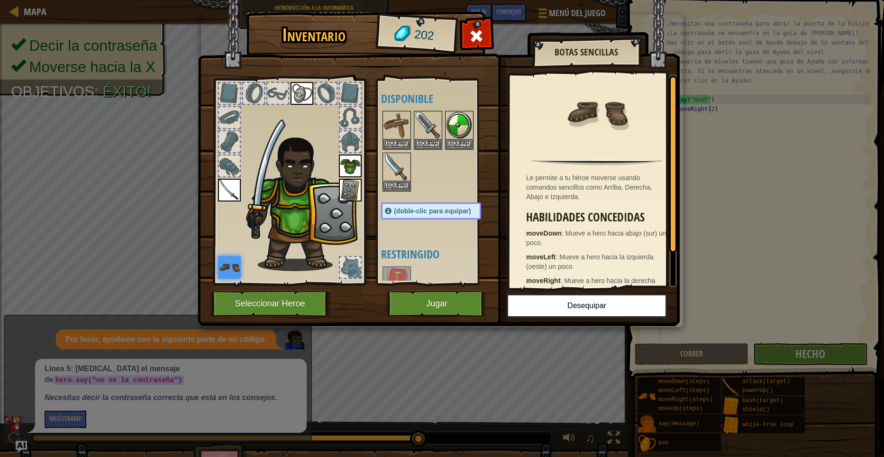
click at [348, 191] on img at bounding box center [350, 190] width 23 height 23
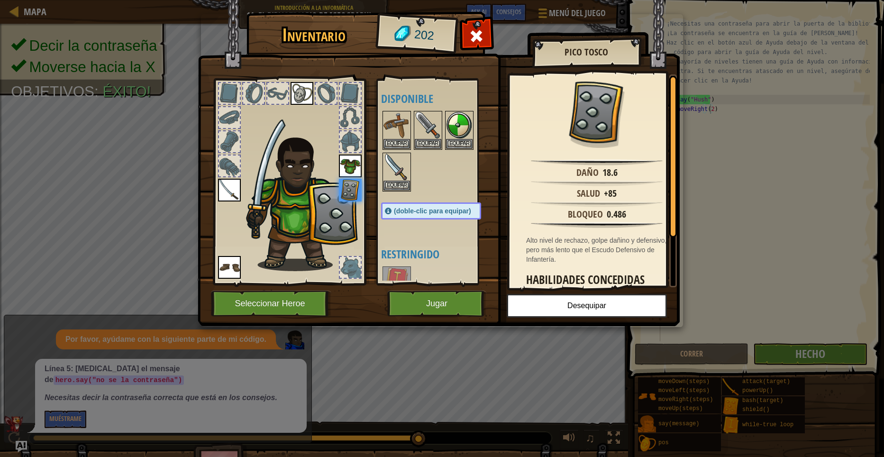
click at [356, 158] on img at bounding box center [350, 166] width 23 height 23
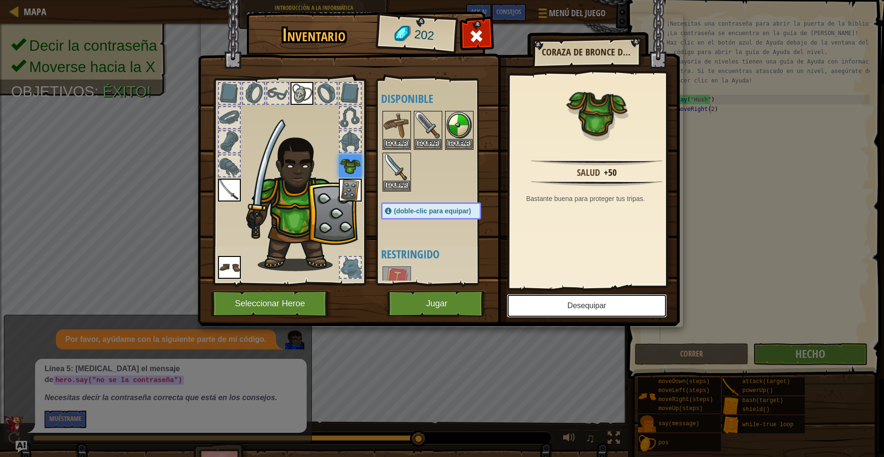
click at [568, 310] on button "Desequipar" at bounding box center [587, 306] width 160 height 24
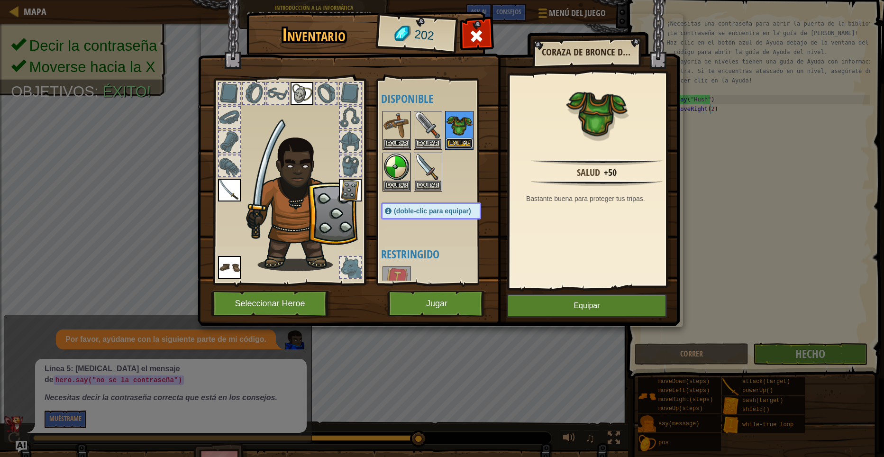
click at [458, 139] on button "Equipar" at bounding box center [459, 143] width 27 height 10
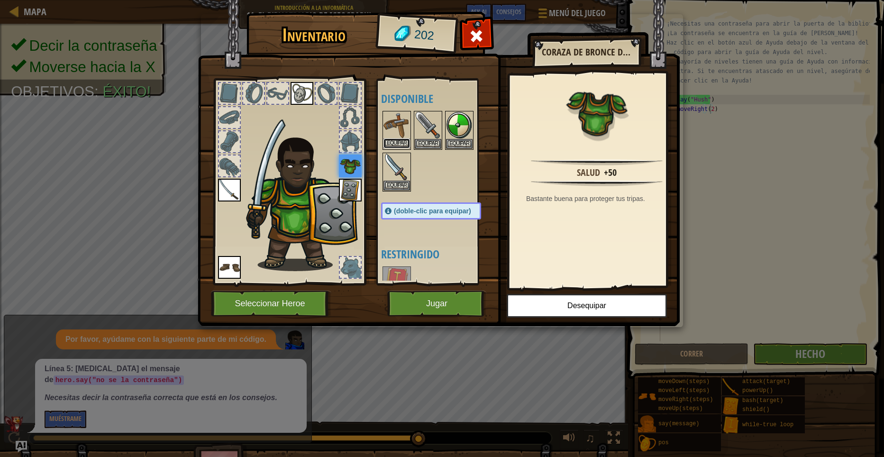
click at [402, 139] on button "Equipar" at bounding box center [396, 143] width 27 height 10
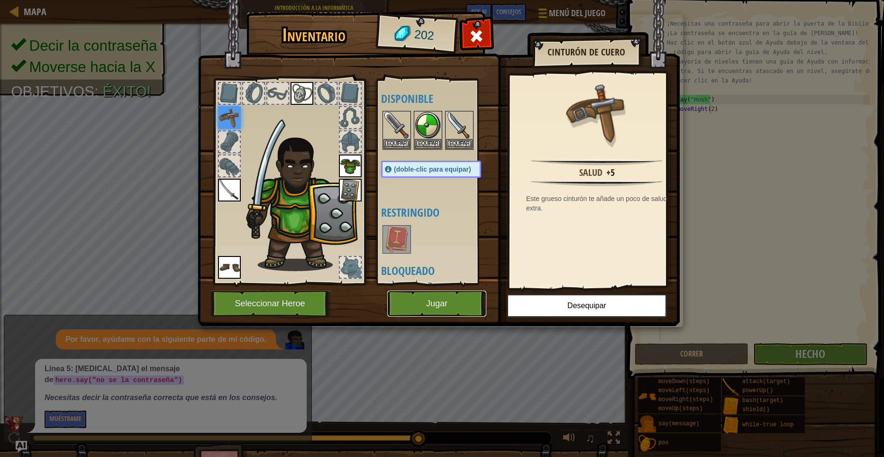
click at [429, 300] on button "Jugar" at bounding box center [436, 304] width 99 height 26
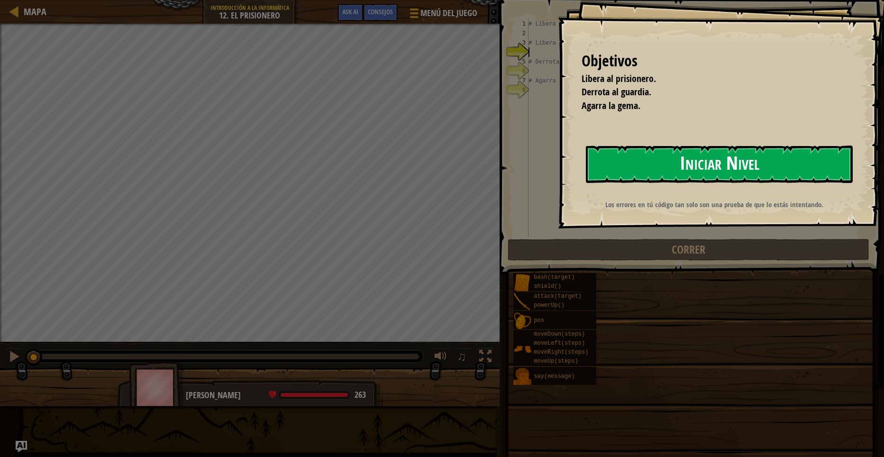
click at [619, 161] on button "Iniciar Nivel" at bounding box center [719, 164] width 267 height 37
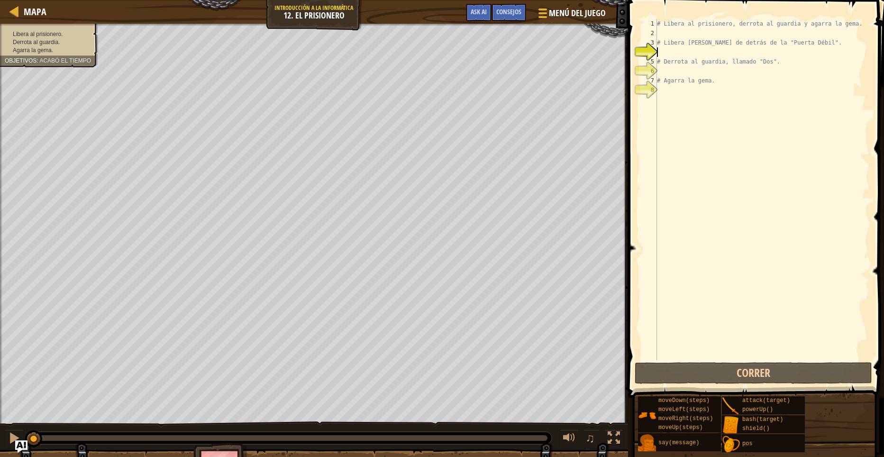
click at [19, 441] on img "Ask AI" at bounding box center [21, 446] width 12 height 12
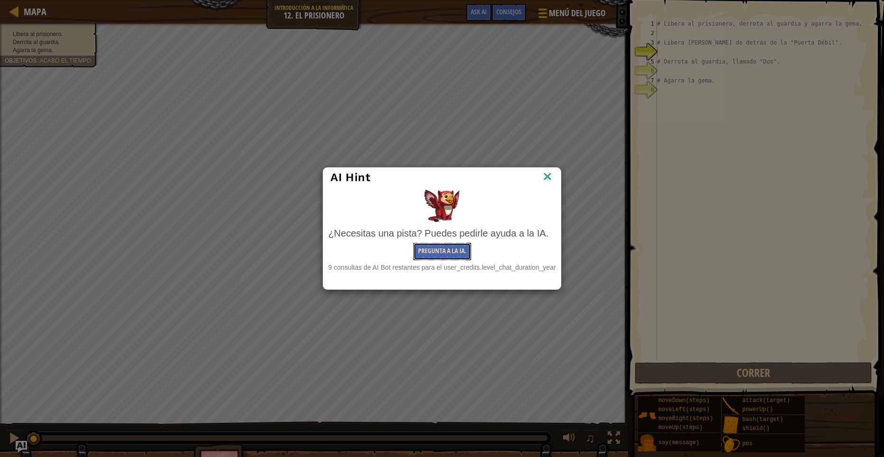
click at [436, 251] on button "Pregunta a la IA." at bounding box center [442, 252] width 58 height 18
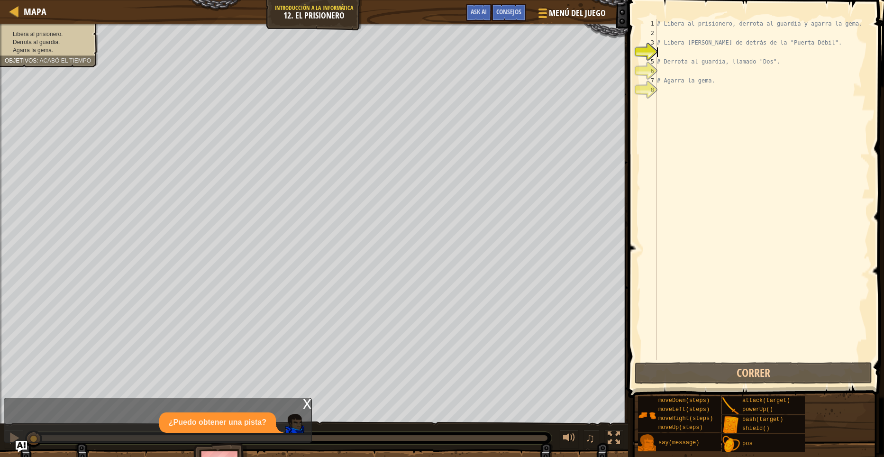
scroll to position [68, 0]
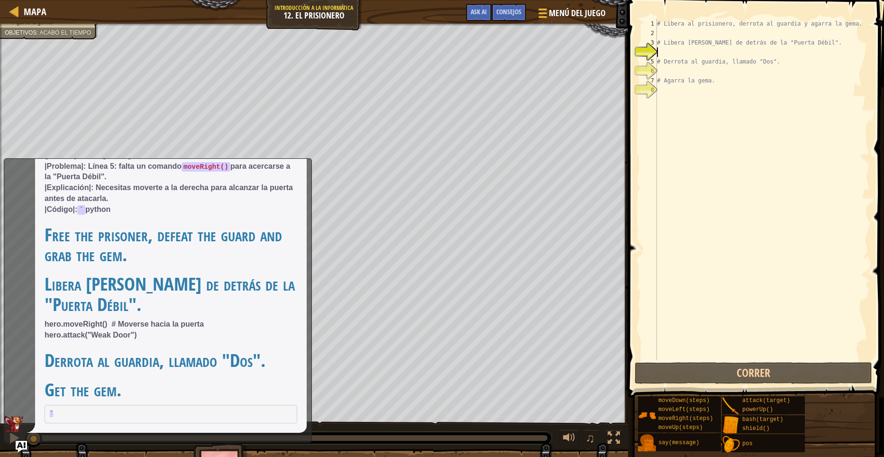
click at [237, 159] on p "|Libre|: Usaremos comandos para liberar al prisionero, derrotar al guardia y co…" at bounding box center [171, 177] width 253 height 76
click at [14, 431] on img at bounding box center [13, 424] width 19 height 17
